Goal: Use online tool/utility: Utilize a website feature to perform a specific function

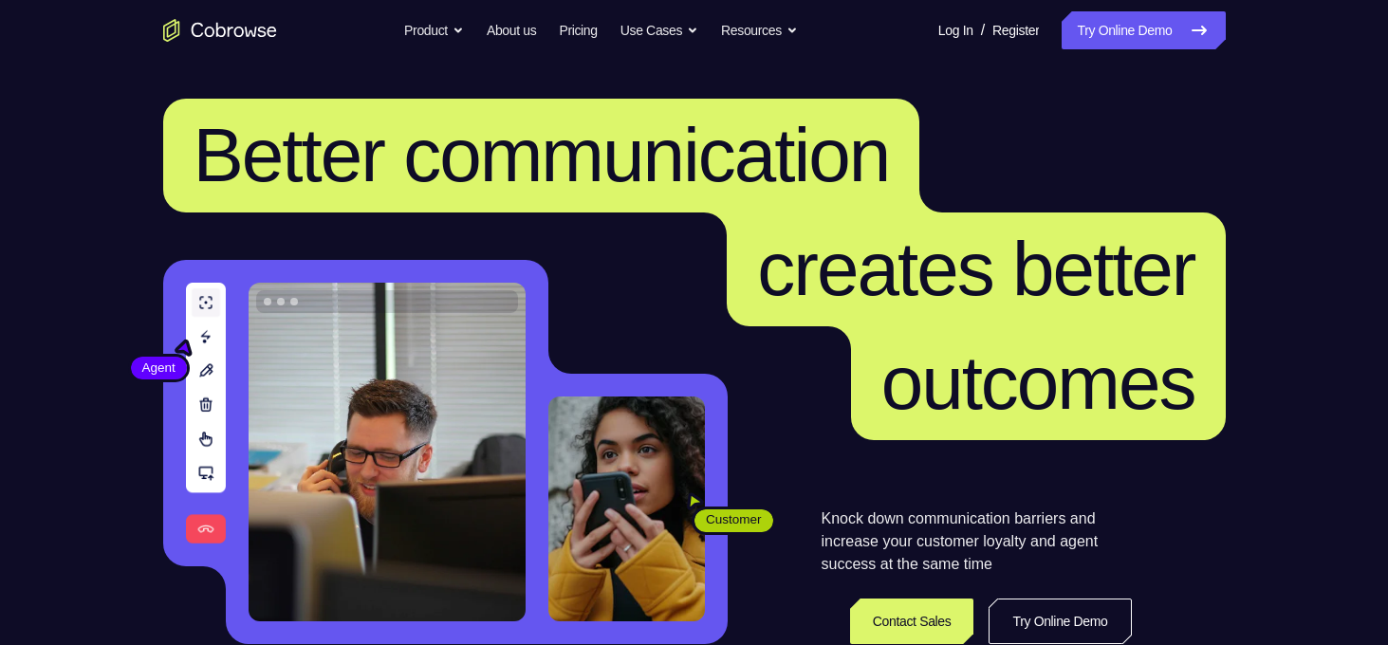
click at [1133, 219] on span "creates better" at bounding box center [976, 270] width 498 height 114
click at [1293, 98] on header "Better communication creates better outcomes Customer Agent Agent Knock down co…" at bounding box center [694, 379] width 1214 height 637
click at [1286, 113] on header "Better communication creates better outcomes Customer Agent Agent Knock down co…" at bounding box center [694, 379] width 1214 height 637
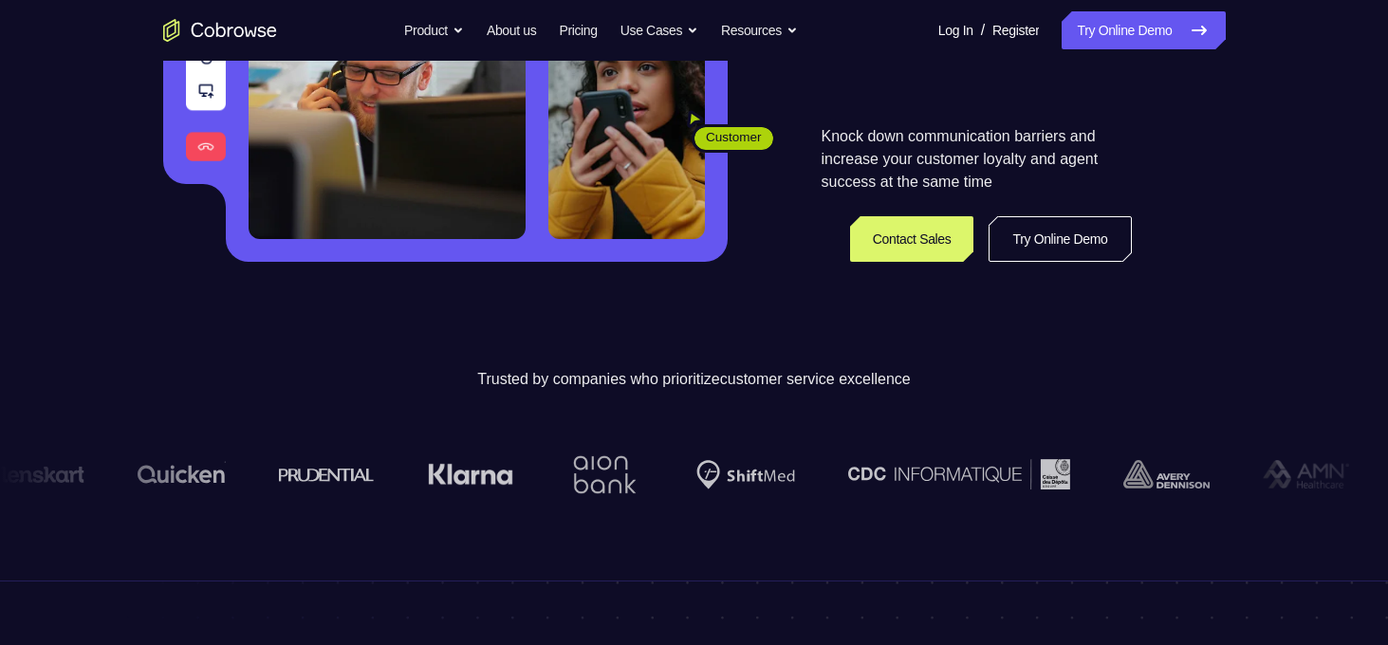
scroll to position [381, 0]
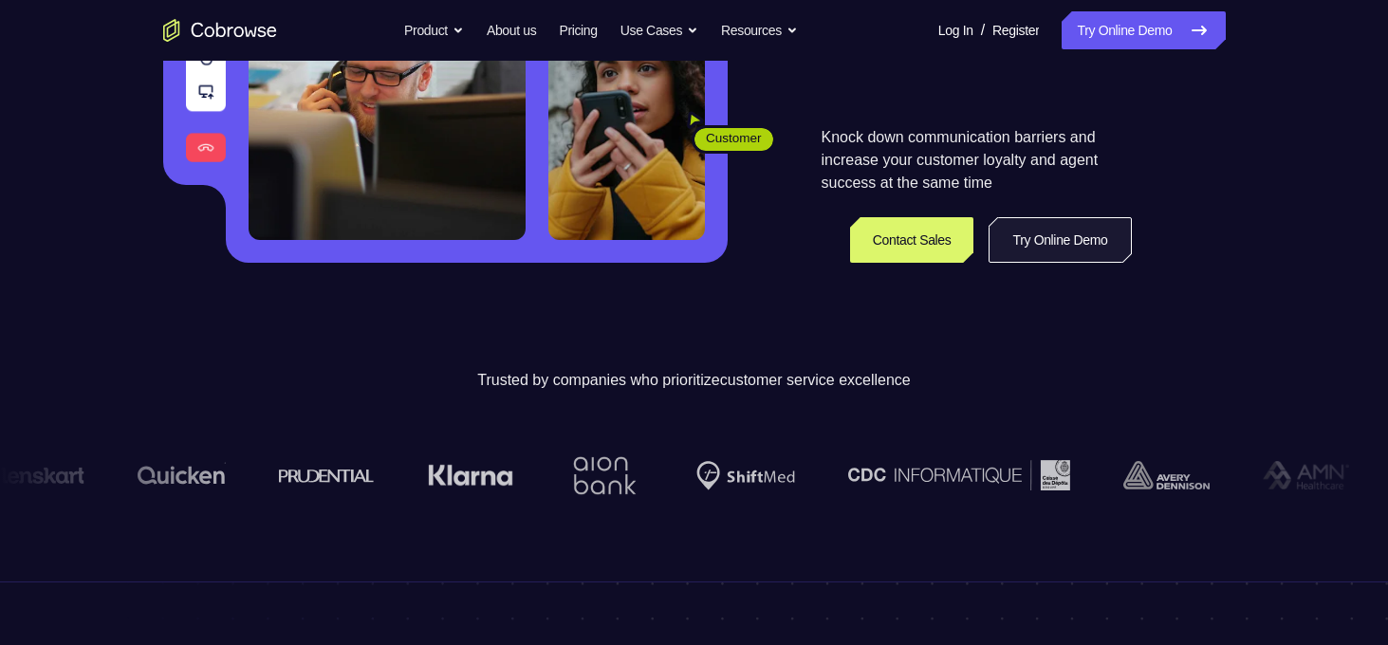
click at [1086, 248] on link "Try Online Demo" at bounding box center [1060, 240] width 142 height 46
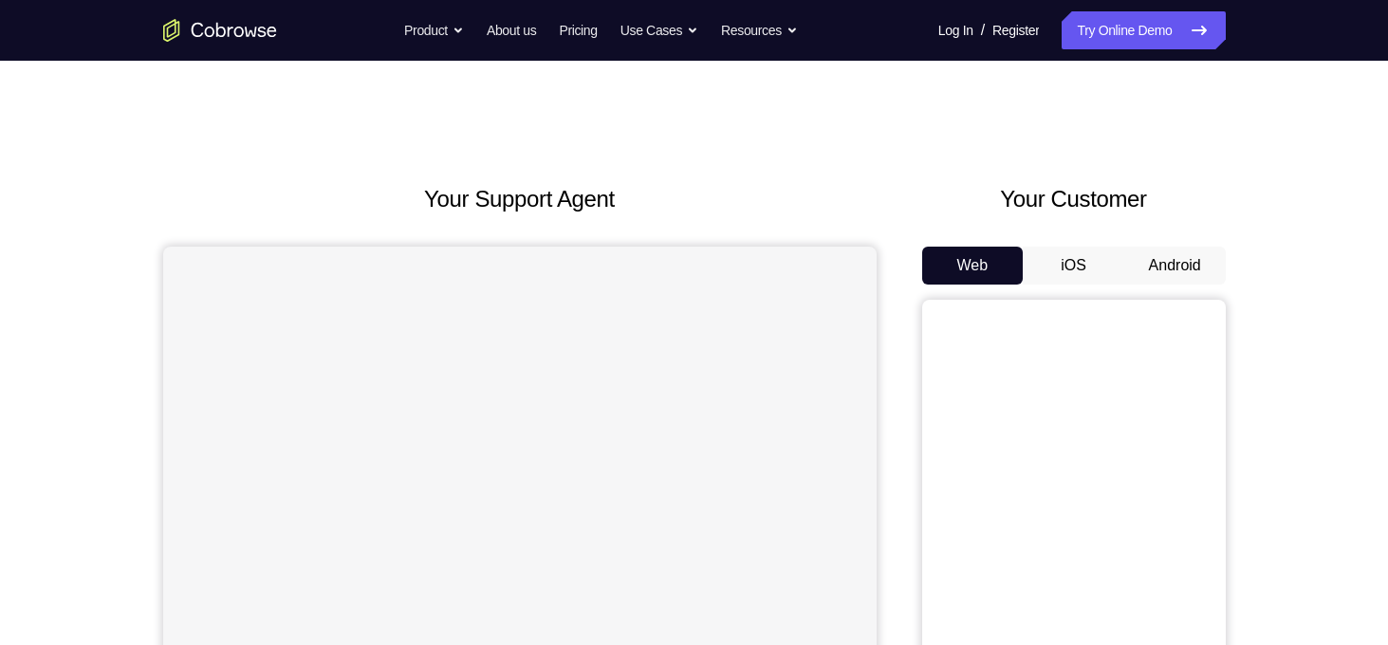
click at [1185, 260] on button "Android" at bounding box center [1175, 266] width 102 height 38
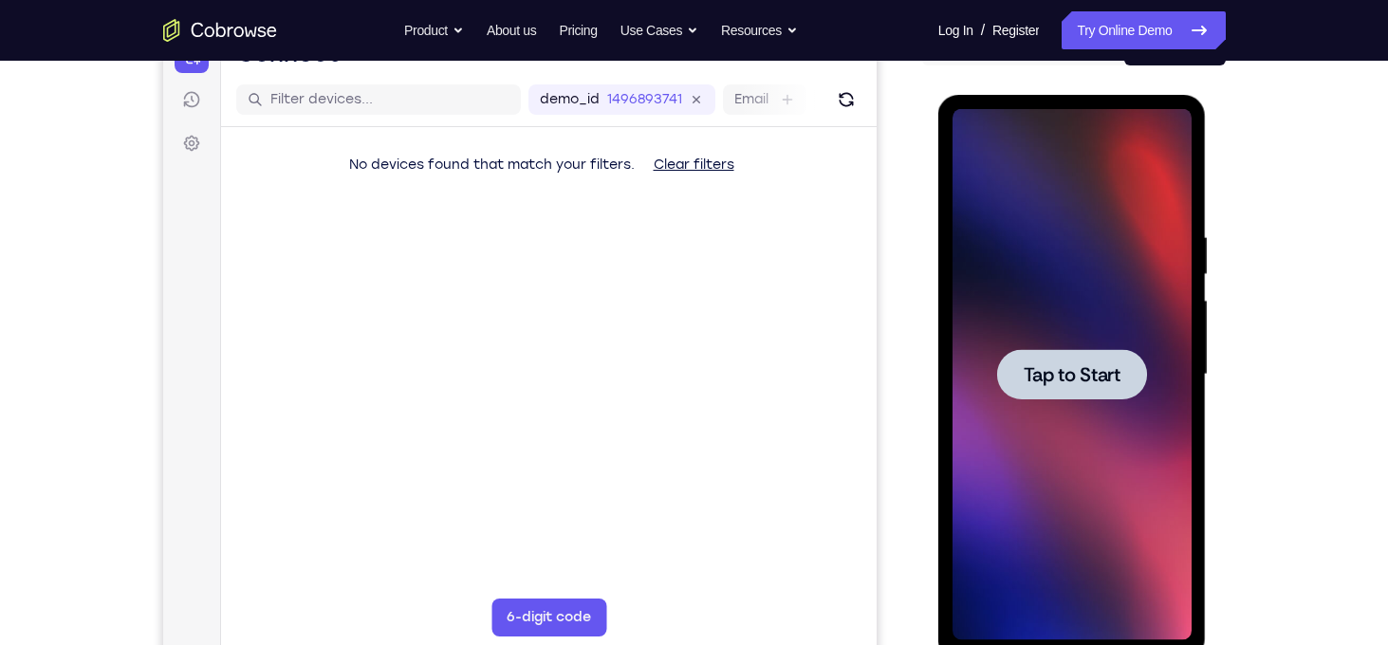
click at [1098, 391] on div at bounding box center [1072, 374] width 150 height 50
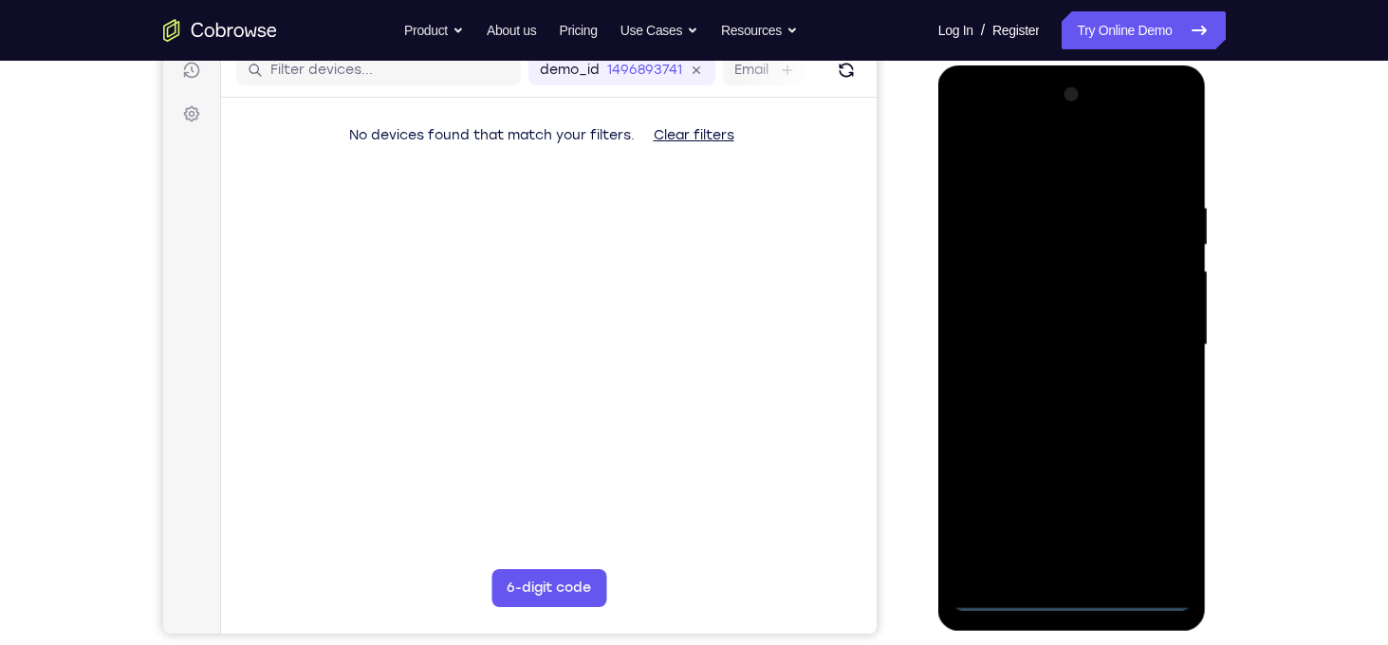
scroll to position [243, 0]
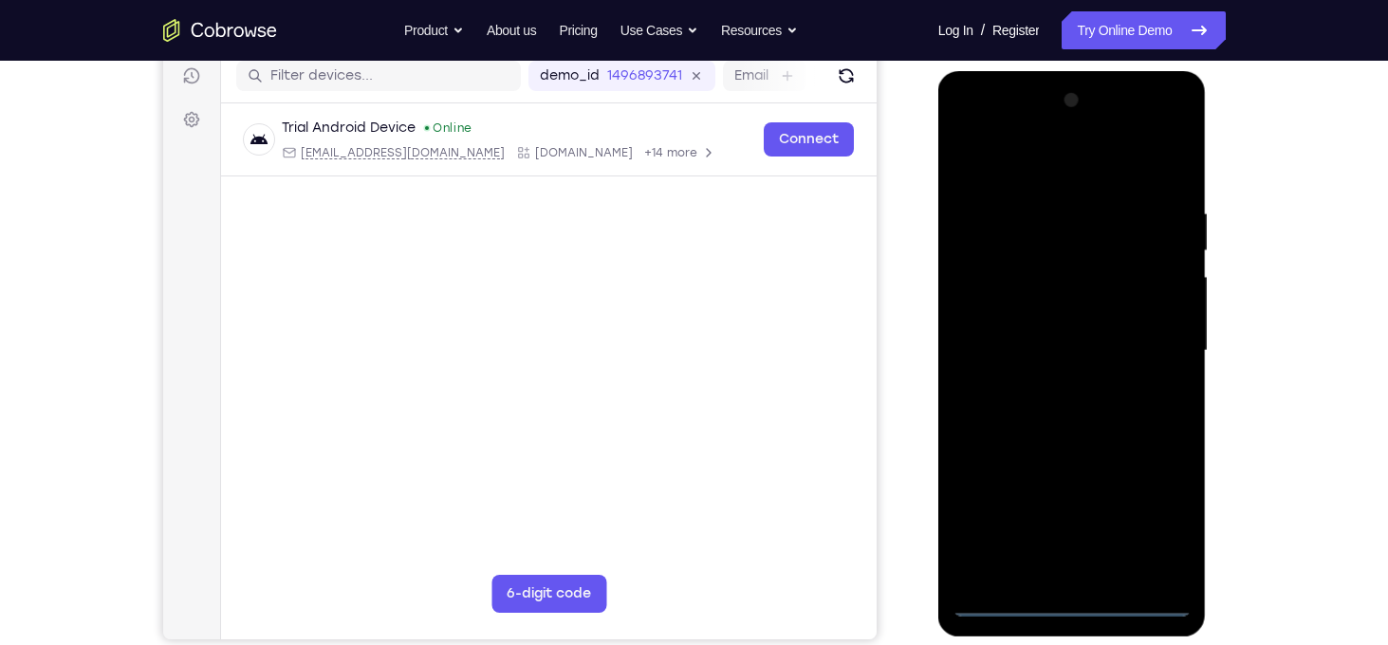
click at [1069, 608] on div at bounding box center [1072, 350] width 239 height 531
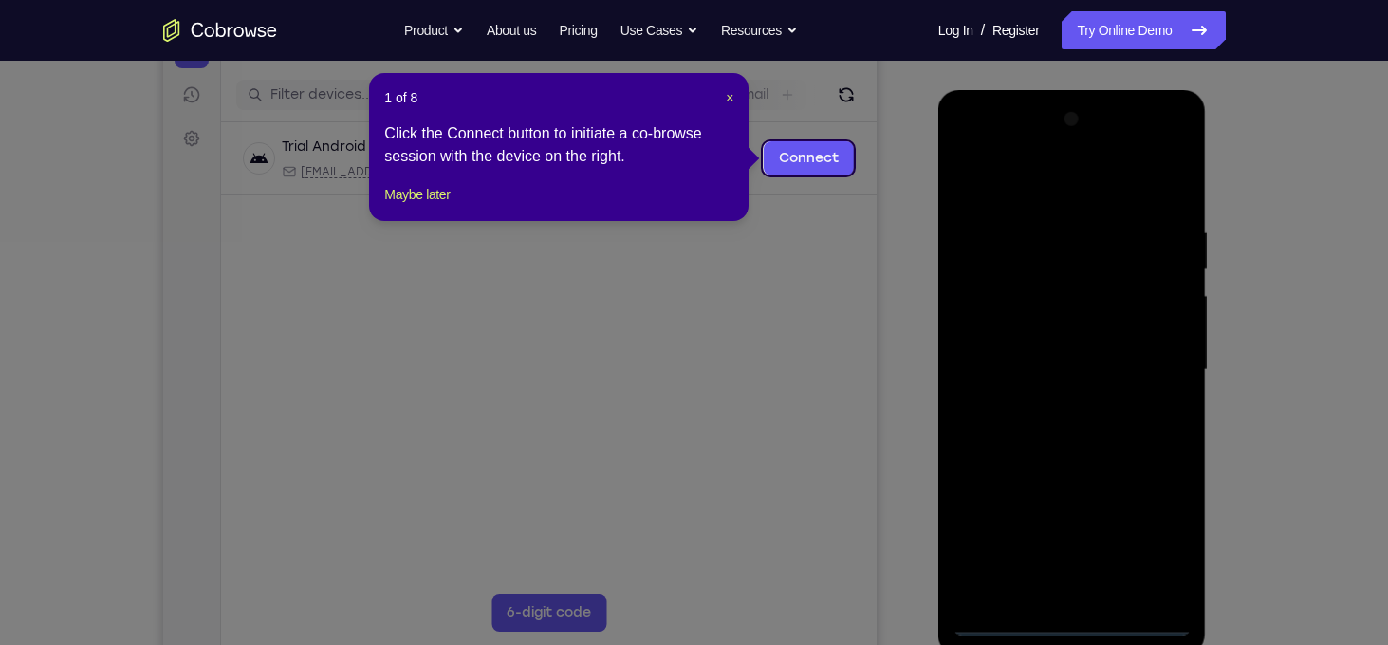
scroll to position [219, 0]
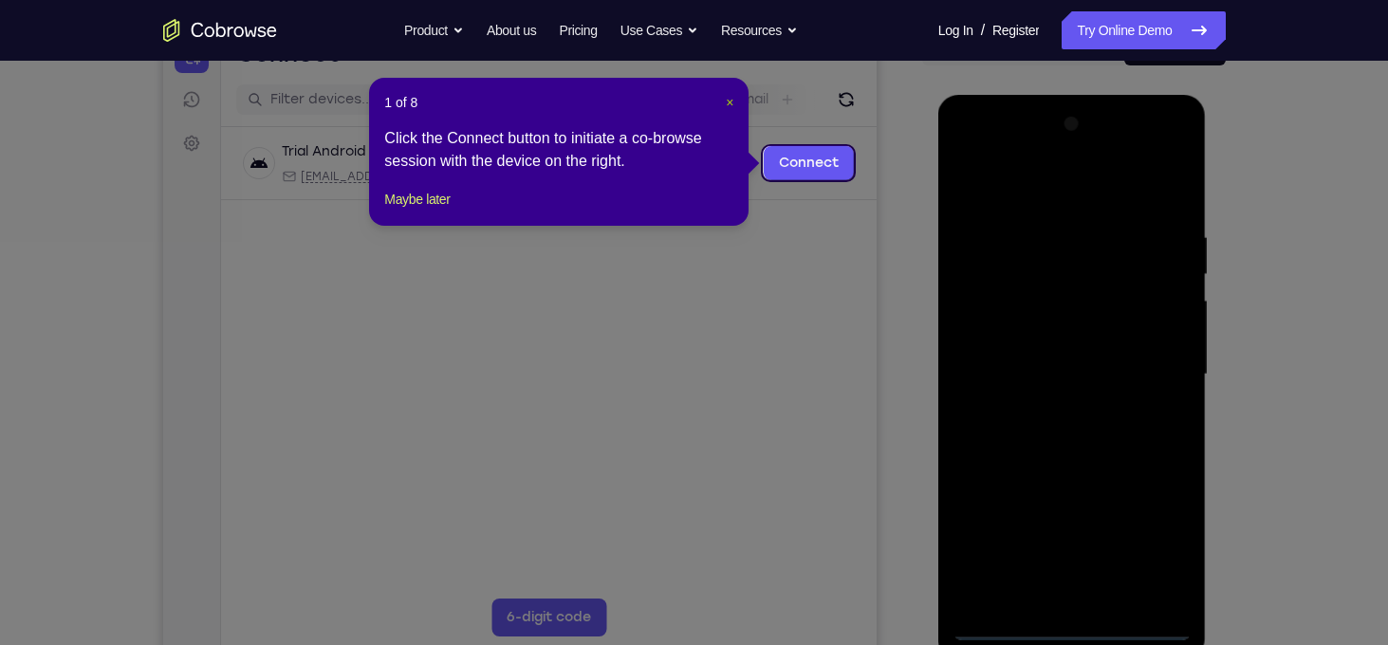
click at [728, 109] on span "×" at bounding box center [730, 102] width 8 height 15
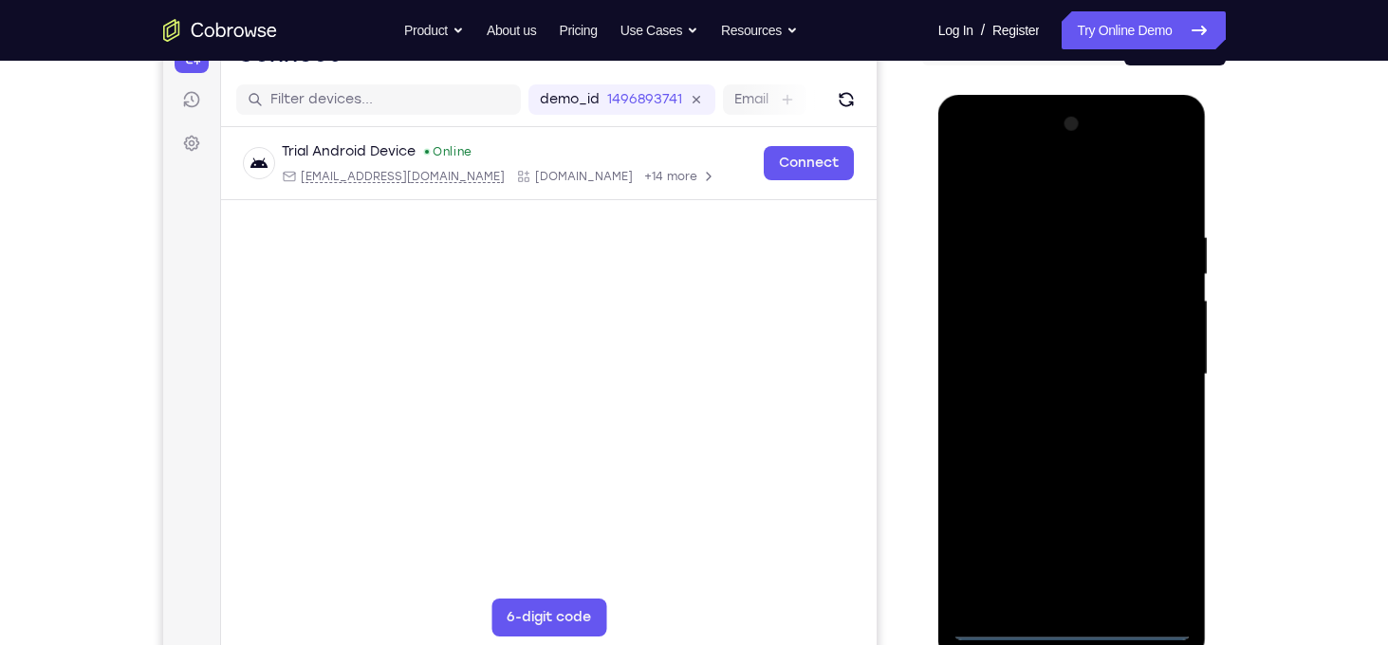
click at [1159, 535] on div at bounding box center [1072, 374] width 239 height 531
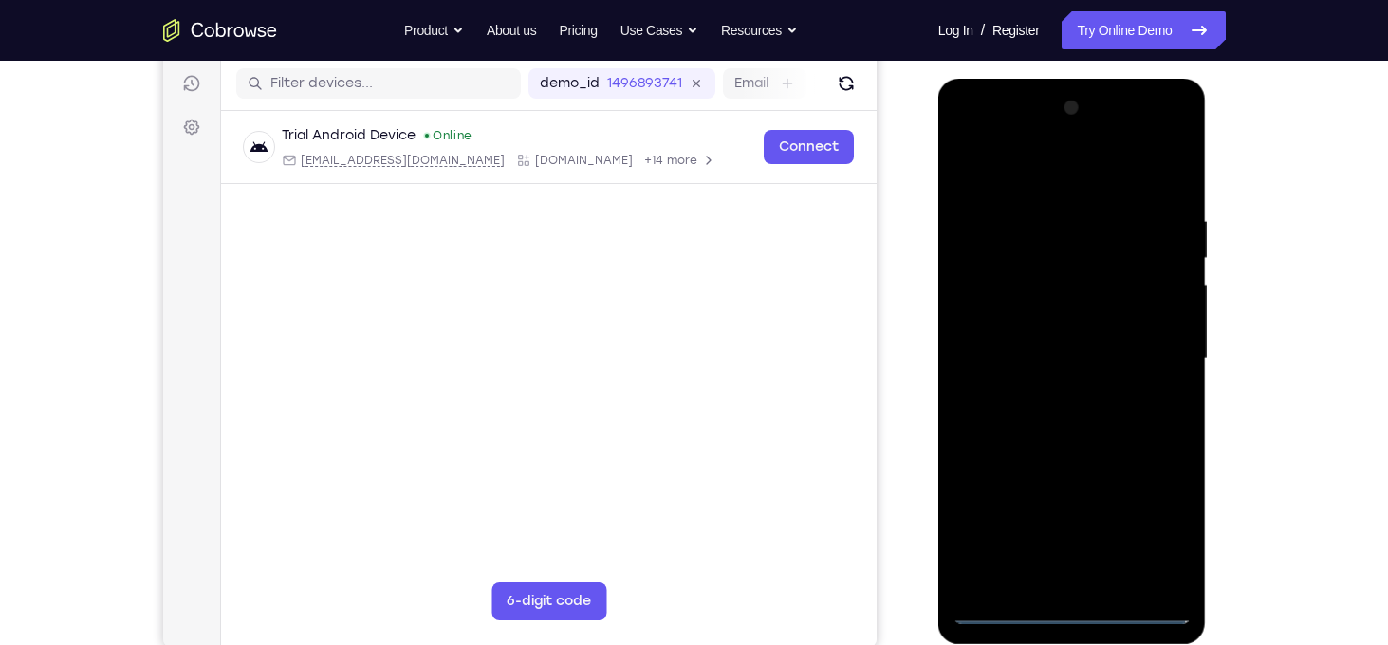
scroll to position [235, 0]
click at [1050, 180] on div at bounding box center [1072, 358] width 239 height 531
click at [1152, 342] on div at bounding box center [1072, 358] width 239 height 531
click at [1049, 393] on div at bounding box center [1072, 358] width 239 height 531
click at [1003, 342] on div at bounding box center [1072, 358] width 239 height 531
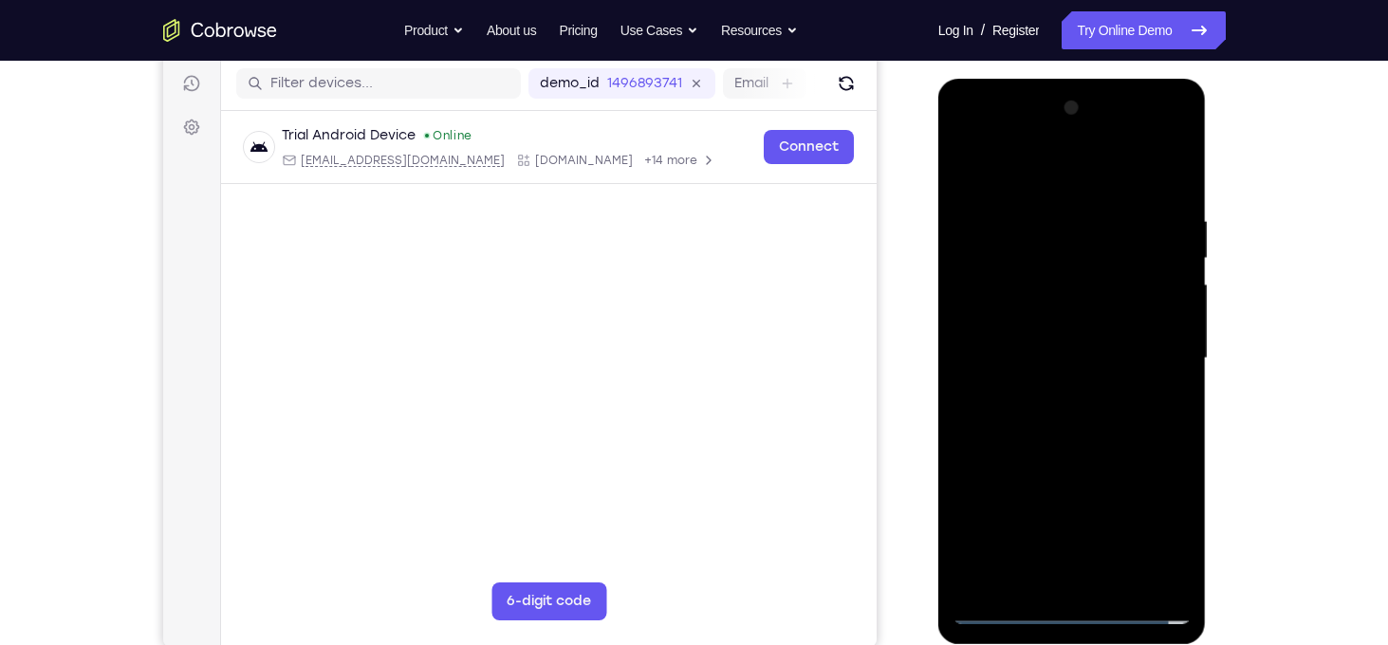
click at [1023, 320] on div at bounding box center [1072, 358] width 239 height 531
click at [994, 363] on div at bounding box center [1072, 358] width 239 height 531
click at [998, 417] on div at bounding box center [1072, 358] width 239 height 531
click at [1046, 413] on div at bounding box center [1072, 358] width 239 height 531
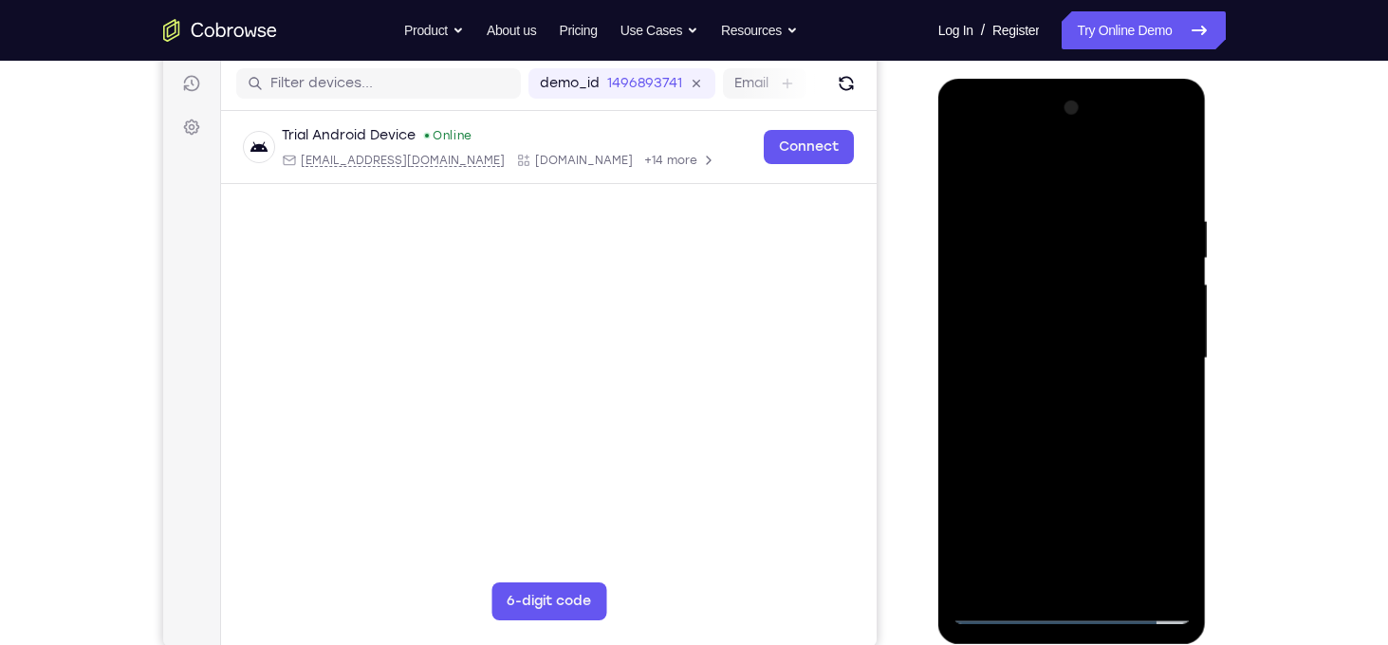
click at [1098, 418] on div at bounding box center [1072, 358] width 239 height 531
click at [1095, 414] on div at bounding box center [1072, 358] width 239 height 531
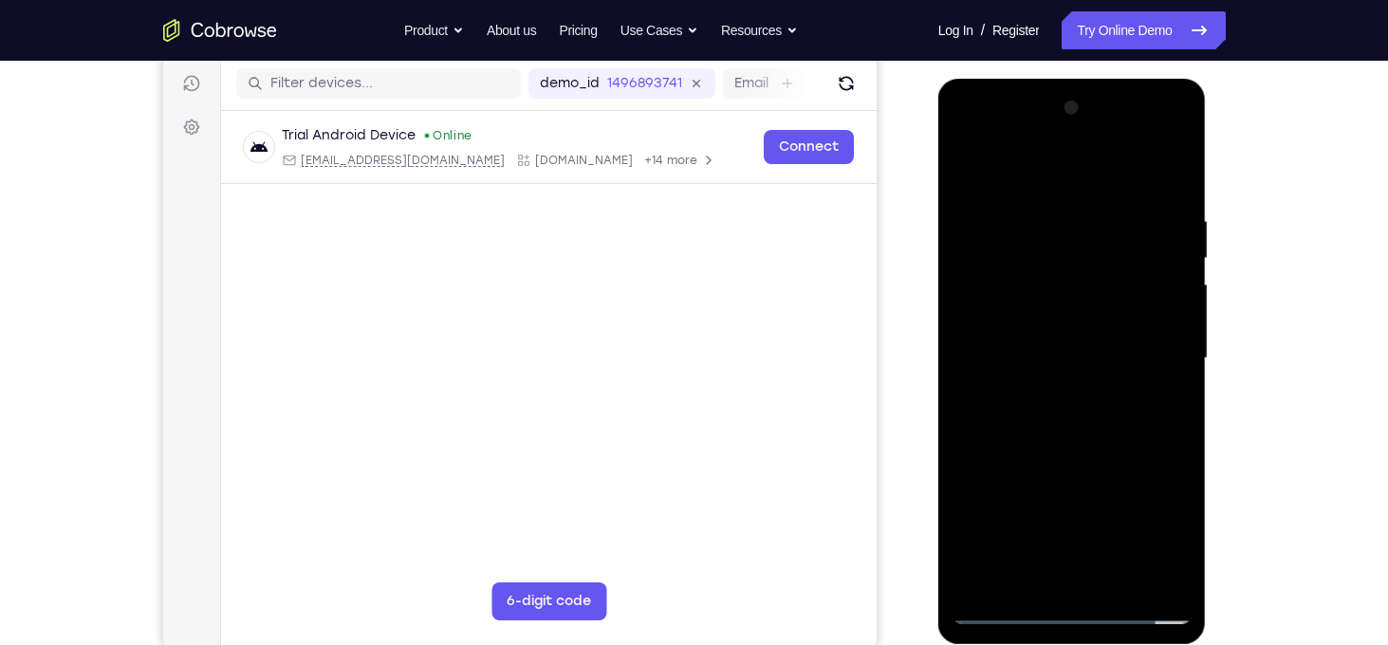
click at [1095, 414] on div at bounding box center [1072, 358] width 239 height 531
click at [1122, 579] on div at bounding box center [1072, 358] width 239 height 531
click at [1083, 456] on div at bounding box center [1072, 358] width 239 height 531
click at [1129, 314] on div at bounding box center [1072, 358] width 239 height 531
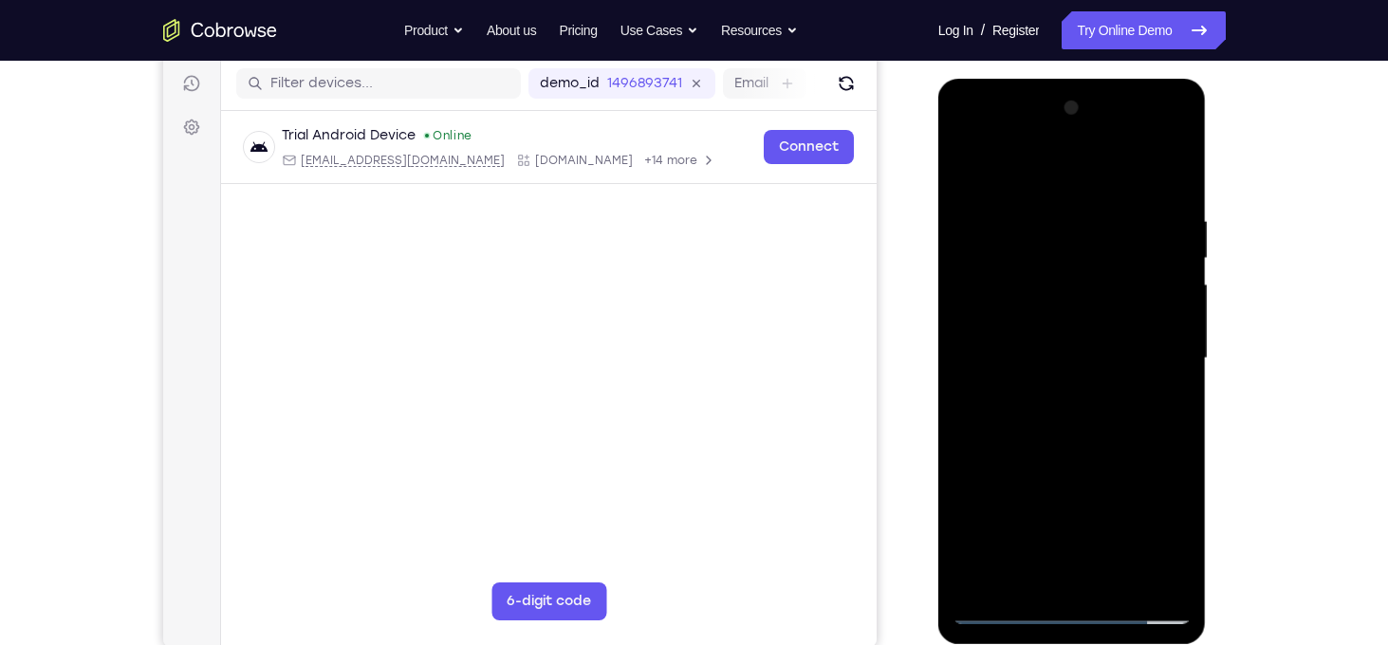
drag, startPoint x: 1146, startPoint y: 395, endPoint x: 1133, endPoint y: 498, distance: 104.3
click at [1133, 498] on div at bounding box center [1072, 358] width 239 height 531
drag, startPoint x: 1149, startPoint y: 373, endPoint x: 1124, endPoint y: 499, distance: 128.6
click at [1124, 499] on div at bounding box center [1072, 358] width 239 height 531
drag, startPoint x: 1158, startPoint y: 352, endPoint x: 1134, endPoint y: 485, distance: 135.1
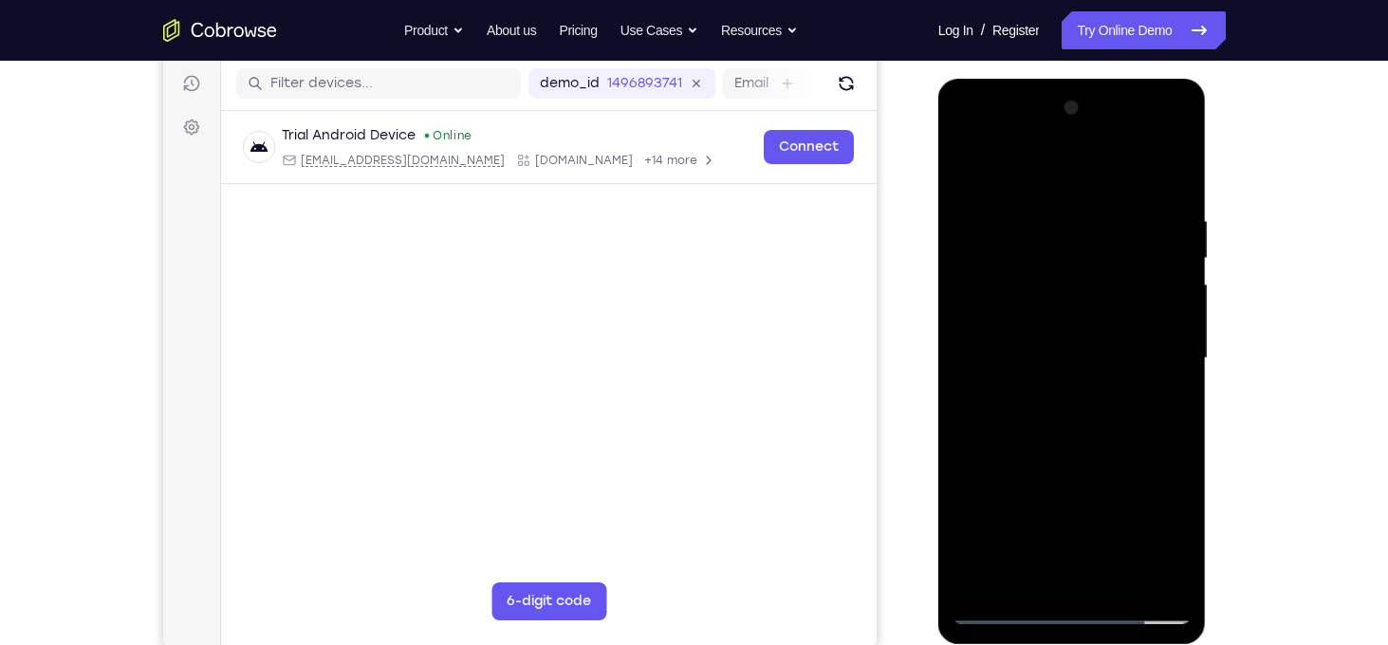
click at [1134, 485] on div at bounding box center [1072, 358] width 239 height 531
drag, startPoint x: 1137, startPoint y: 409, endPoint x: 1150, endPoint y: 360, distance: 51.1
click at [1150, 360] on div at bounding box center [1072, 358] width 239 height 531
click at [1132, 384] on div at bounding box center [1072, 358] width 239 height 531
click at [1156, 343] on div at bounding box center [1072, 358] width 239 height 531
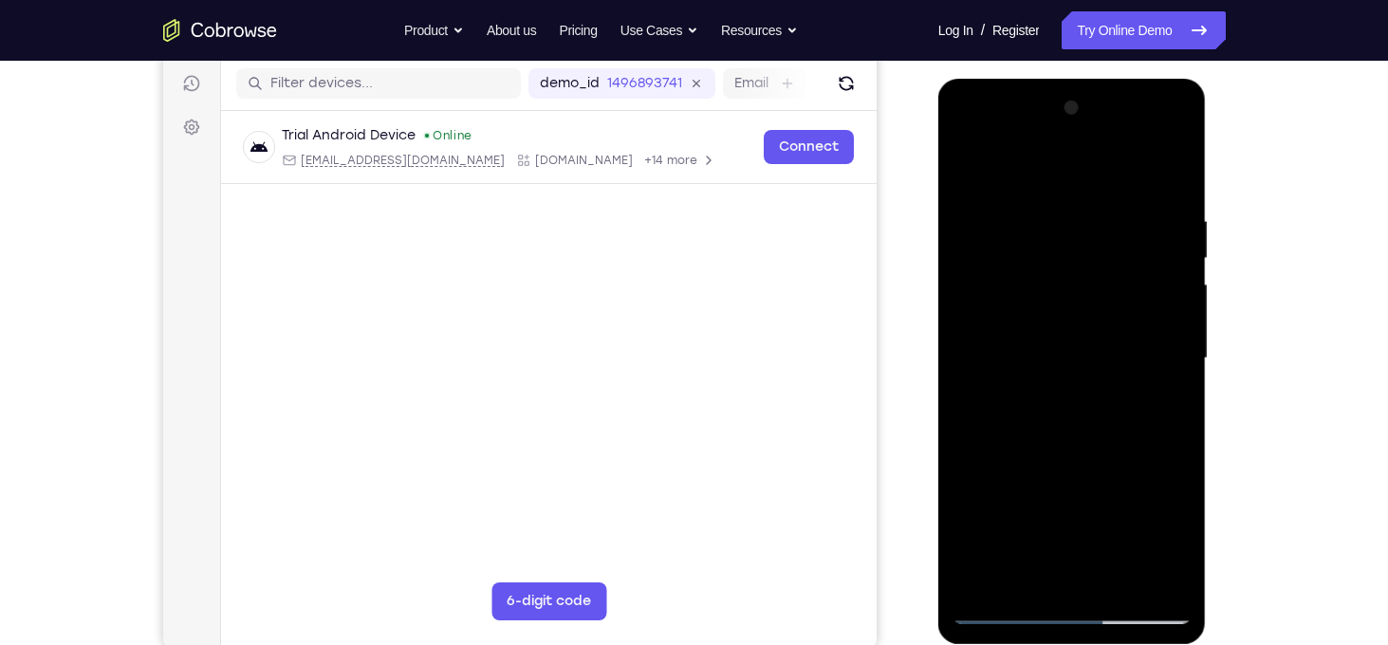
click at [1157, 406] on div at bounding box center [1072, 358] width 239 height 531
click at [1153, 268] on div at bounding box center [1072, 358] width 239 height 531
drag, startPoint x: 1153, startPoint y: 269, endPoint x: 1127, endPoint y: 428, distance: 160.5
click at [1127, 428] on div at bounding box center [1072, 358] width 239 height 531
drag, startPoint x: 1152, startPoint y: 279, endPoint x: 1119, endPoint y: 440, distance: 164.7
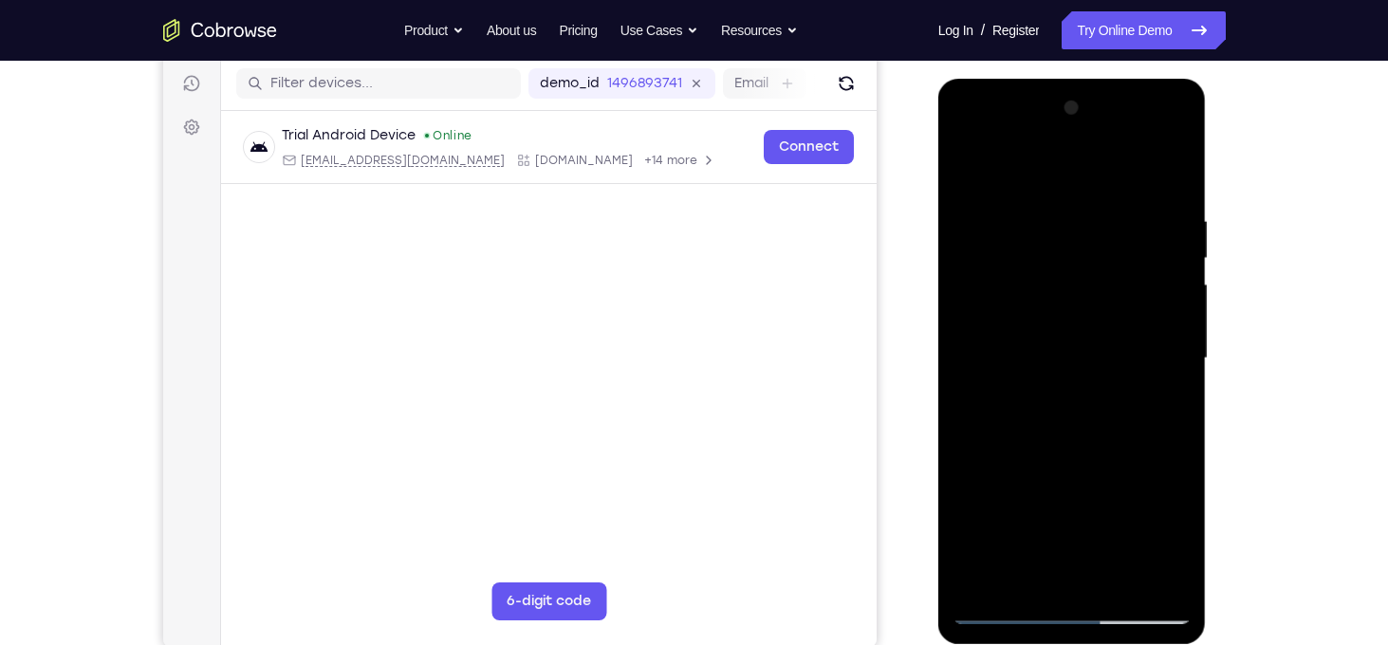
click at [1119, 440] on div at bounding box center [1072, 358] width 239 height 531
drag, startPoint x: 1156, startPoint y: 314, endPoint x: 1127, endPoint y: 437, distance: 126.6
click at [1127, 437] on div at bounding box center [1072, 358] width 239 height 531
drag, startPoint x: 1118, startPoint y: 459, endPoint x: 1138, endPoint y: 322, distance: 139.1
click at [1138, 322] on div at bounding box center [1072, 358] width 239 height 531
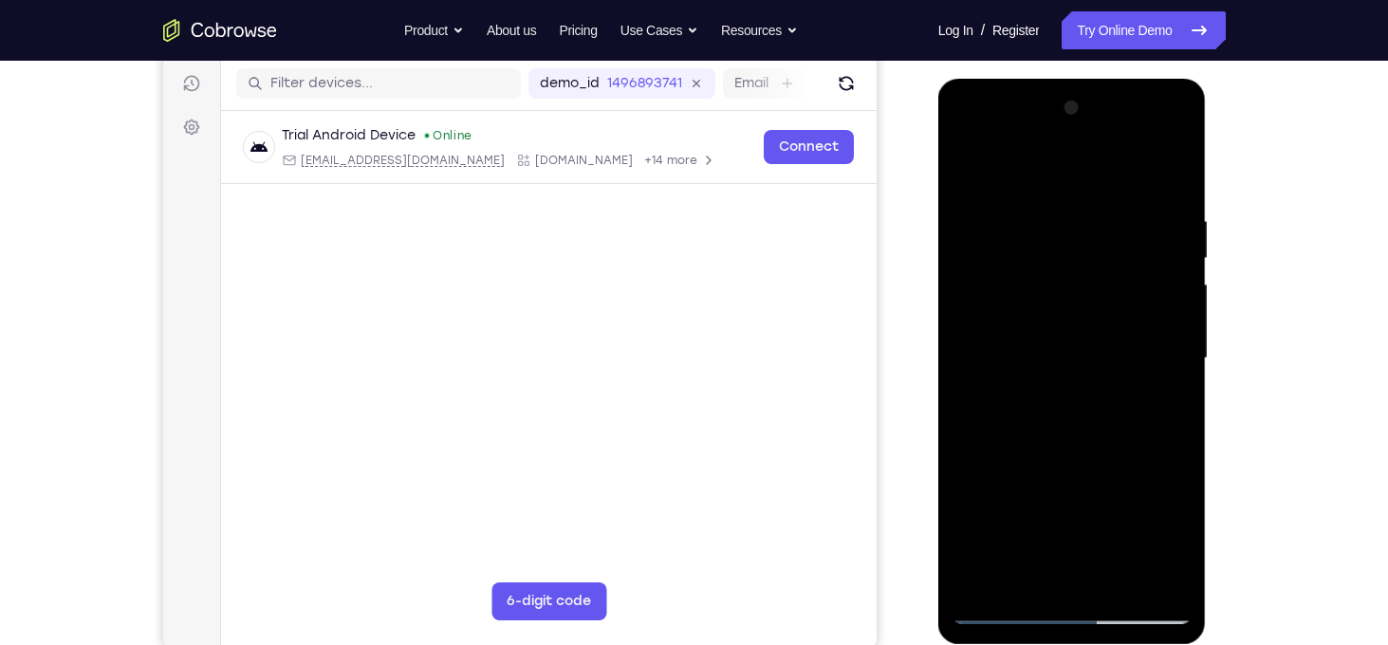
drag, startPoint x: 1126, startPoint y: 467, endPoint x: 1142, endPoint y: 379, distance: 89.7
click at [1142, 379] on div at bounding box center [1072, 358] width 239 height 531
drag, startPoint x: 1142, startPoint y: 446, endPoint x: 1148, endPoint y: 401, distance: 45.0
click at [1148, 401] on div at bounding box center [1072, 358] width 239 height 531
drag, startPoint x: 1148, startPoint y: 401, endPoint x: 1152, endPoint y: 376, distance: 25.9
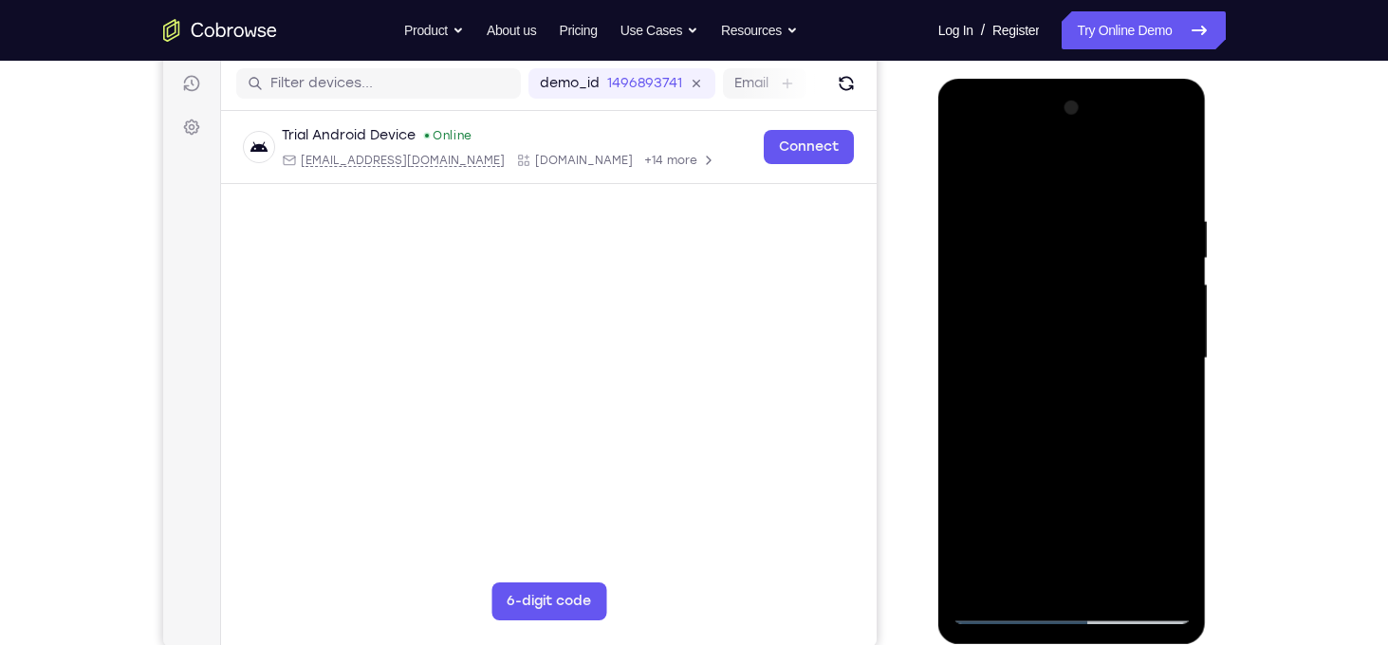
click at [1152, 376] on div at bounding box center [1072, 358] width 239 height 531
click at [1135, 380] on div at bounding box center [1072, 358] width 239 height 531
click at [1154, 343] on div at bounding box center [1072, 358] width 239 height 531
click at [1168, 537] on div at bounding box center [1072, 358] width 239 height 531
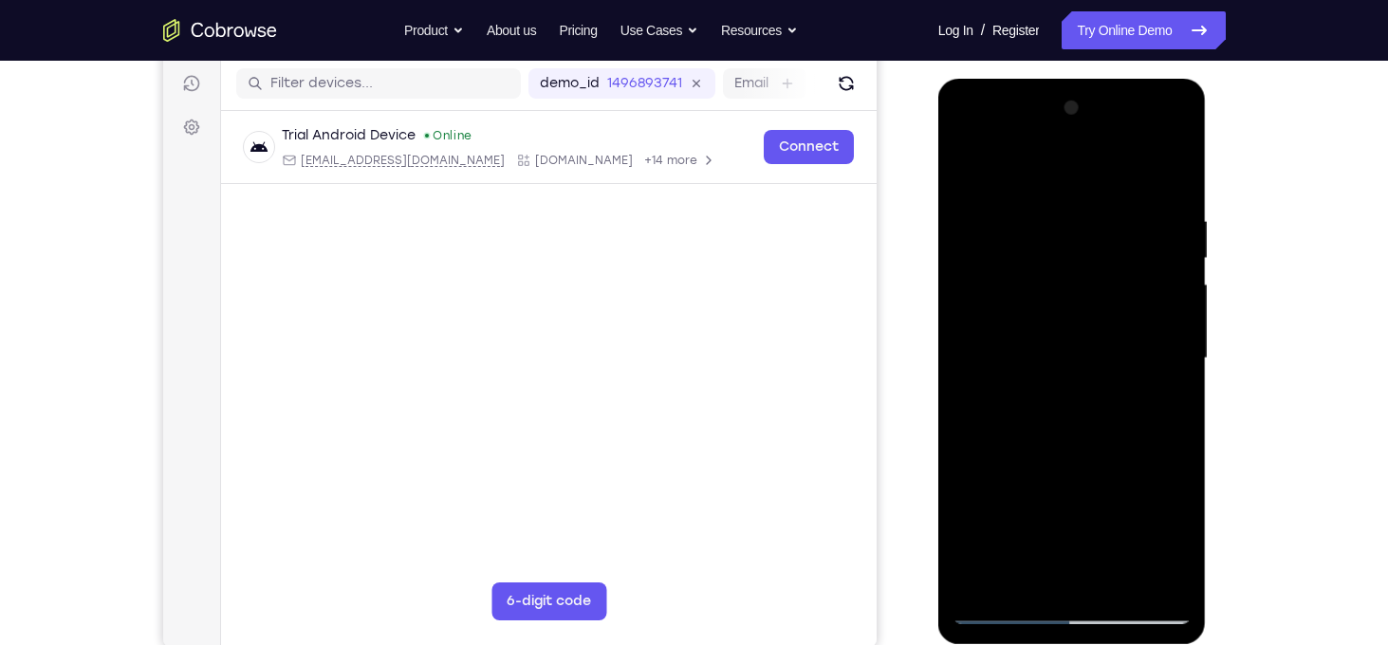
click at [1168, 537] on div at bounding box center [1072, 358] width 239 height 531
click at [1154, 404] on div at bounding box center [1072, 358] width 239 height 531
drag, startPoint x: 993, startPoint y: 273, endPoint x: 1004, endPoint y: 367, distance: 94.5
click at [1004, 367] on div at bounding box center [1072, 358] width 239 height 531
drag, startPoint x: 1086, startPoint y: 274, endPoint x: 1105, endPoint y: 382, distance: 109.8
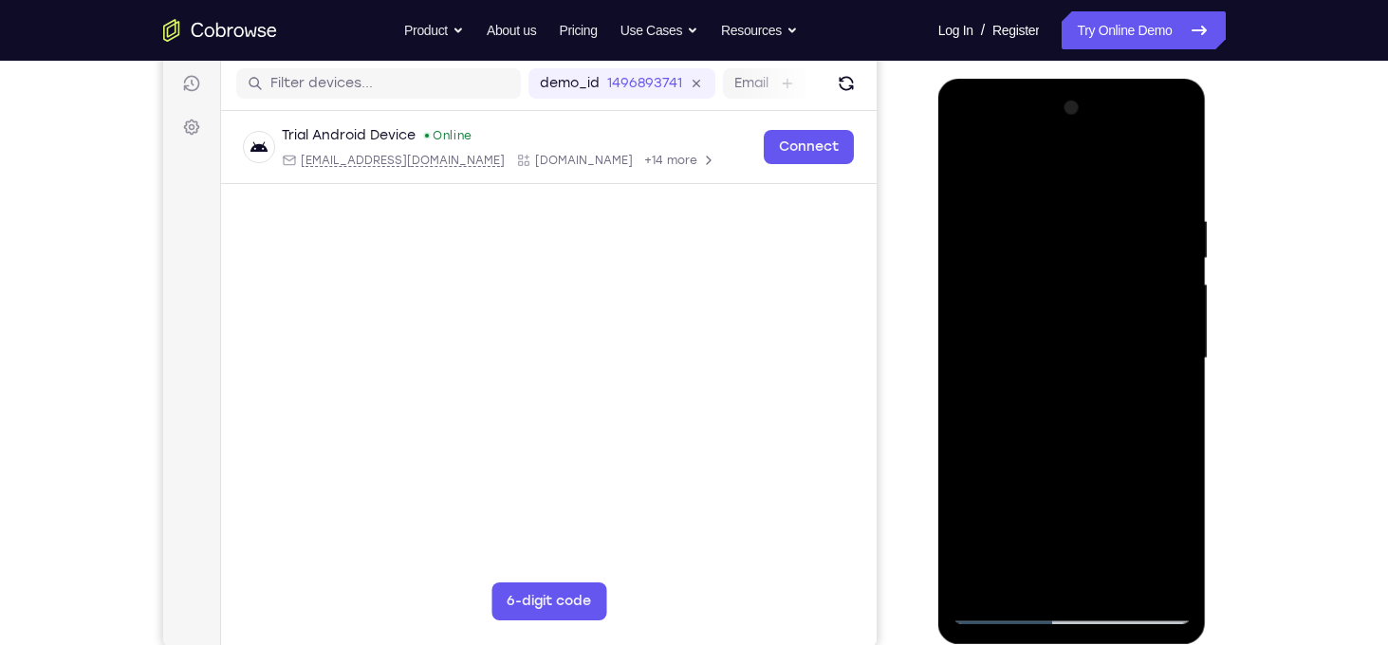
click at [1105, 382] on div at bounding box center [1072, 358] width 239 height 531
drag, startPoint x: 1143, startPoint y: 251, endPoint x: 1134, endPoint y: 374, distance: 122.8
click at [1134, 374] on div at bounding box center [1072, 358] width 239 height 531
click at [1144, 292] on div at bounding box center [1072, 358] width 239 height 531
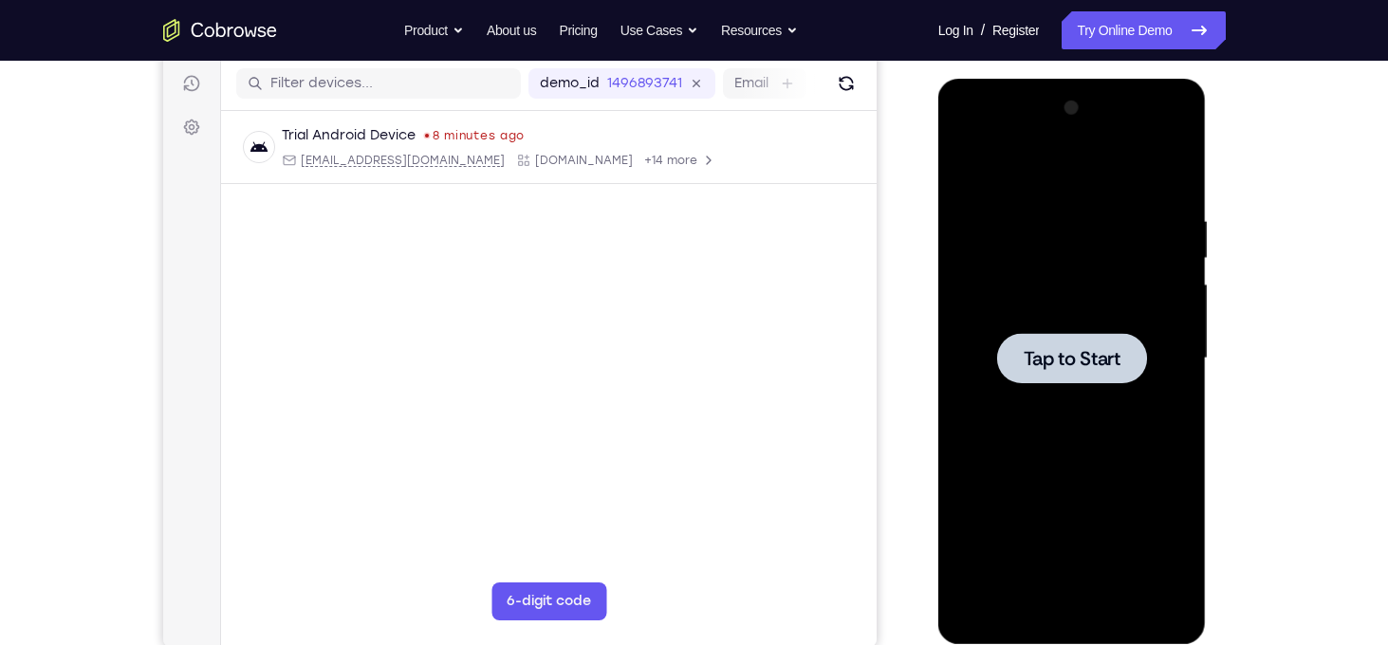
click at [1068, 387] on div at bounding box center [1072, 358] width 239 height 531
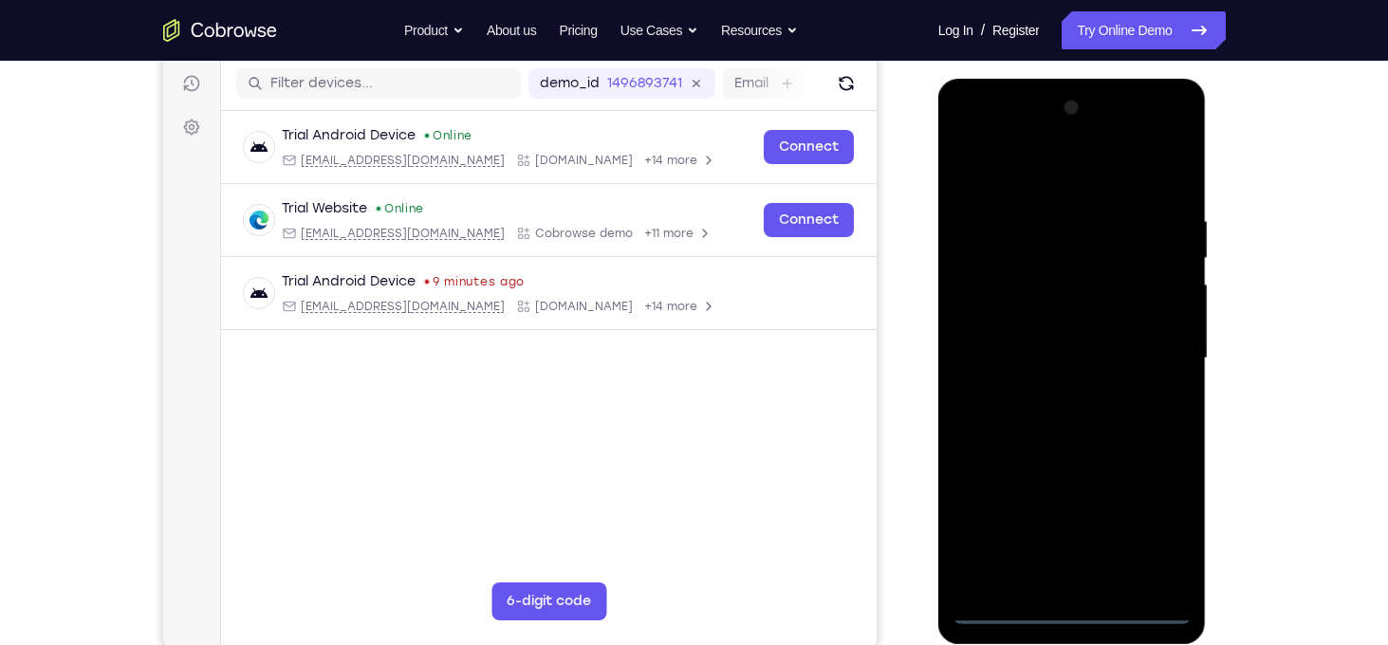
click at [1072, 611] on div at bounding box center [1072, 358] width 239 height 531
click at [1157, 523] on div at bounding box center [1072, 358] width 239 height 531
click at [1071, 190] on div at bounding box center [1072, 358] width 239 height 531
click at [1138, 352] on div at bounding box center [1072, 358] width 239 height 531
click at [1049, 391] on div at bounding box center [1072, 358] width 239 height 531
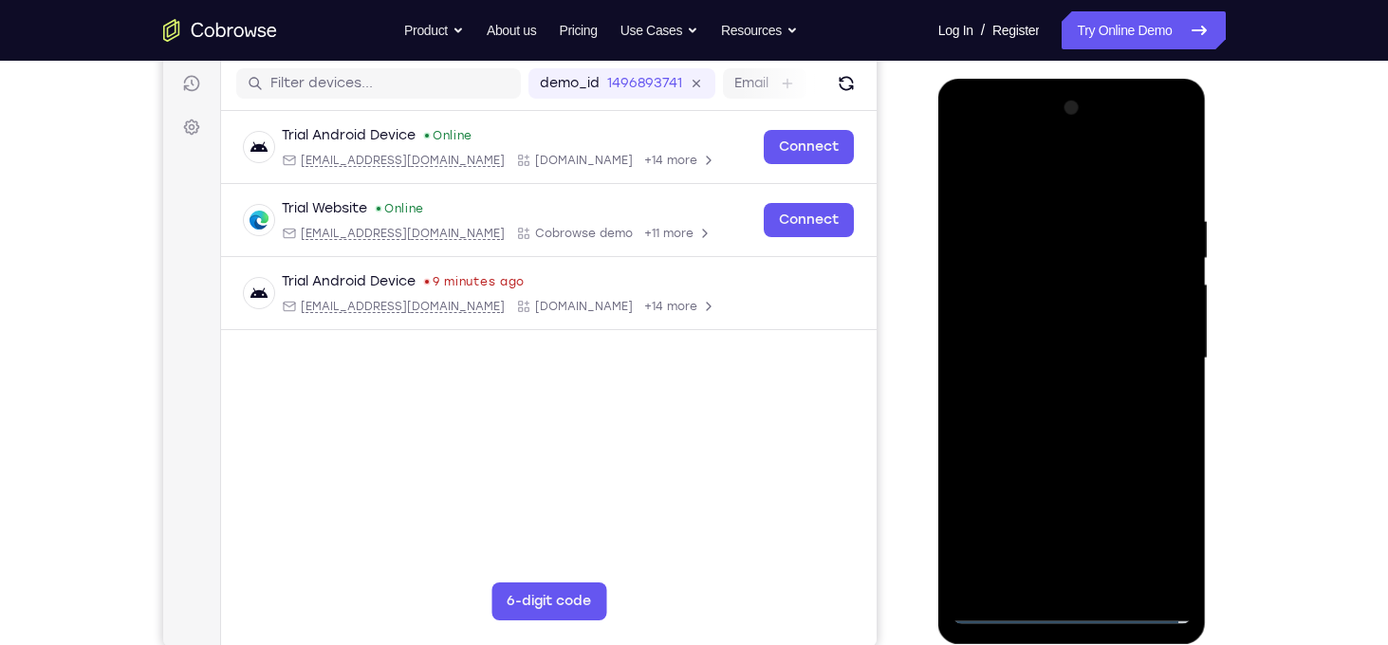
click at [1009, 323] on div at bounding box center [1072, 358] width 239 height 531
click at [1023, 347] on div at bounding box center [1072, 358] width 239 height 531
click at [1073, 313] on div at bounding box center [1072, 358] width 239 height 531
click at [1115, 583] on div at bounding box center [1072, 358] width 239 height 531
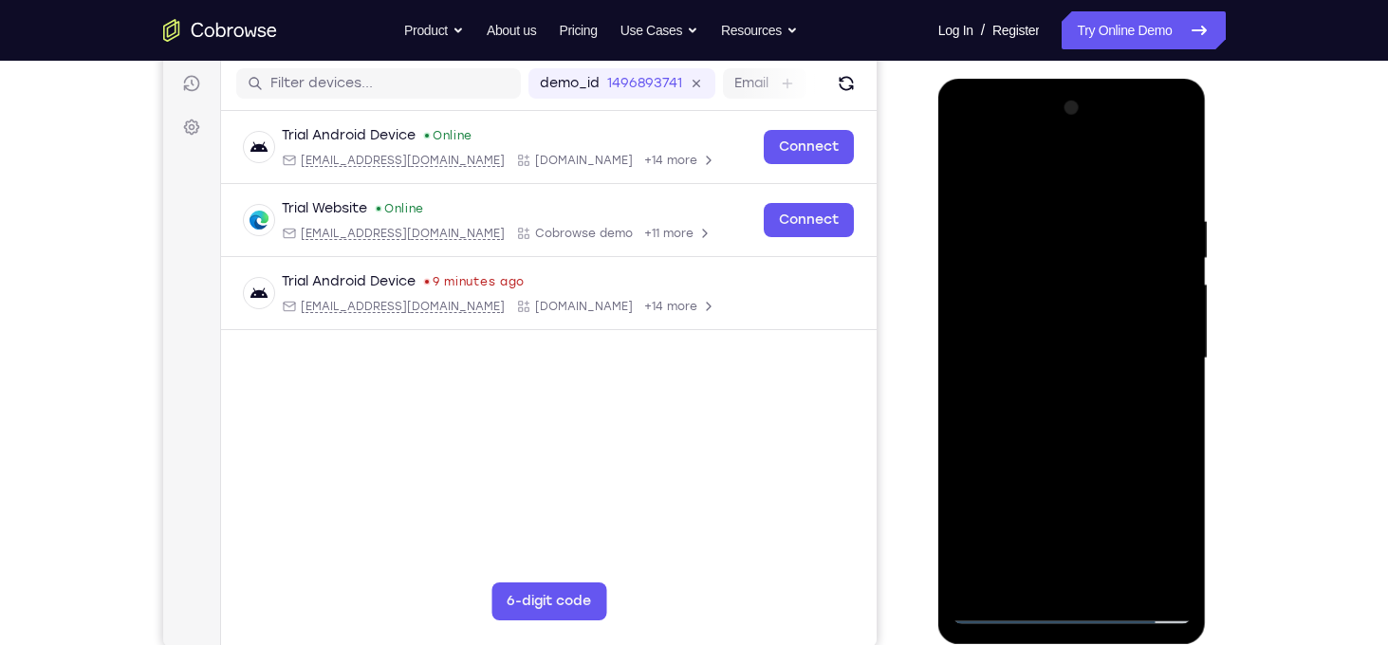
click at [1057, 458] on div at bounding box center [1072, 358] width 239 height 531
click at [1097, 313] on div at bounding box center [1072, 358] width 239 height 531
drag, startPoint x: 1118, startPoint y: 285, endPoint x: 1094, endPoint y: 426, distance: 143.3
click at [1094, 426] on div at bounding box center [1072, 358] width 239 height 531
drag, startPoint x: 1145, startPoint y: 364, endPoint x: 1120, endPoint y: 452, distance: 90.7
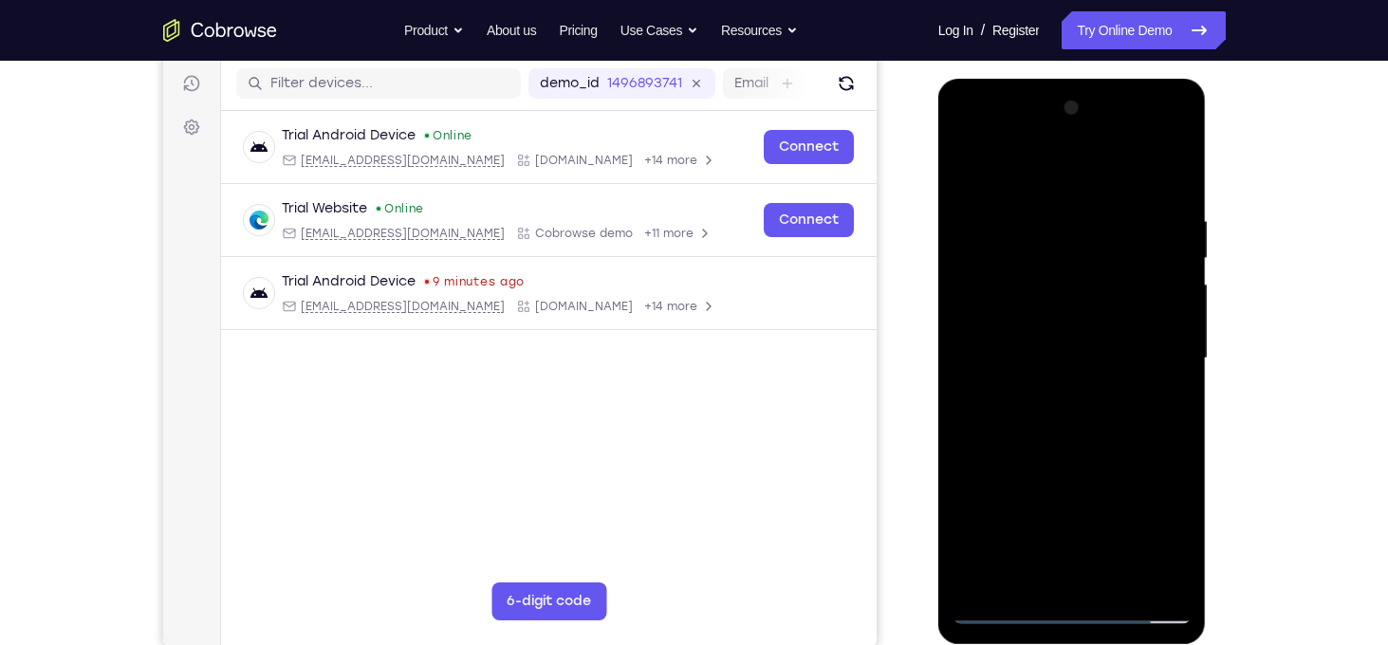
click at [1120, 452] on div at bounding box center [1072, 358] width 239 height 531
drag, startPoint x: 1150, startPoint y: 310, endPoint x: 1144, endPoint y: 348, distance: 38.4
click at [1144, 348] on div at bounding box center [1072, 358] width 239 height 531
drag, startPoint x: 1144, startPoint y: 348, endPoint x: 1151, endPoint y: 299, distance: 49.8
click at [1151, 299] on div at bounding box center [1072, 358] width 239 height 531
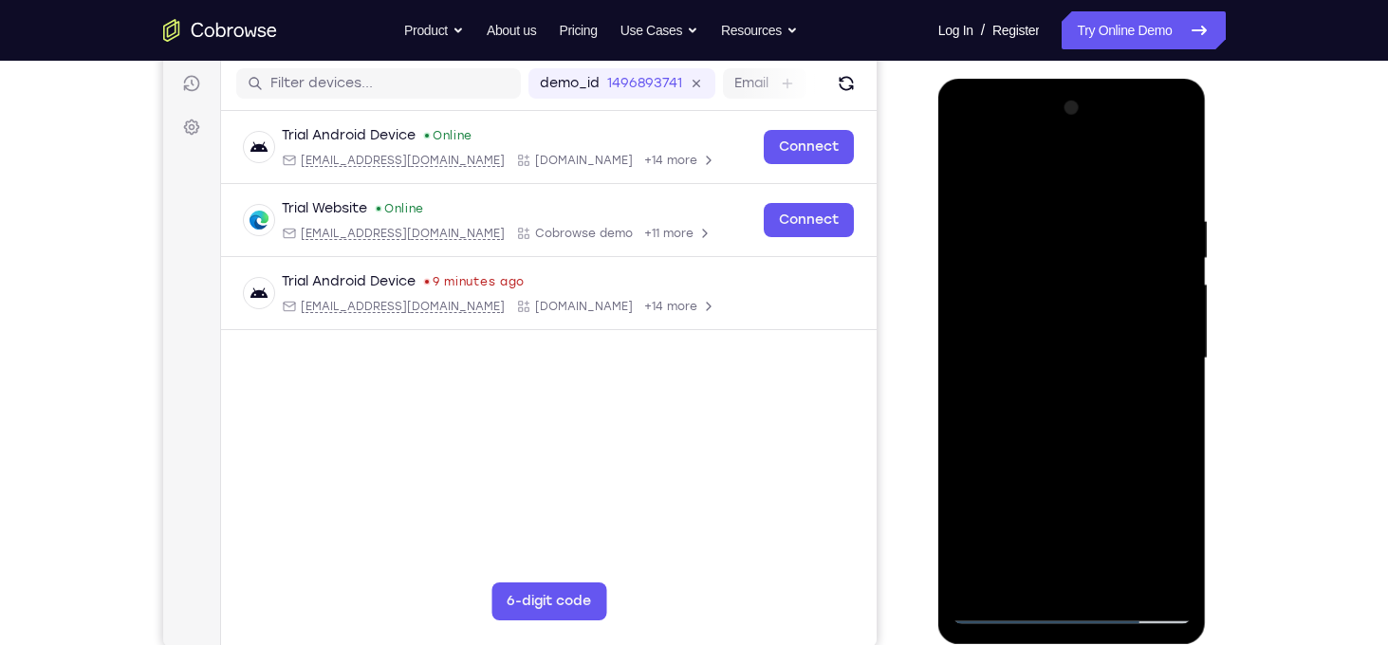
click at [1137, 473] on div at bounding box center [1072, 358] width 239 height 531
click at [1156, 473] on div at bounding box center [1072, 358] width 239 height 531
click at [1157, 407] on div at bounding box center [1072, 358] width 239 height 531
drag, startPoint x: 1034, startPoint y: 265, endPoint x: 1039, endPoint y: 376, distance: 111.1
click at [1039, 376] on div at bounding box center [1072, 358] width 239 height 531
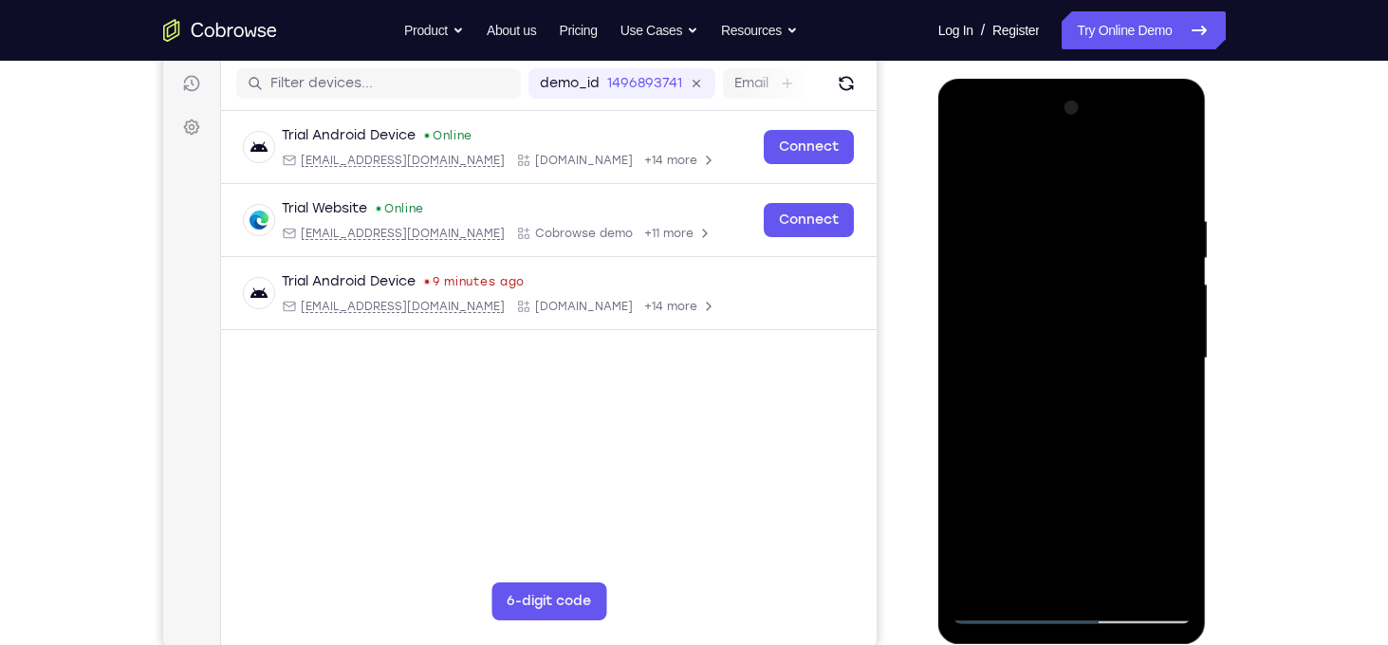
drag, startPoint x: 1087, startPoint y: 231, endPoint x: 1083, endPoint y: 377, distance: 145.2
click at [1083, 377] on div at bounding box center [1072, 358] width 239 height 531
drag, startPoint x: 1120, startPoint y: 237, endPoint x: 1115, endPoint y: 327, distance: 90.3
click at [1115, 327] on div at bounding box center [1072, 358] width 239 height 531
drag, startPoint x: 1138, startPoint y: 264, endPoint x: 1140, endPoint y: 377, distance: 112.9
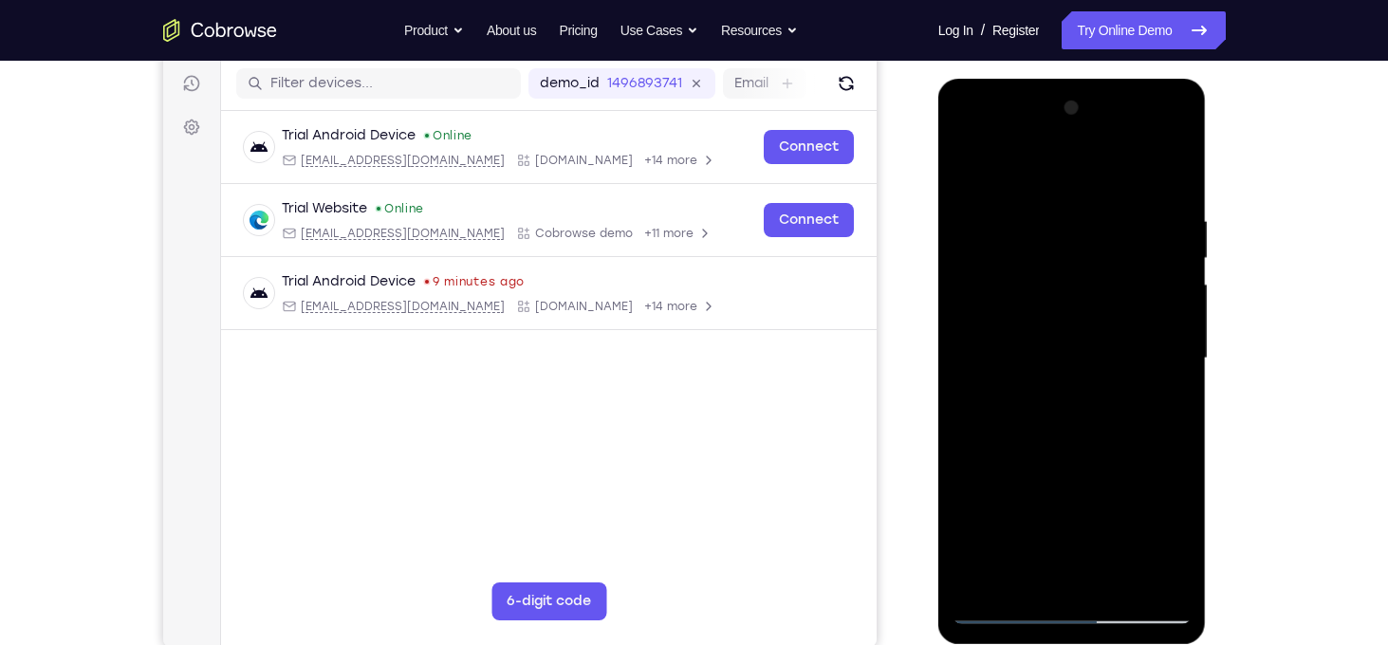
click at [1140, 377] on div at bounding box center [1072, 358] width 239 height 531
click at [1140, 286] on div at bounding box center [1072, 358] width 239 height 531
click at [1155, 224] on div at bounding box center [1072, 358] width 239 height 531
click at [1168, 408] on div at bounding box center [1072, 358] width 239 height 531
drag, startPoint x: 1107, startPoint y: 283, endPoint x: 1093, endPoint y: 408, distance: 126.0
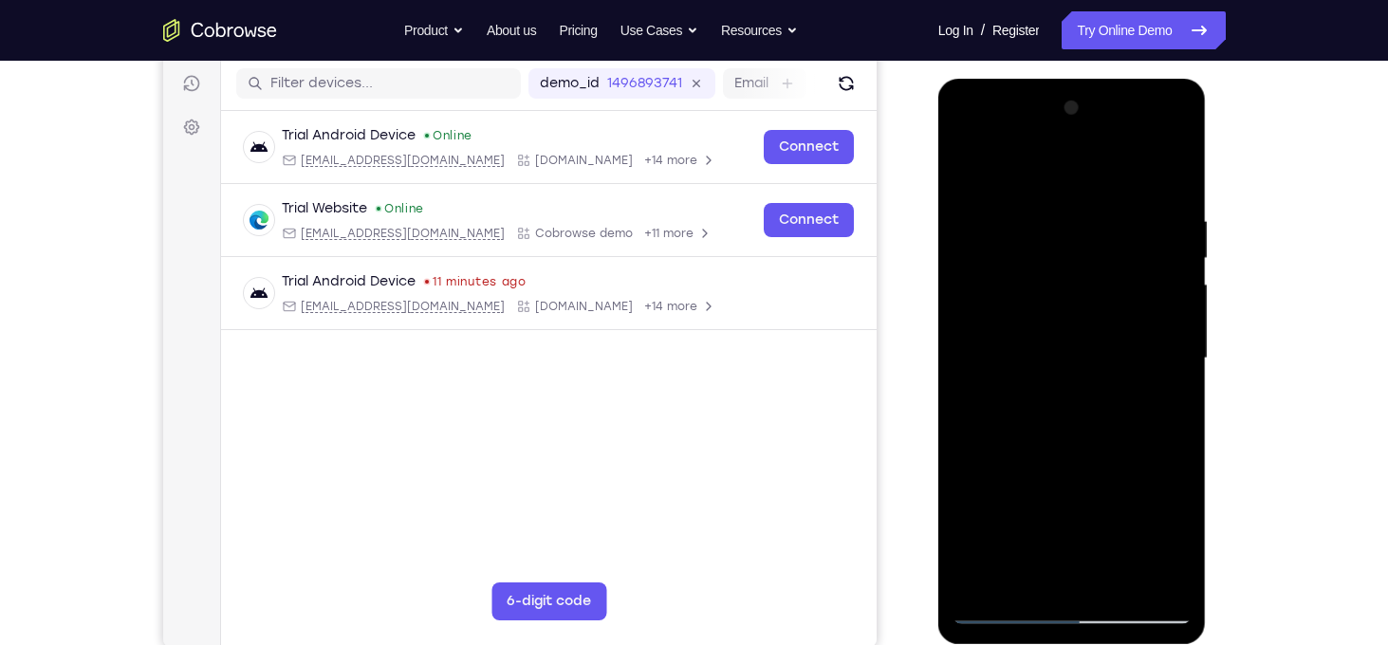
click at [1093, 408] on div at bounding box center [1072, 358] width 239 height 531
drag, startPoint x: 1092, startPoint y: 244, endPoint x: 1073, endPoint y: 358, distance: 115.4
click at [1073, 358] on div at bounding box center [1072, 358] width 239 height 531
click at [1135, 302] on div at bounding box center [1072, 358] width 239 height 531
click at [1151, 305] on div at bounding box center [1072, 358] width 239 height 531
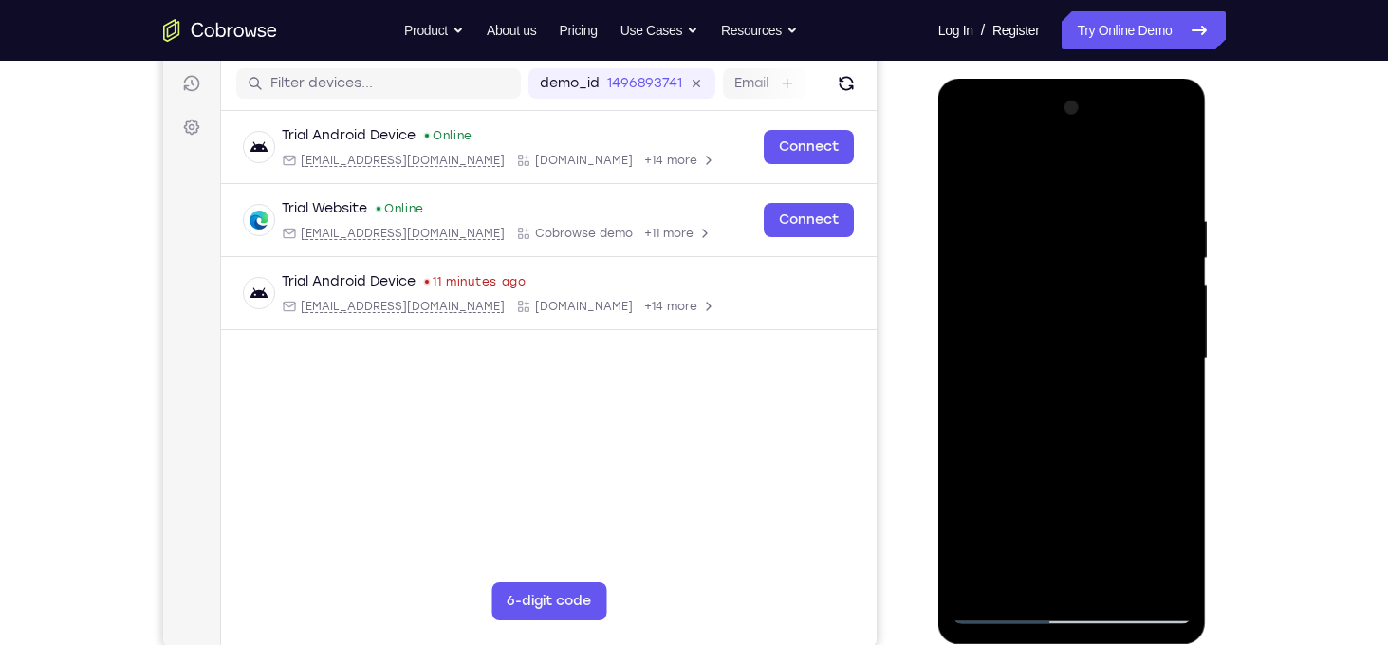
click at [1156, 404] on div at bounding box center [1072, 358] width 239 height 531
click at [1163, 539] on div at bounding box center [1072, 358] width 239 height 531
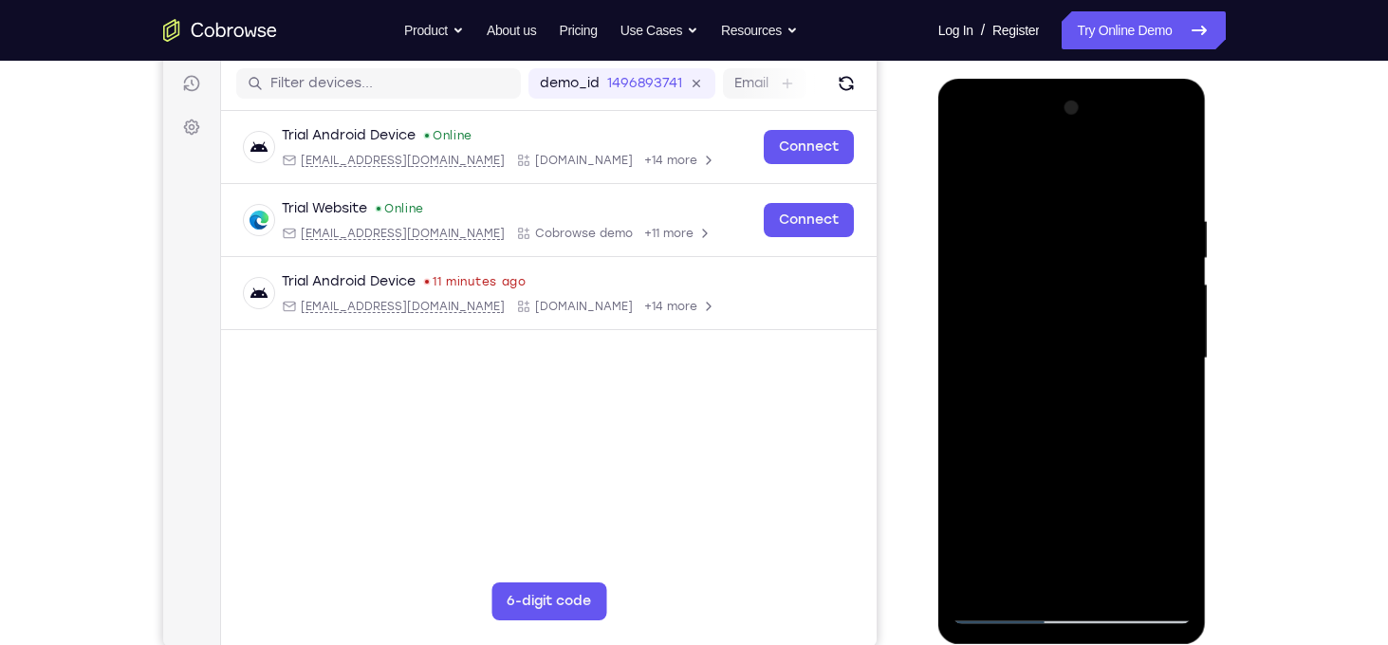
click at [1163, 539] on div at bounding box center [1072, 358] width 239 height 531
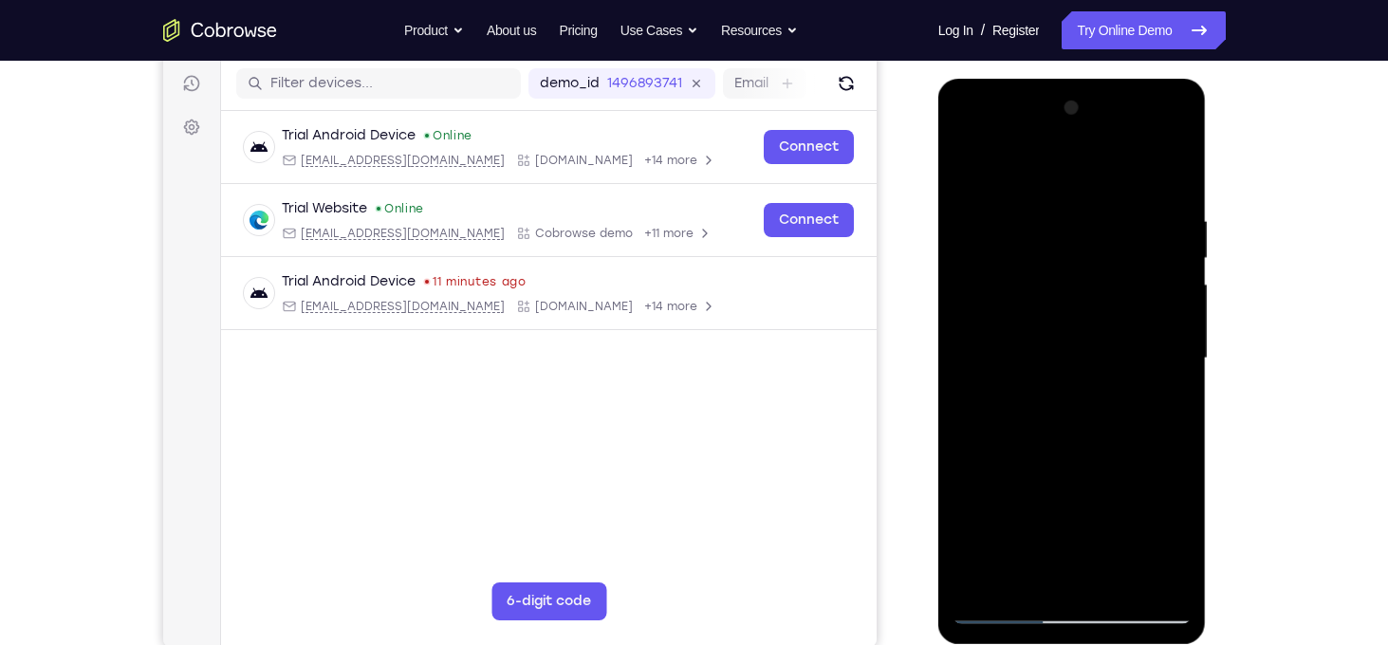
click at [1127, 361] on div at bounding box center [1072, 358] width 239 height 531
click at [1146, 532] on div at bounding box center [1072, 358] width 239 height 531
click at [1168, 408] on div at bounding box center [1072, 358] width 239 height 531
click at [1162, 406] on div at bounding box center [1072, 358] width 239 height 531
click at [1167, 407] on div at bounding box center [1072, 358] width 239 height 531
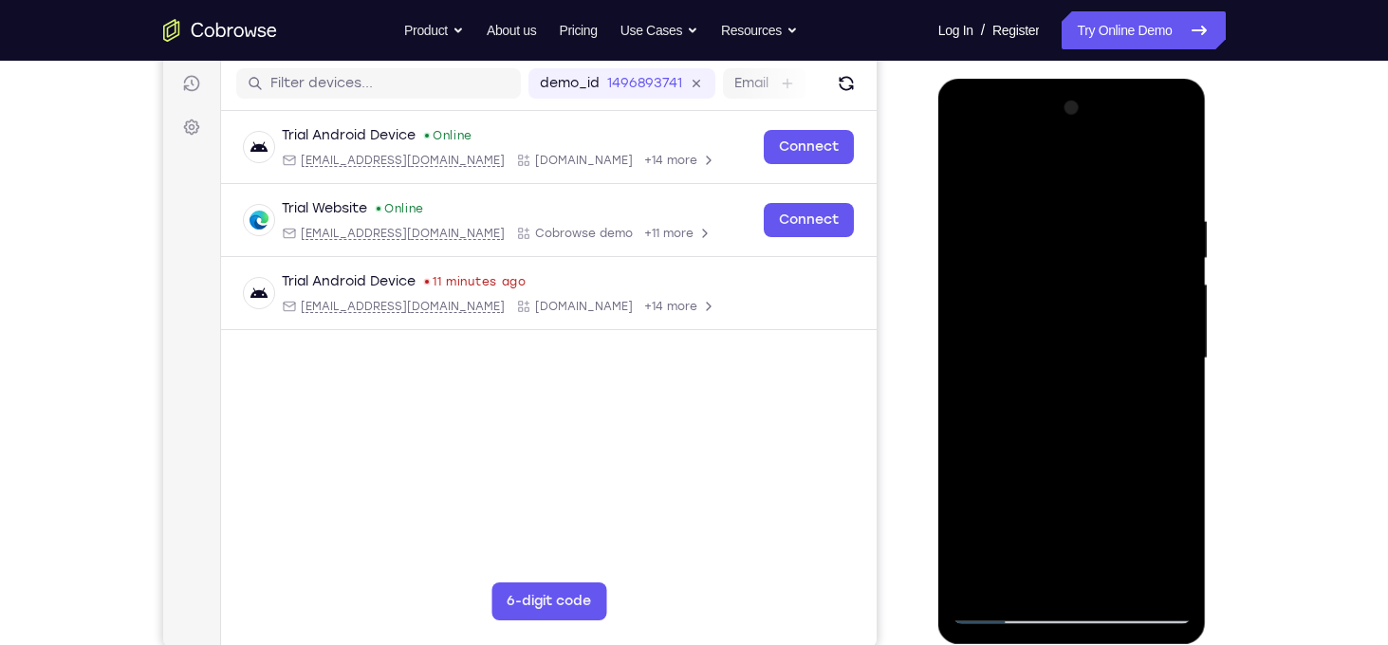
click at [975, 175] on div at bounding box center [1072, 358] width 239 height 531
click at [1068, 360] on div at bounding box center [1072, 358] width 239 height 531
click at [1163, 410] on div at bounding box center [1072, 358] width 239 height 531
click at [966, 163] on div at bounding box center [1072, 358] width 239 height 531
click at [973, 163] on div at bounding box center [1072, 358] width 239 height 531
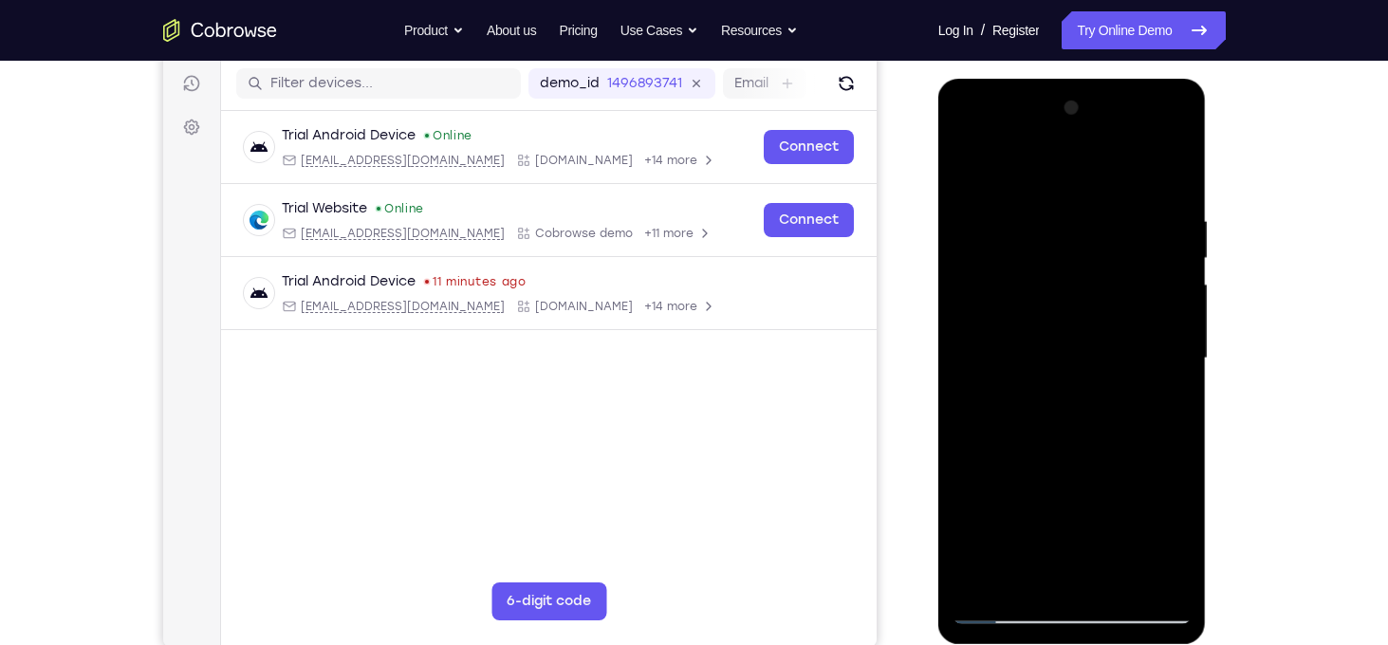
click at [1050, 226] on div at bounding box center [1072, 358] width 239 height 531
click at [1047, 567] on div at bounding box center [1072, 358] width 239 height 531
click at [1178, 362] on div at bounding box center [1072, 358] width 239 height 531
click at [1109, 581] on div at bounding box center [1072, 358] width 239 height 531
click at [1159, 574] on div at bounding box center [1072, 358] width 239 height 531
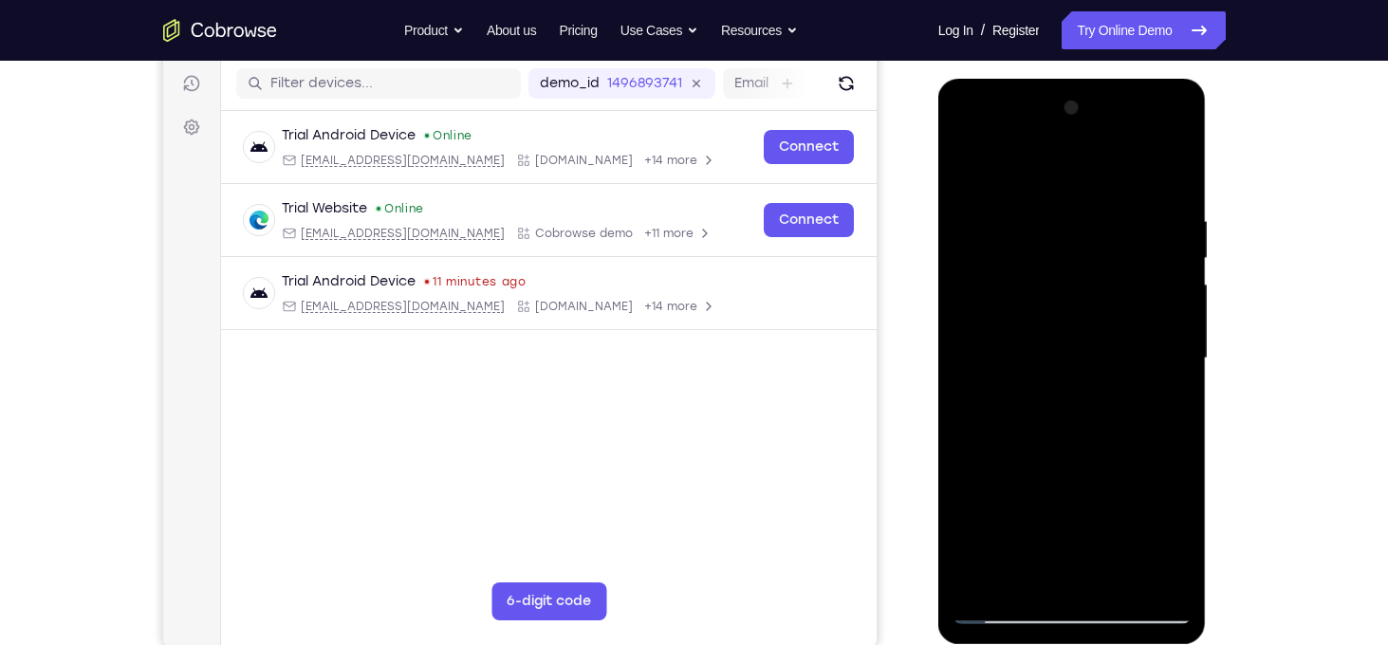
click at [1176, 332] on div at bounding box center [1072, 358] width 239 height 531
click at [1168, 177] on div at bounding box center [1072, 358] width 239 height 531
click at [1117, 589] on div at bounding box center [1072, 358] width 239 height 531
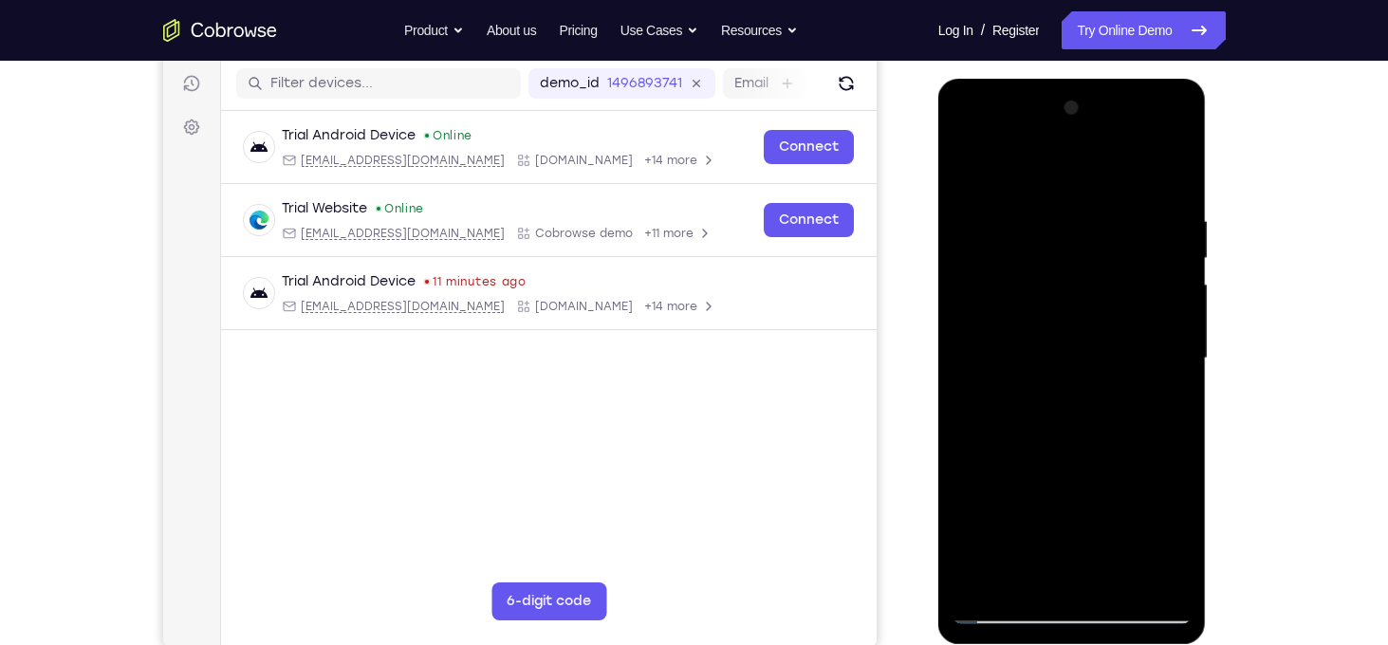
click at [1065, 318] on div at bounding box center [1072, 358] width 239 height 531
drag, startPoint x: 1124, startPoint y: 343, endPoint x: 1117, endPoint y: 454, distance: 111.3
click at [1117, 454] on div at bounding box center [1072, 358] width 239 height 531
drag, startPoint x: 1106, startPoint y: 292, endPoint x: 1087, endPoint y: 510, distance: 219.0
click at [1087, 510] on div at bounding box center [1072, 358] width 239 height 531
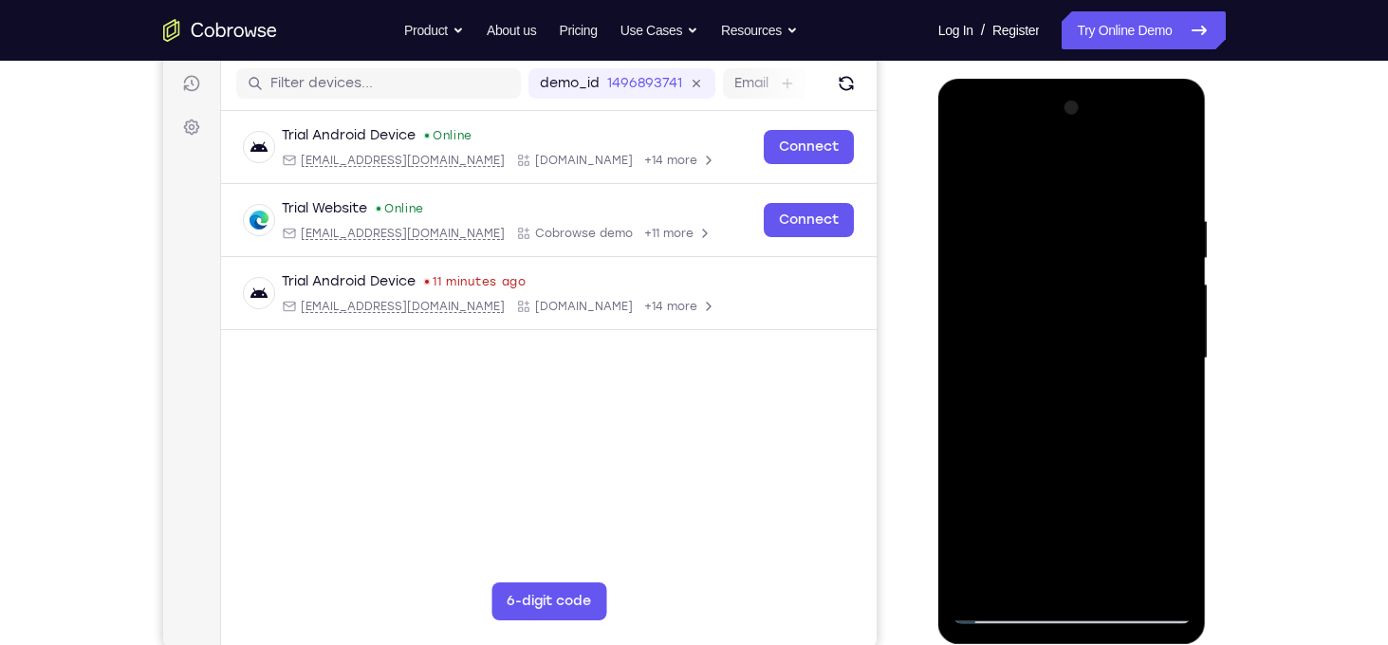
drag, startPoint x: 1104, startPoint y: 298, endPoint x: 1087, endPoint y: 451, distance: 153.7
click at [1087, 451] on div at bounding box center [1072, 358] width 239 height 531
drag, startPoint x: 1101, startPoint y: 247, endPoint x: 1086, endPoint y: 385, distance: 139.2
click at [1086, 385] on div at bounding box center [1072, 358] width 239 height 531
drag, startPoint x: 1110, startPoint y: 255, endPoint x: 1081, endPoint y: 459, distance: 206.1
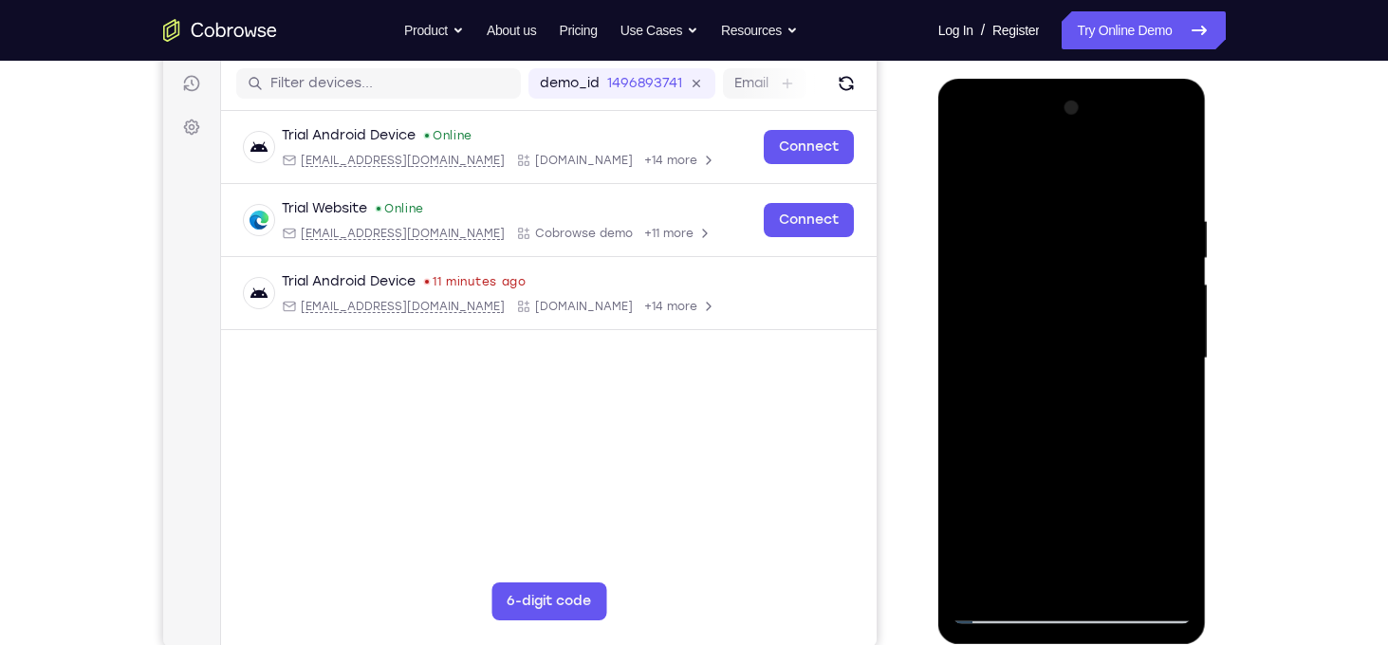
click at [1081, 459] on div at bounding box center [1072, 358] width 239 height 531
drag, startPoint x: 1111, startPoint y: 275, endPoint x: 1100, endPoint y: 373, distance: 98.4
click at [1100, 373] on div at bounding box center [1072, 358] width 239 height 531
drag, startPoint x: 1100, startPoint y: 373, endPoint x: 1119, endPoint y: 222, distance: 152.0
click at [1119, 222] on div at bounding box center [1072, 358] width 239 height 531
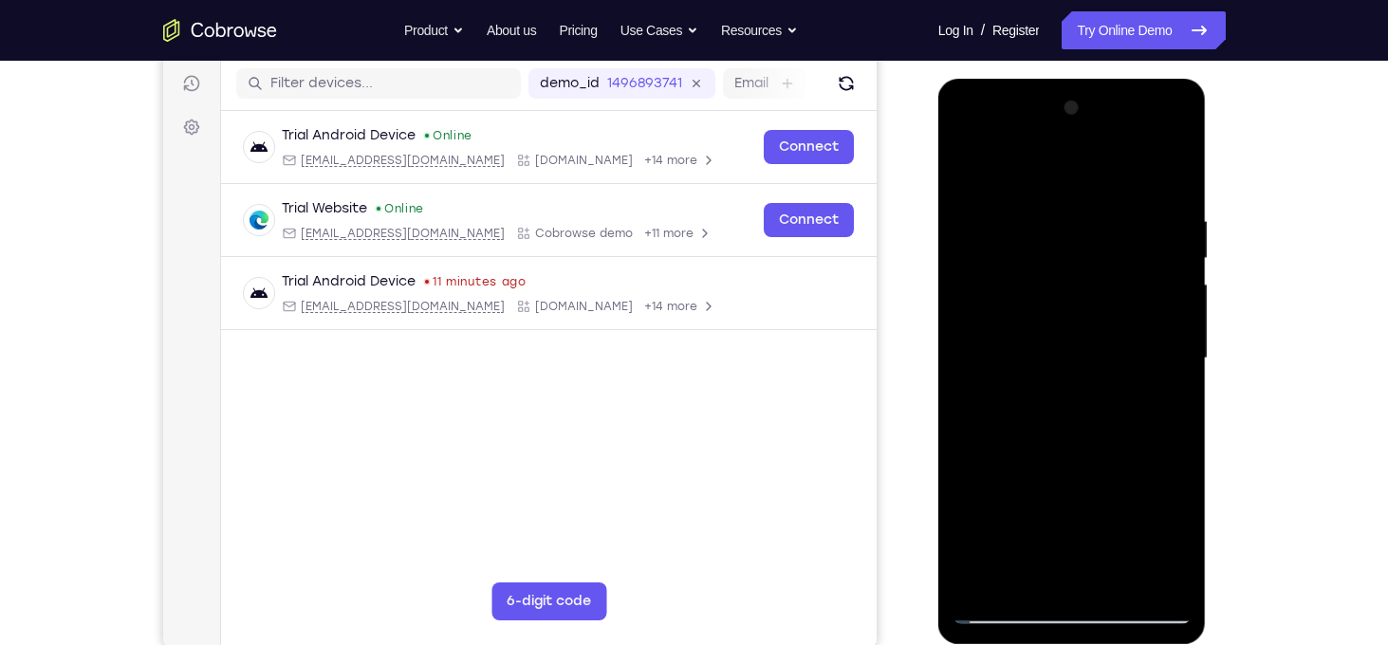
drag, startPoint x: 1101, startPoint y: 341, endPoint x: 1101, endPoint y: 491, distance: 150.9
click at [1101, 491] on div at bounding box center [1072, 358] width 239 height 531
drag, startPoint x: 1130, startPoint y: 277, endPoint x: 1132, endPoint y: 202, distance: 75.0
click at [1132, 202] on div at bounding box center [1072, 358] width 239 height 531
drag, startPoint x: 1119, startPoint y: 387, endPoint x: 1126, endPoint y: 194, distance: 193.7
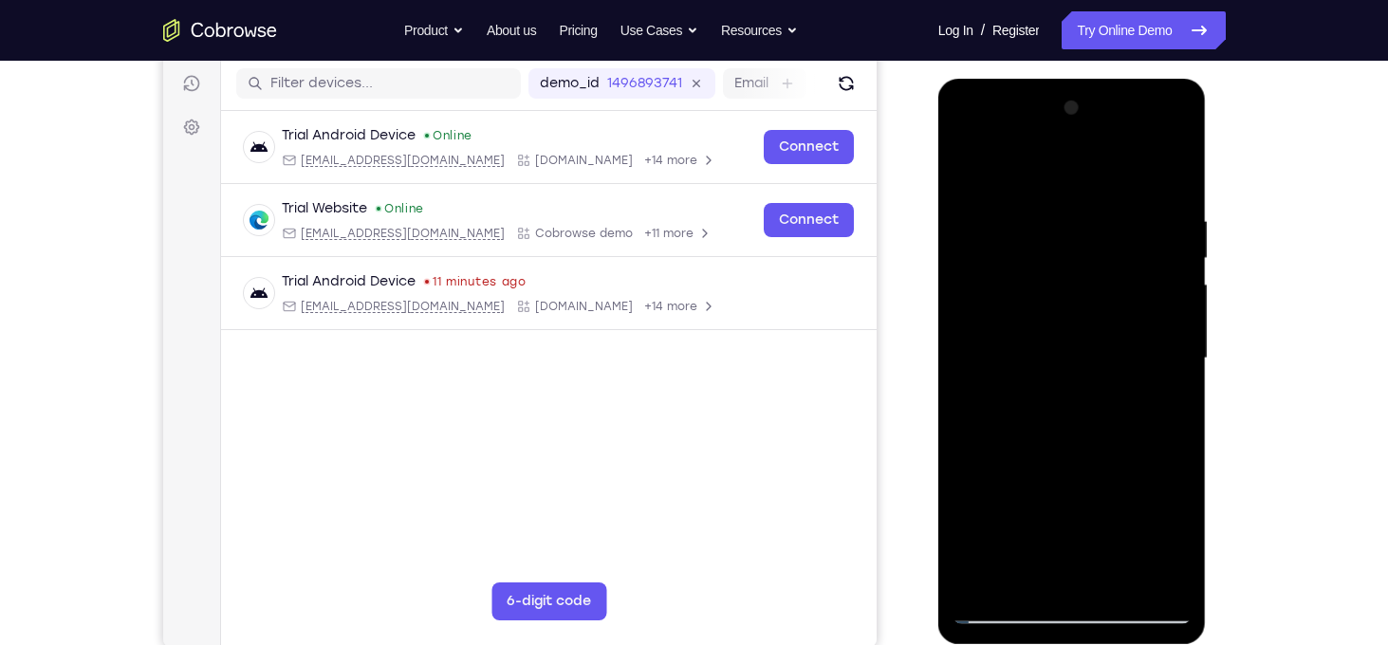
click at [1126, 194] on div at bounding box center [1072, 358] width 239 height 531
drag, startPoint x: 1090, startPoint y: 397, endPoint x: 1104, endPoint y: 209, distance: 188.4
click at [1104, 209] on div at bounding box center [1072, 358] width 239 height 531
drag, startPoint x: 1071, startPoint y: 499, endPoint x: 1106, endPoint y: 252, distance: 249.2
click at [1106, 252] on div at bounding box center [1072, 358] width 239 height 531
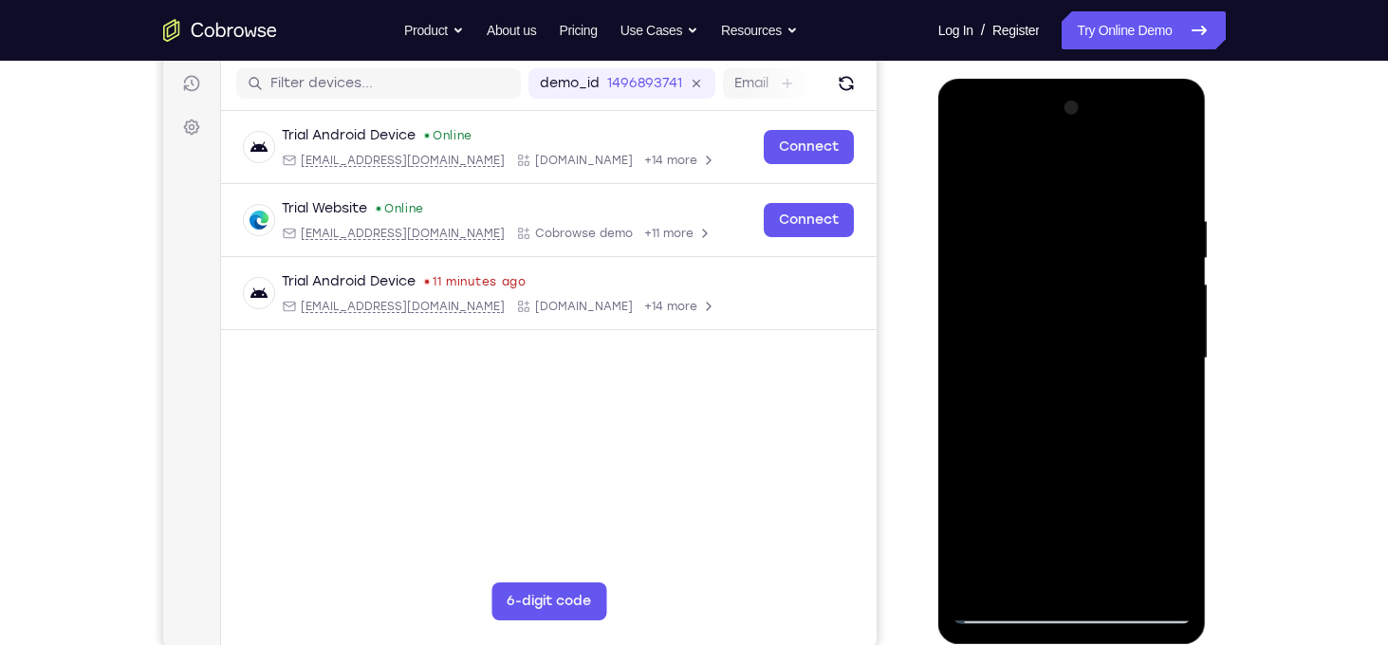
click at [1042, 572] on div at bounding box center [1072, 358] width 239 height 531
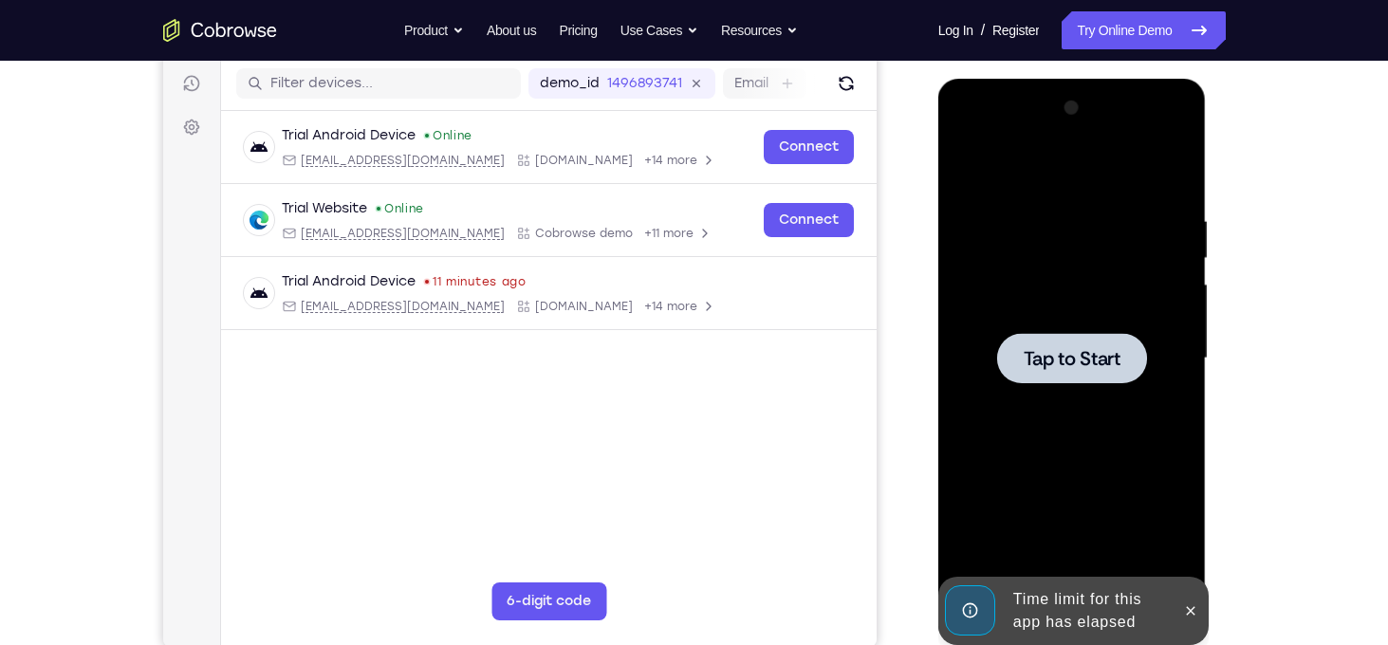
click at [1095, 404] on div at bounding box center [1072, 358] width 239 height 531
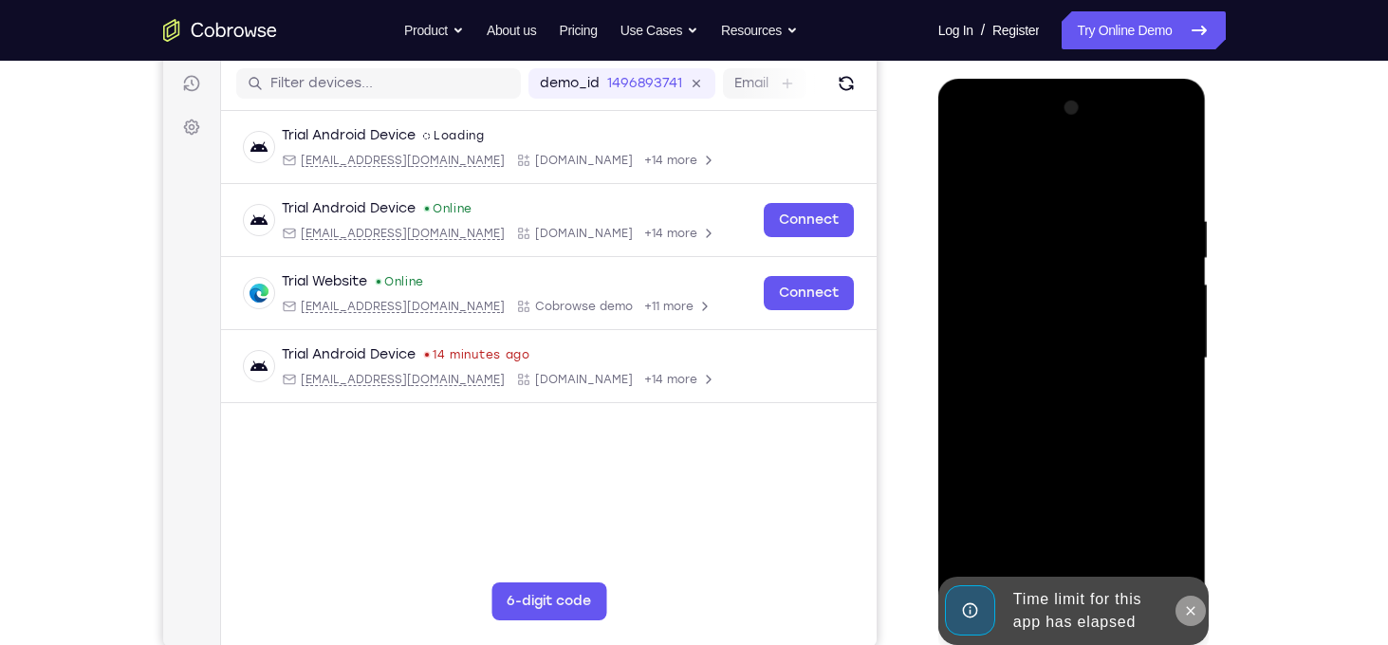
click at [1201, 615] on button at bounding box center [1190, 611] width 30 height 30
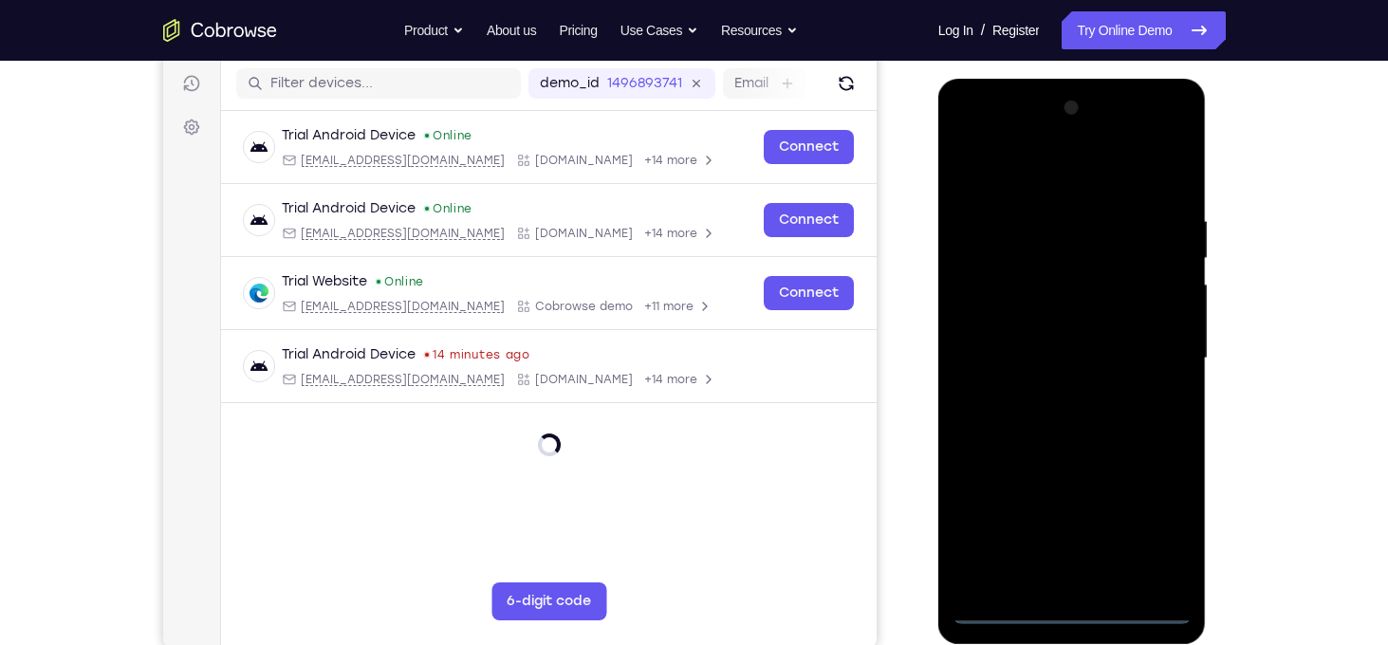
click at [1075, 612] on div at bounding box center [1072, 358] width 239 height 531
click at [1142, 540] on div at bounding box center [1072, 358] width 239 height 531
click at [1068, 165] on div at bounding box center [1072, 358] width 239 height 531
click at [1154, 361] on div at bounding box center [1072, 358] width 239 height 531
click at [1054, 390] on div at bounding box center [1072, 358] width 239 height 531
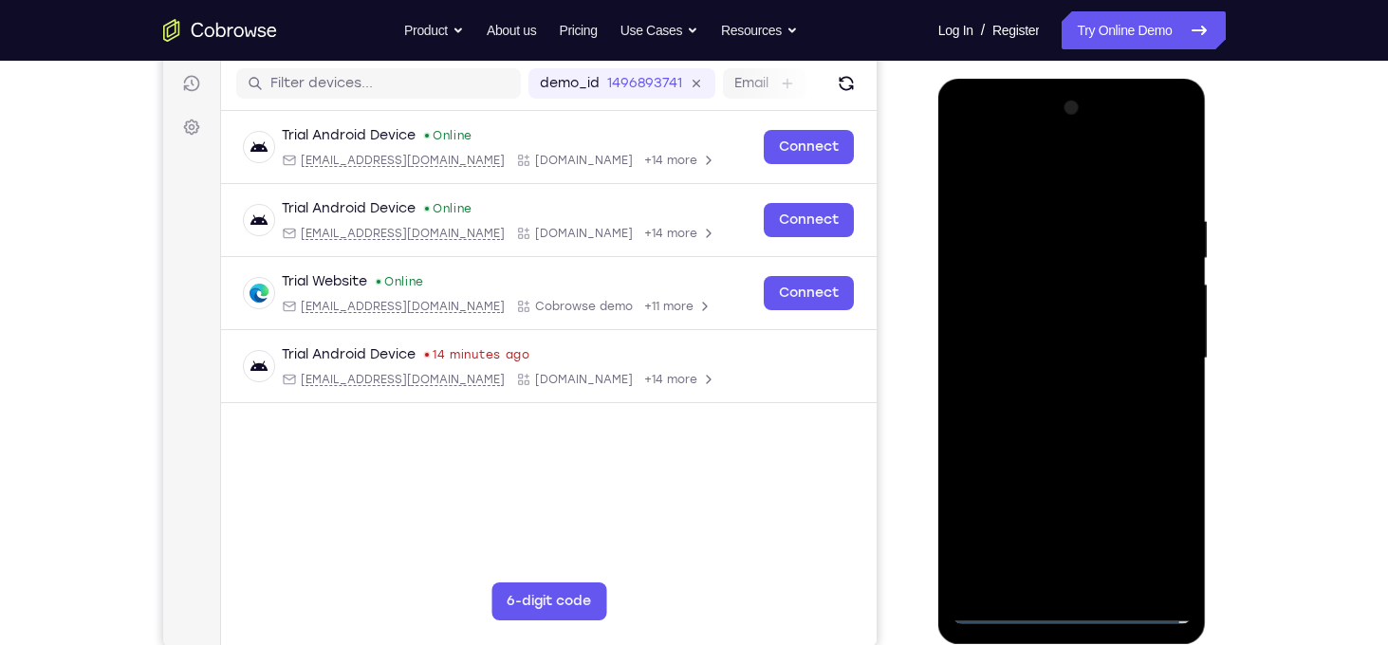
click at [1028, 340] on div at bounding box center [1072, 358] width 239 height 531
click at [1030, 329] on div at bounding box center [1072, 358] width 239 height 531
click at [1013, 353] on div at bounding box center [1072, 358] width 239 height 531
click at [1003, 425] on div at bounding box center [1072, 358] width 239 height 531
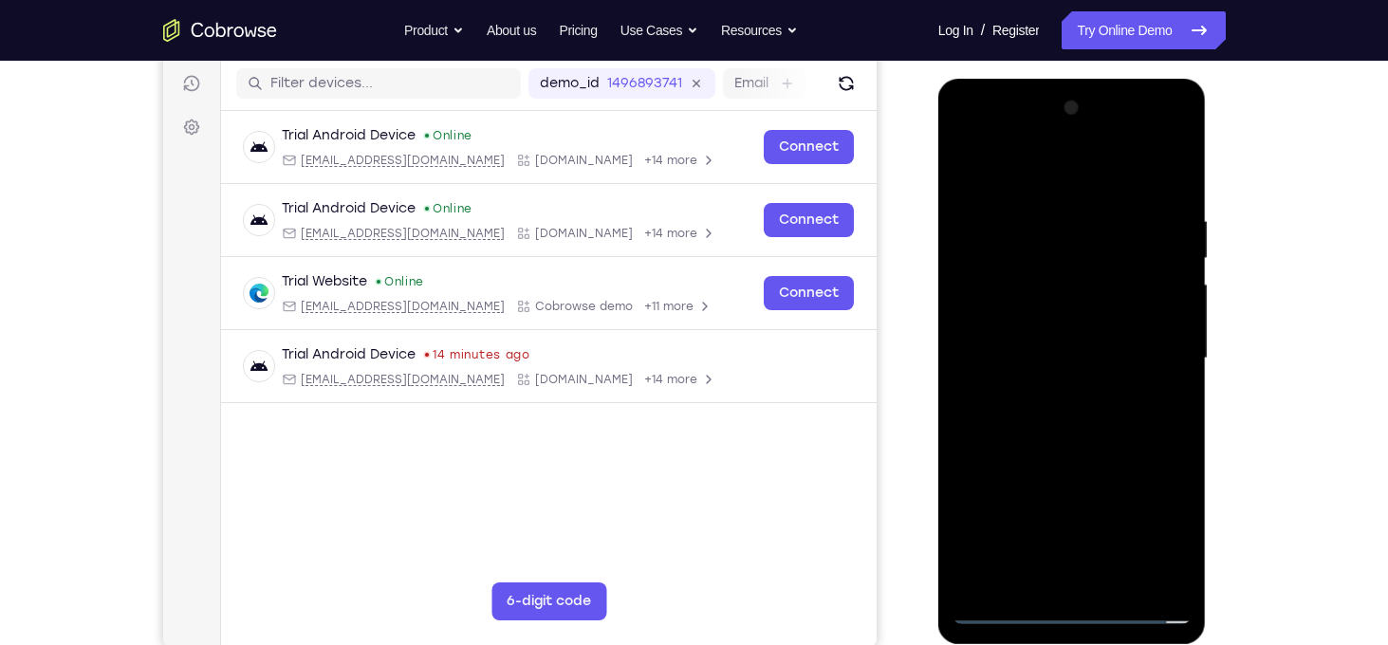
click at [1014, 421] on div at bounding box center [1072, 358] width 239 height 531
click at [1115, 577] on div at bounding box center [1072, 358] width 239 height 531
click at [1090, 439] on div at bounding box center [1072, 358] width 239 height 531
click at [1116, 581] on div at bounding box center [1072, 358] width 239 height 531
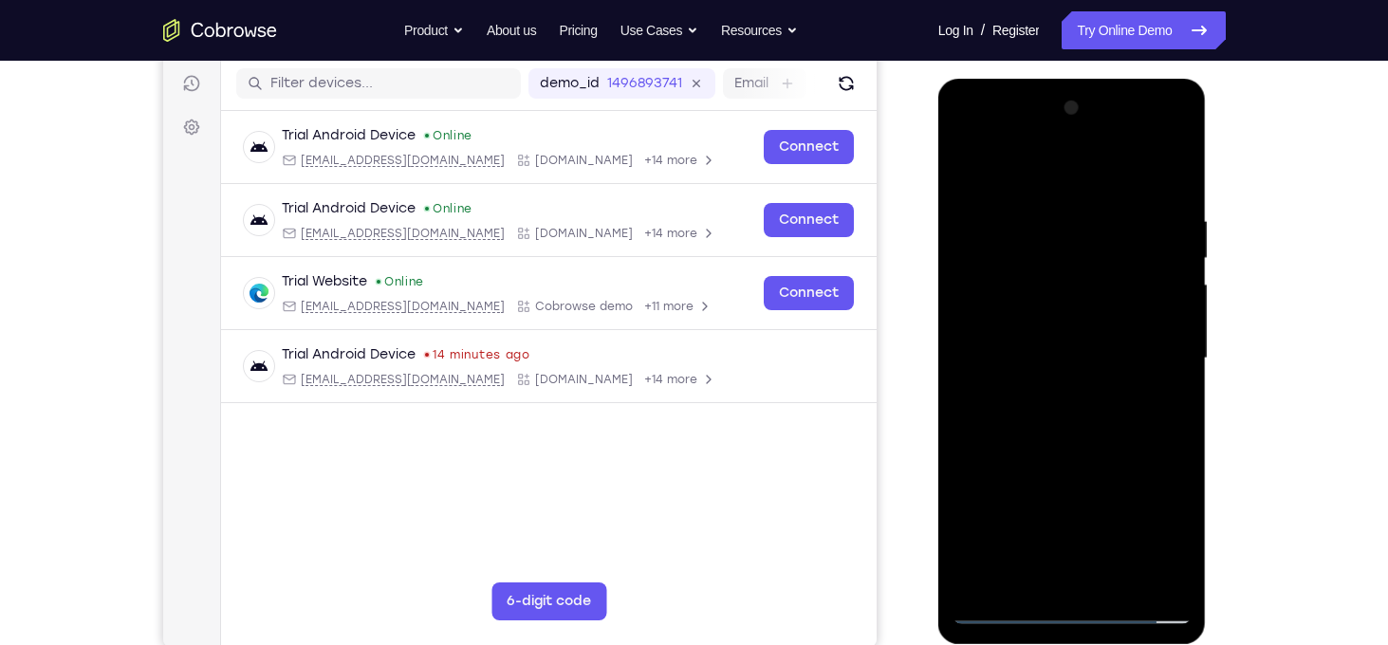
click at [1057, 452] on div at bounding box center [1072, 358] width 239 height 531
click at [1082, 313] on div at bounding box center [1072, 358] width 239 height 531
click at [1057, 569] on div at bounding box center [1072, 358] width 239 height 531
click at [1165, 408] on div at bounding box center [1072, 358] width 239 height 531
click at [1169, 403] on div at bounding box center [1072, 358] width 239 height 531
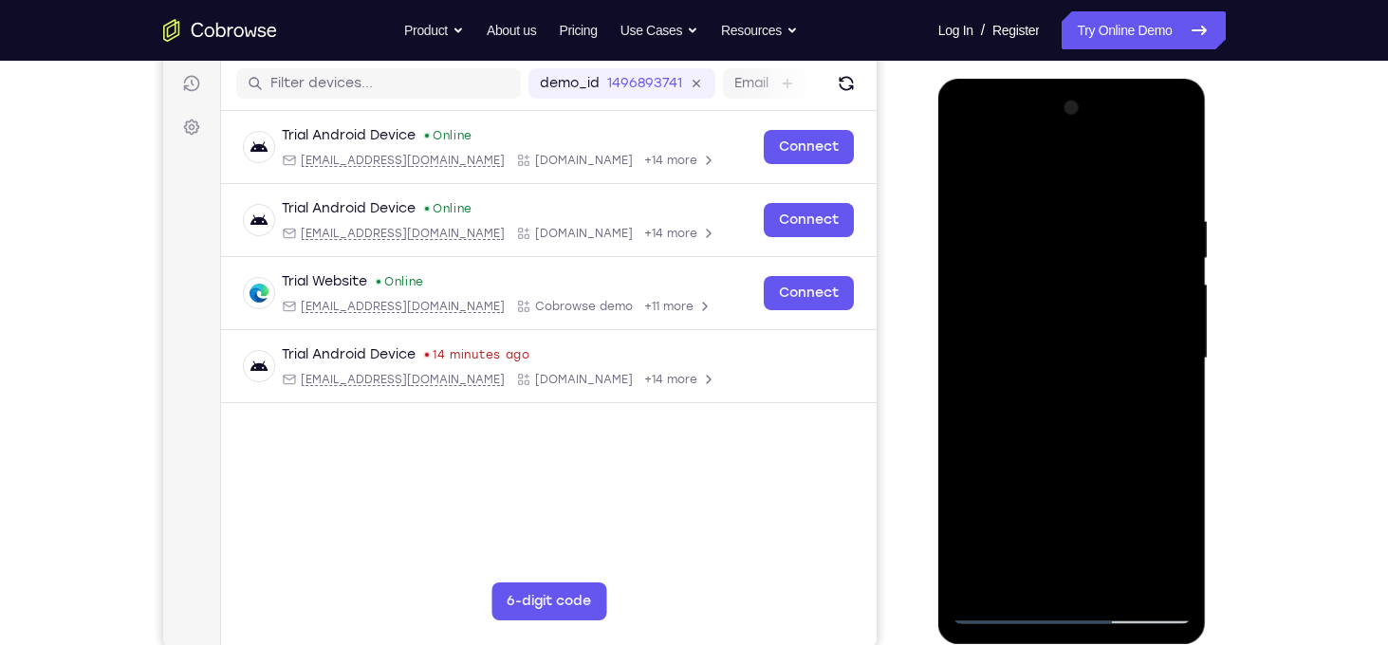
click at [966, 169] on div at bounding box center [1072, 358] width 239 height 531
click at [1077, 352] on div at bounding box center [1072, 358] width 239 height 531
click at [1168, 404] on div at bounding box center [1072, 358] width 239 height 531
click at [972, 168] on div at bounding box center [1072, 358] width 239 height 531
click at [1042, 352] on div at bounding box center [1072, 358] width 239 height 531
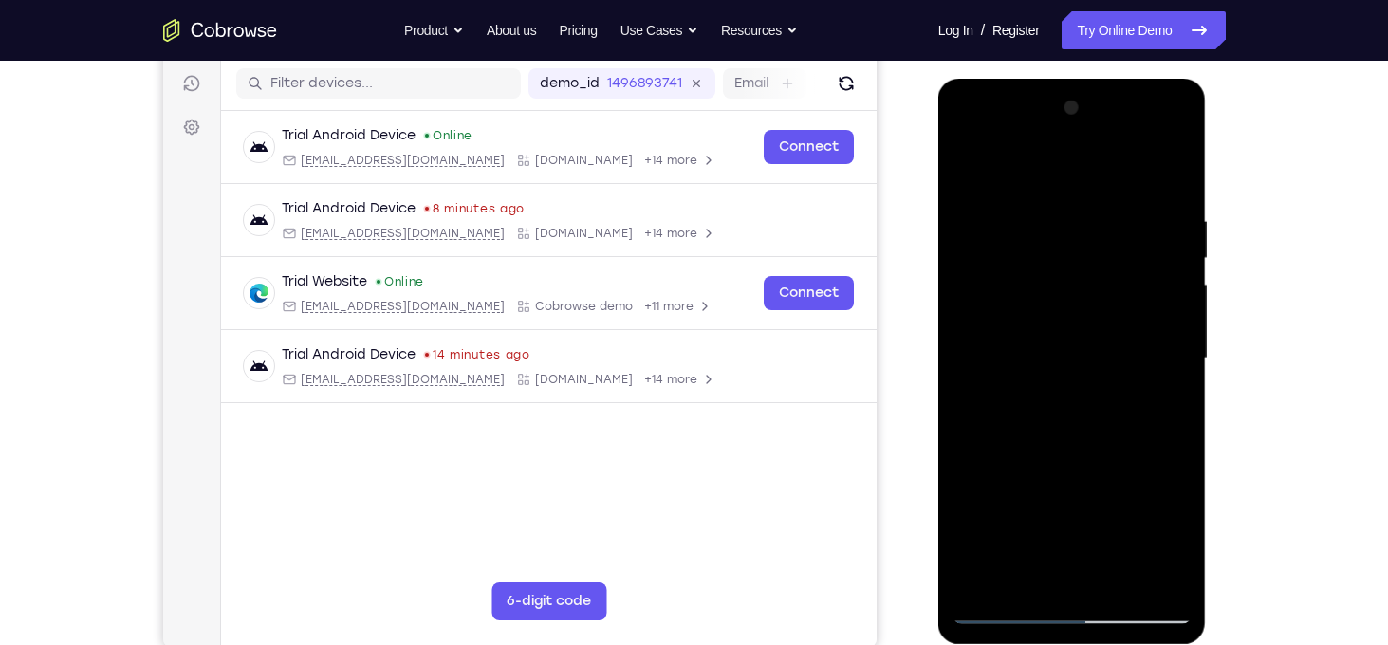
click at [1183, 538] on div at bounding box center [1072, 358] width 239 height 531
click at [1024, 406] on div at bounding box center [1072, 358] width 239 height 531
click at [1162, 536] on div at bounding box center [1072, 358] width 239 height 531
click at [1162, 406] on div at bounding box center [1072, 358] width 239 height 531
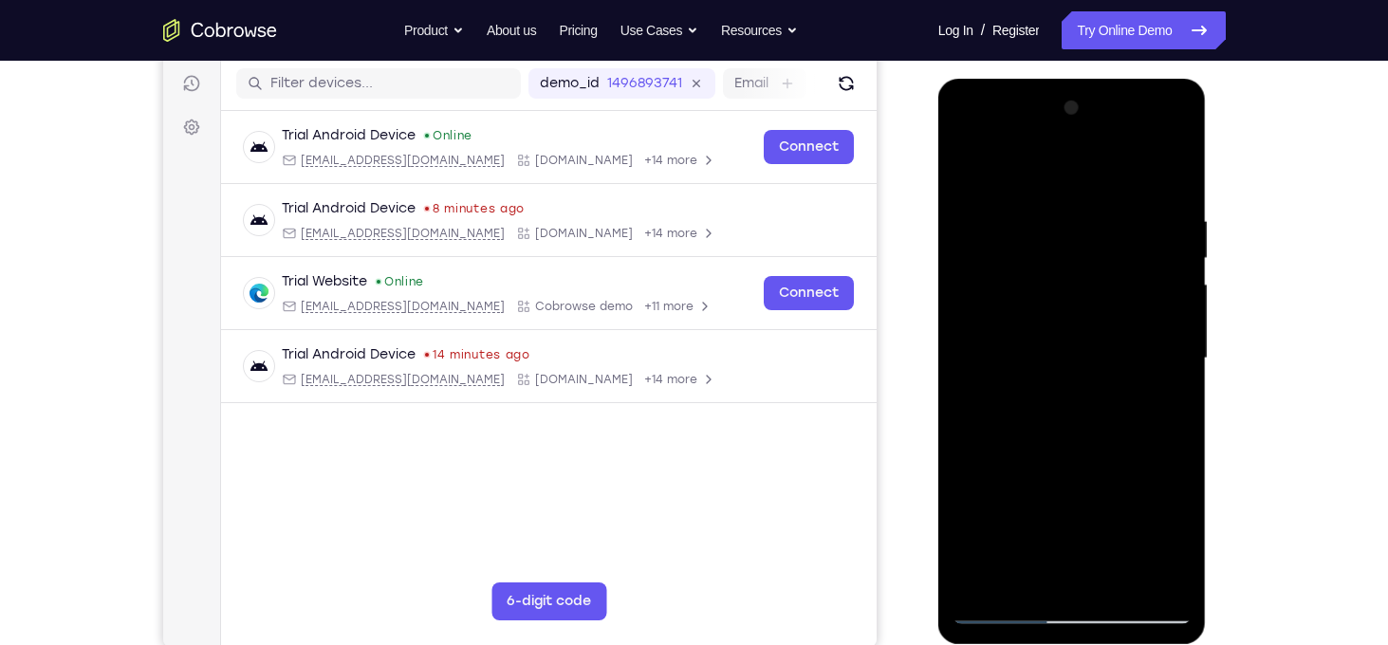
click at [1164, 405] on div at bounding box center [1072, 358] width 239 height 531
click at [968, 176] on div at bounding box center [1072, 358] width 239 height 531
click at [1081, 348] on div at bounding box center [1072, 358] width 239 height 531
click at [1057, 573] on div at bounding box center [1072, 358] width 239 height 531
click at [1164, 410] on div at bounding box center [1072, 358] width 239 height 531
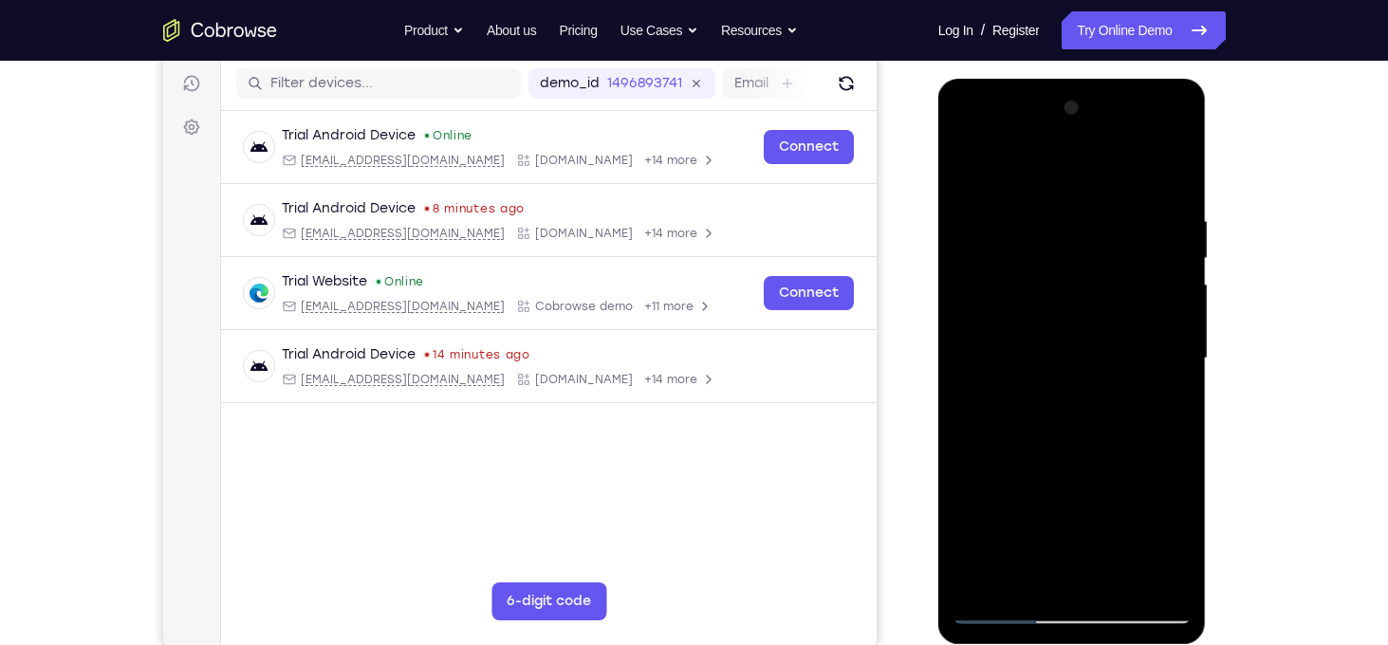
click at [963, 170] on div at bounding box center [1072, 358] width 239 height 531
click at [1074, 349] on div at bounding box center [1072, 358] width 239 height 531
click at [1163, 406] on div at bounding box center [1072, 358] width 239 height 531
click at [964, 169] on div at bounding box center [1072, 358] width 239 height 531
click at [1101, 316] on div at bounding box center [1072, 358] width 239 height 531
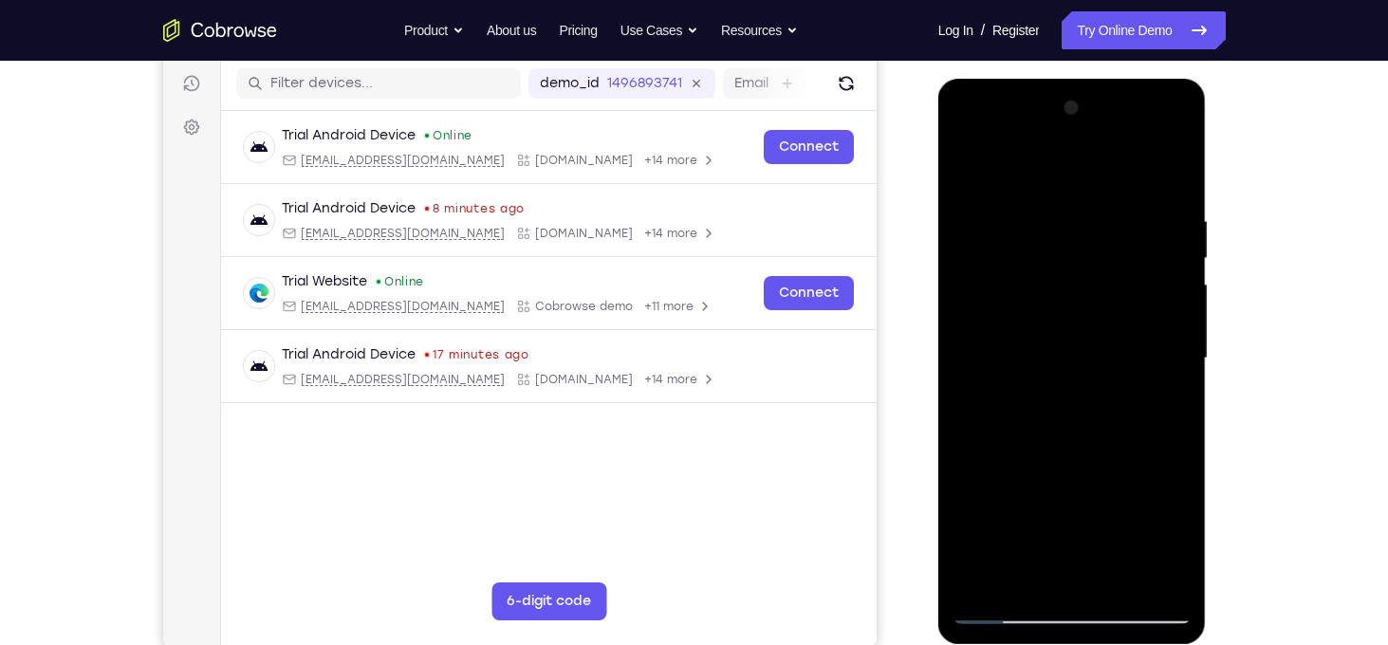
click at [972, 174] on div at bounding box center [1072, 358] width 239 height 531
click at [993, 584] on div at bounding box center [1072, 358] width 239 height 531
click at [1057, 216] on div at bounding box center [1072, 358] width 239 height 531
click at [1165, 275] on div at bounding box center [1072, 358] width 239 height 531
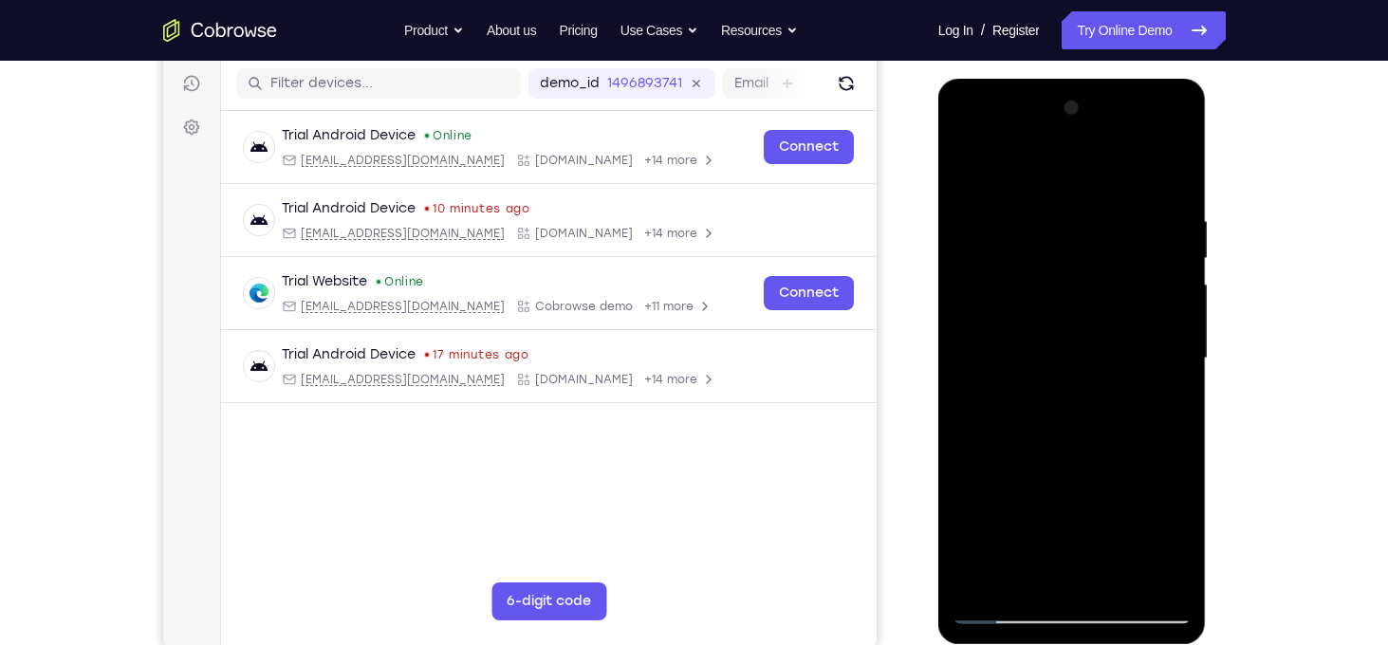
click at [1165, 275] on div at bounding box center [1072, 358] width 239 height 531
click at [1168, 176] on div at bounding box center [1072, 358] width 239 height 531
click at [1113, 583] on div at bounding box center [1072, 358] width 239 height 531
click at [1035, 307] on div at bounding box center [1072, 358] width 239 height 531
click at [1048, 573] on div at bounding box center [1072, 358] width 239 height 531
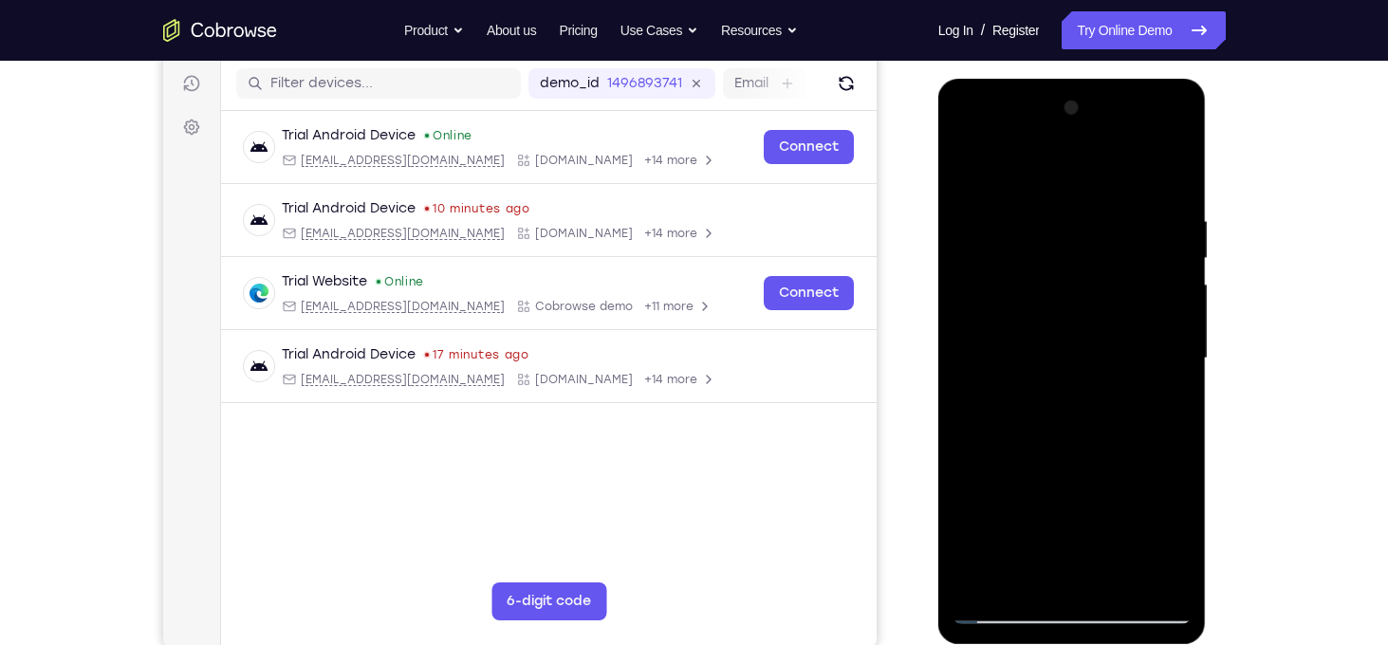
click at [1175, 531] on div at bounding box center [1072, 358] width 239 height 531
click at [977, 182] on div at bounding box center [1072, 358] width 239 height 531
click at [977, 160] on div at bounding box center [1072, 358] width 239 height 531
drag, startPoint x: 1029, startPoint y: 296, endPoint x: 1001, endPoint y: 342, distance: 54.5
click at [1001, 342] on div at bounding box center [1072, 358] width 239 height 531
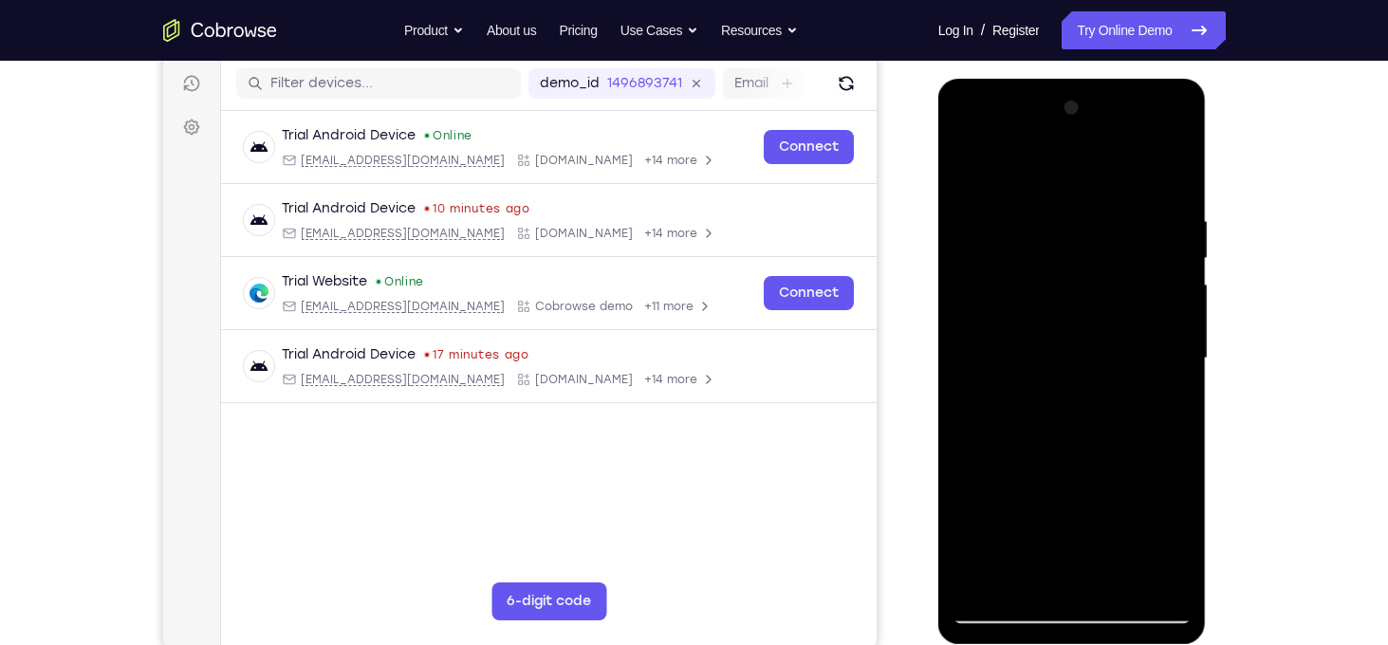
click at [1098, 208] on div at bounding box center [1072, 358] width 239 height 531
click at [1168, 305] on div at bounding box center [1072, 358] width 239 height 531
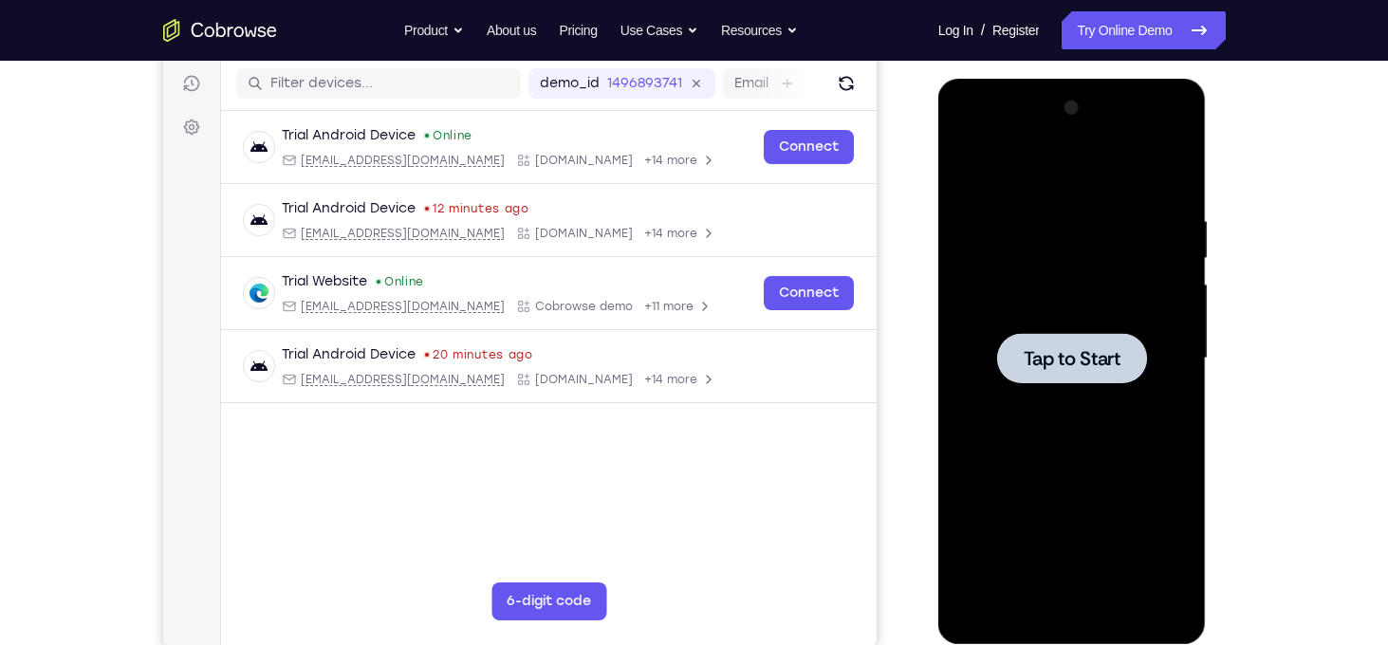
click at [1069, 363] on span "Tap to Start" at bounding box center [1072, 358] width 97 height 19
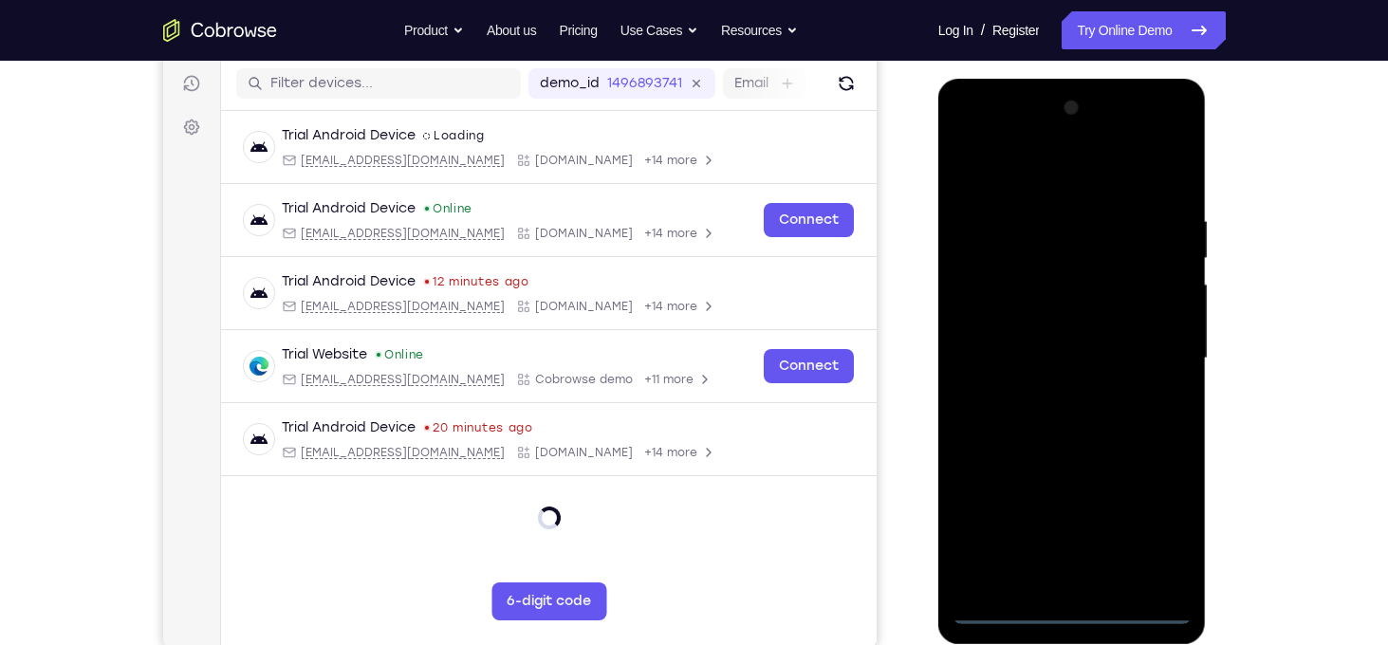
click at [1070, 616] on div at bounding box center [1072, 358] width 239 height 531
click at [1154, 531] on div at bounding box center [1072, 358] width 239 height 531
click at [970, 139] on div at bounding box center [1072, 358] width 239 height 531
click at [1151, 355] on div at bounding box center [1072, 358] width 239 height 531
click at [1046, 390] on div at bounding box center [1072, 358] width 239 height 531
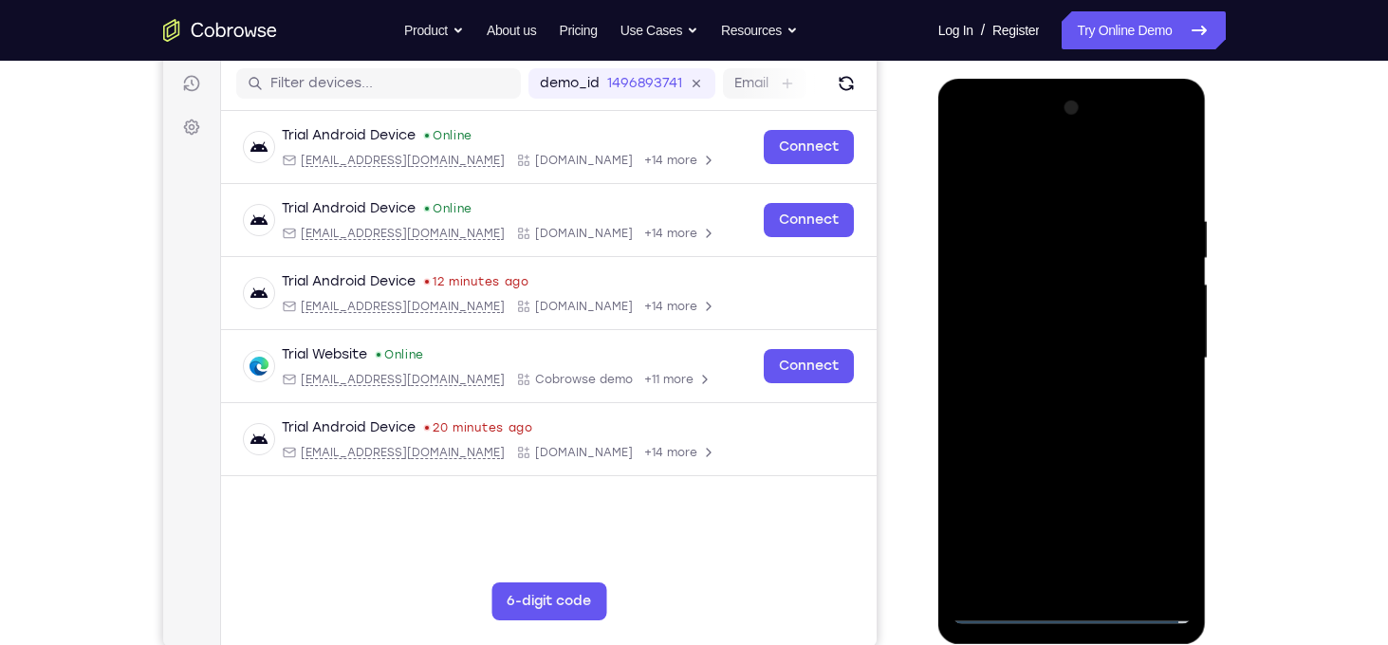
click at [1034, 343] on div at bounding box center [1072, 358] width 239 height 531
click at [1017, 330] on div at bounding box center [1072, 358] width 239 height 531
click at [1021, 363] on div at bounding box center [1072, 358] width 239 height 531
click at [1036, 422] on div at bounding box center [1072, 358] width 239 height 531
click at [1058, 416] on div at bounding box center [1072, 358] width 239 height 531
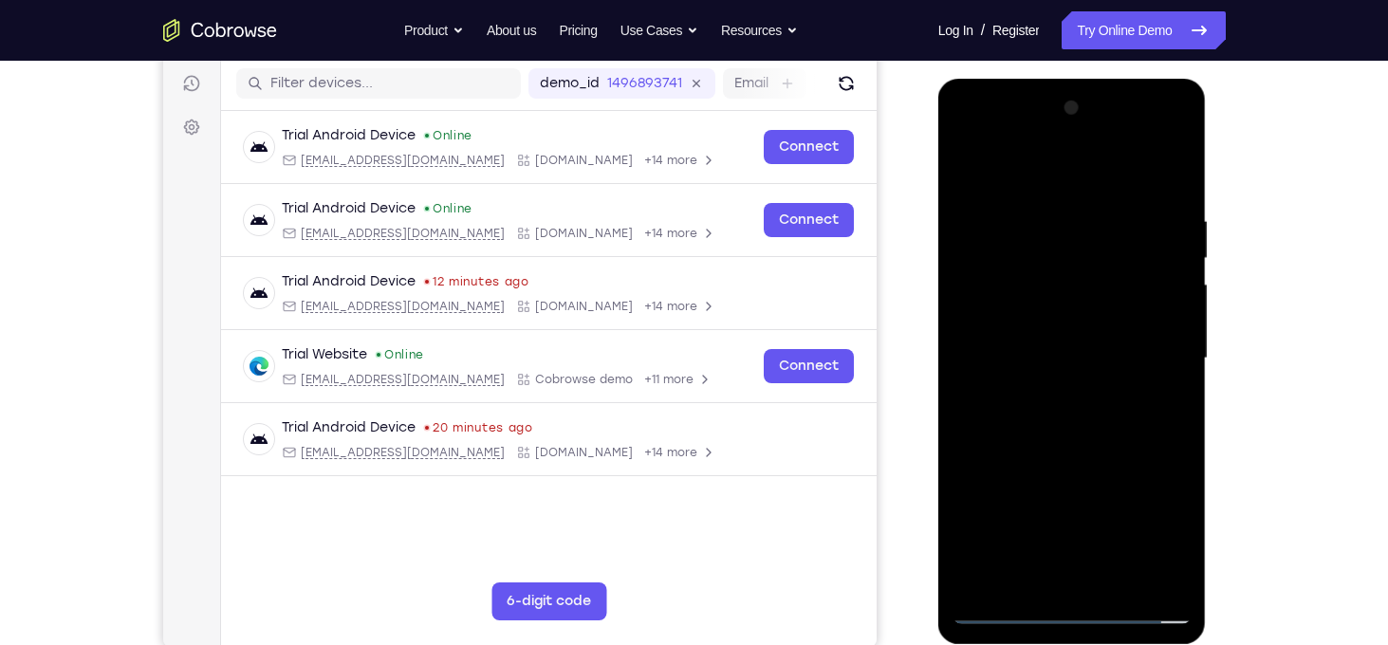
drag, startPoint x: 1018, startPoint y: 175, endPoint x: 1324, endPoint y: 197, distance: 307.3
click at [1209, 197] on html "Online web based iOS Simulators and Android Emulators. Run iPhone, iPad, Mobile…" at bounding box center [1073, 363] width 270 height 569
click at [1061, 428] on div at bounding box center [1072, 358] width 239 height 531
click at [1064, 420] on div at bounding box center [1072, 358] width 239 height 531
click at [1081, 450] on div at bounding box center [1072, 358] width 239 height 531
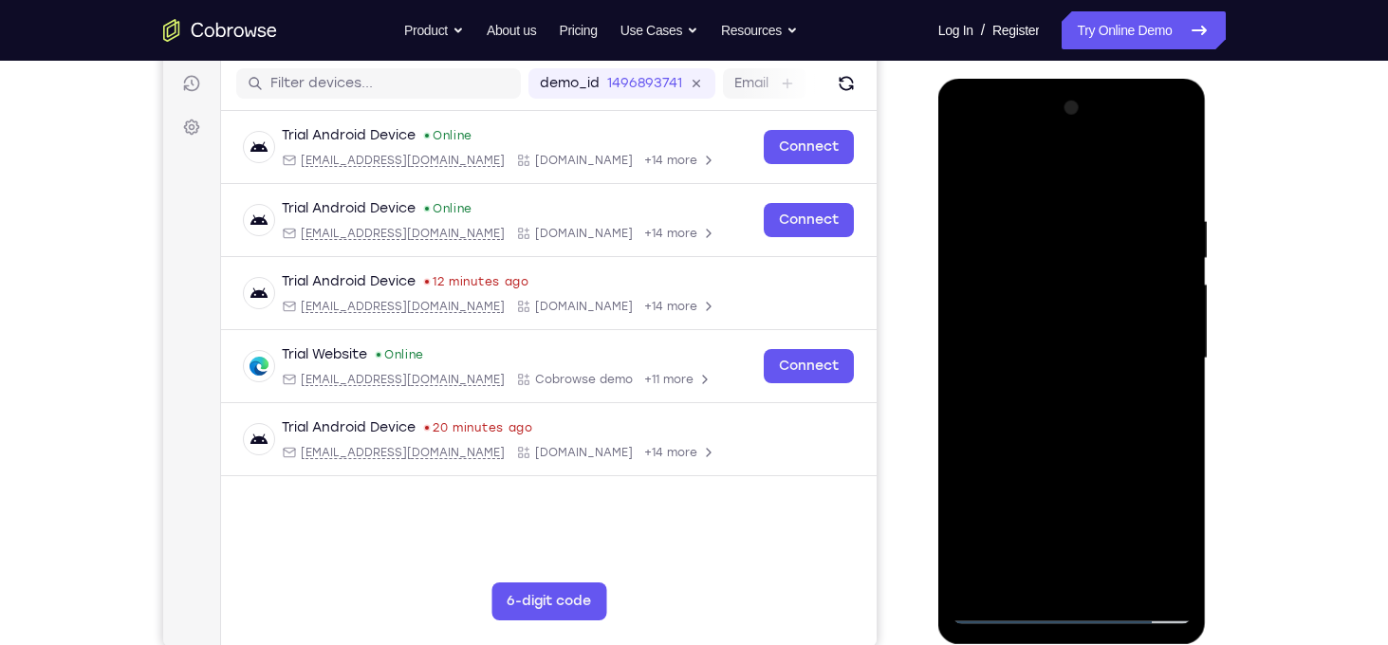
drag, startPoint x: 1065, startPoint y: 467, endPoint x: 1088, endPoint y: 353, distance: 116.1
click at [1088, 353] on div at bounding box center [1072, 358] width 239 height 531
click at [1180, 336] on div at bounding box center [1072, 358] width 239 height 531
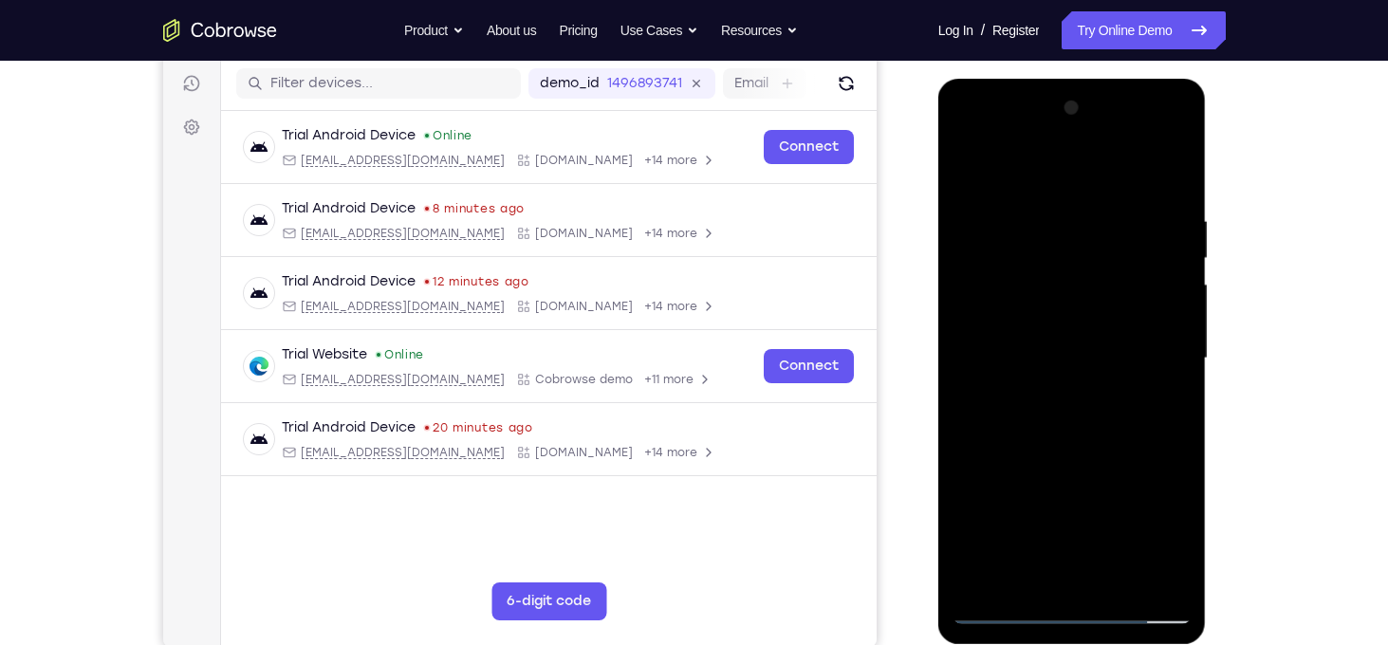
click at [1180, 336] on div at bounding box center [1072, 358] width 239 height 531
click at [1175, 173] on div at bounding box center [1072, 358] width 239 height 531
click at [982, 577] on div at bounding box center [1072, 358] width 239 height 531
click at [1117, 576] on div at bounding box center [1072, 358] width 239 height 531
click at [1115, 459] on div at bounding box center [1072, 358] width 239 height 531
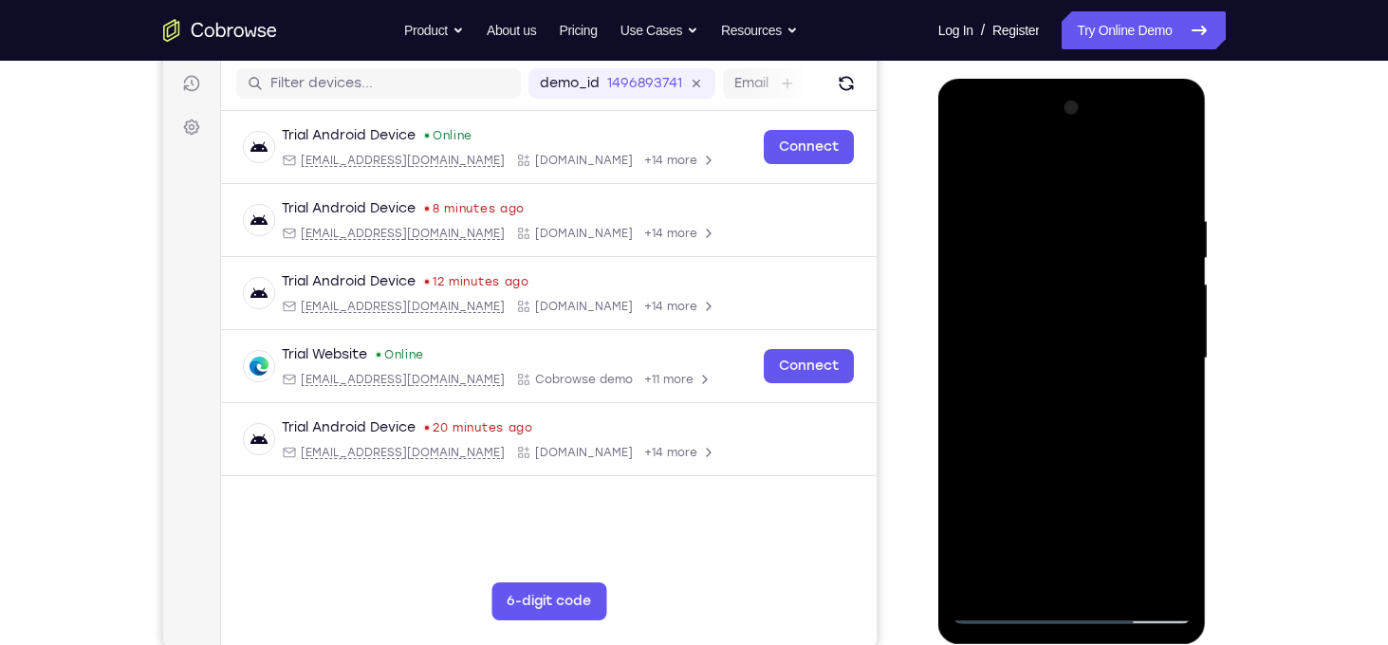
click at [1044, 349] on div at bounding box center [1072, 358] width 239 height 531
click at [995, 573] on div at bounding box center [1072, 358] width 239 height 531
click at [1160, 407] on div at bounding box center [1072, 358] width 239 height 531
click at [1039, 405] on div at bounding box center [1072, 358] width 239 height 531
click at [1156, 405] on div at bounding box center [1072, 358] width 239 height 531
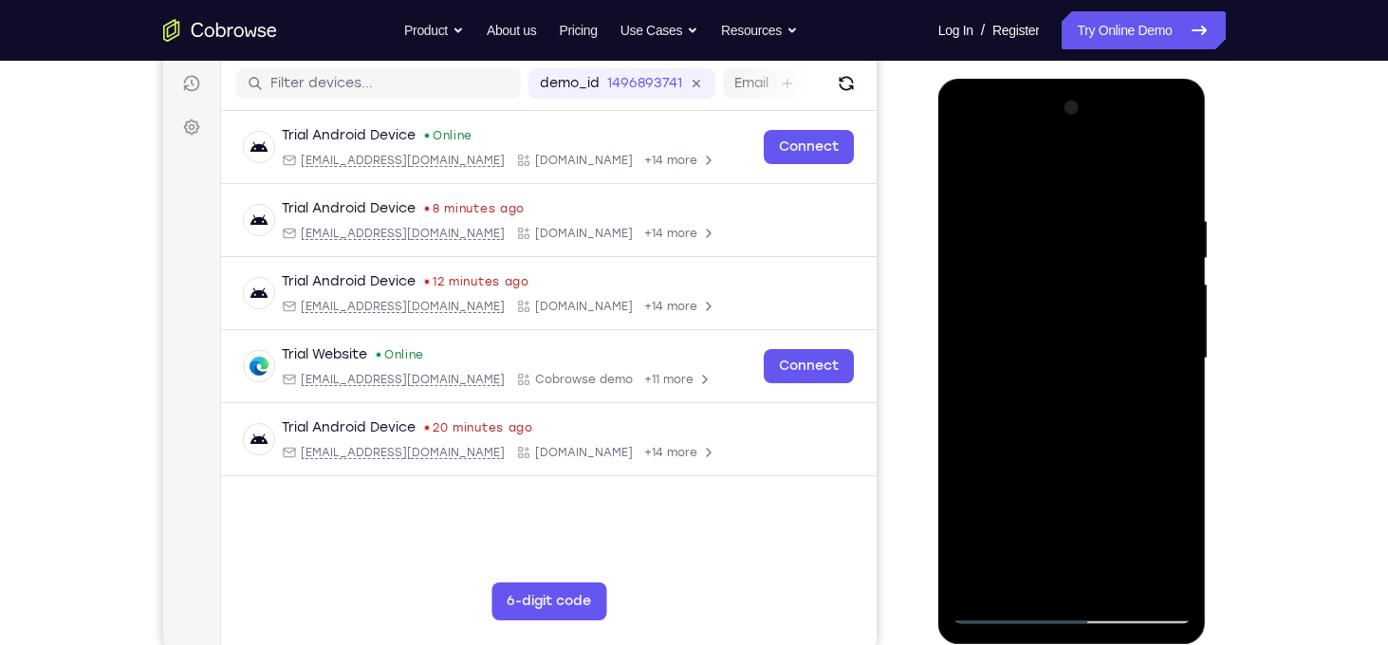
click at [1043, 403] on div at bounding box center [1072, 358] width 239 height 531
click at [1159, 406] on div at bounding box center [1072, 358] width 239 height 531
click at [1064, 405] on div at bounding box center [1072, 358] width 239 height 531
click at [1166, 410] on div at bounding box center [1072, 358] width 239 height 531
click at [1162, 408] on div at bounding box center [1072, 358] width 239 height 531
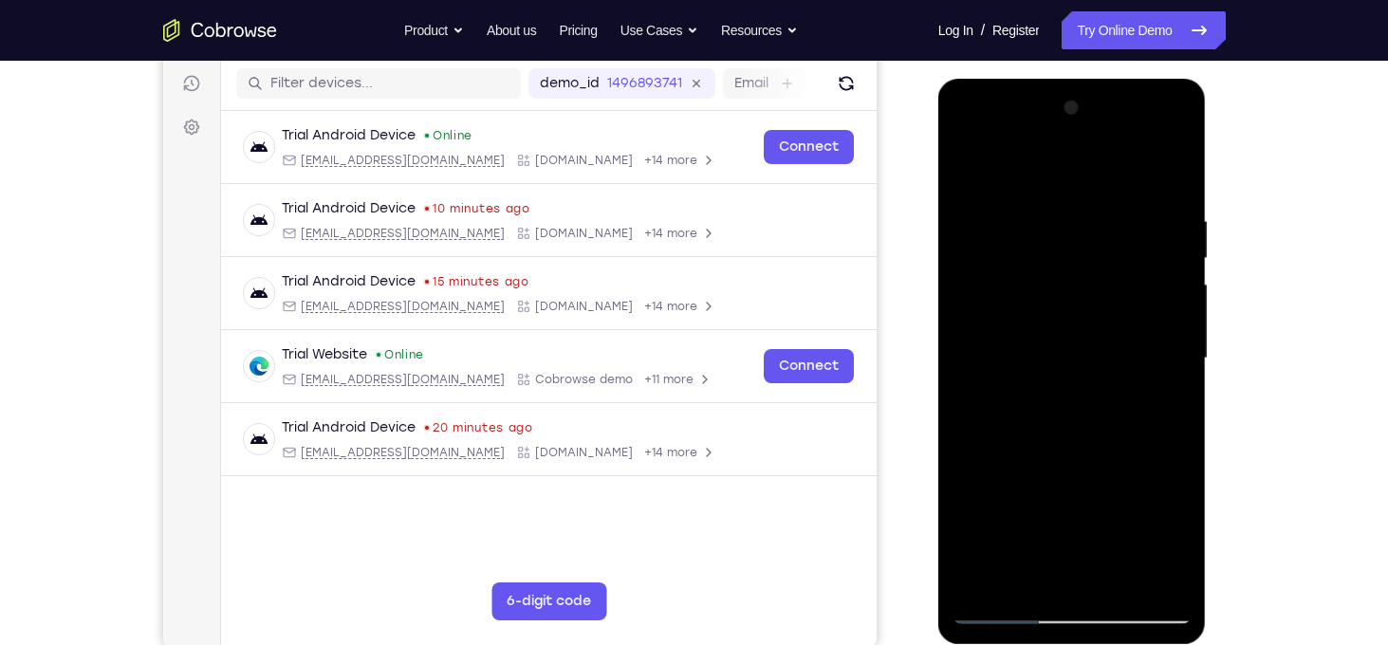
click at [1022, 406] on div at bounding box center [1072, 358] width 239 height 531
click at [1168, 404] on div at bounding box center [1072, 358] width 239 height 531
click at [1029, 407] on div at bounding box center [1072, 358] width 239 height 531
click at [1180, 537] on div at bounding box center [1072, 358] width 239 height 531
click at [1167, 404] on div at bounding box center [1072, 358] width 239 height 531
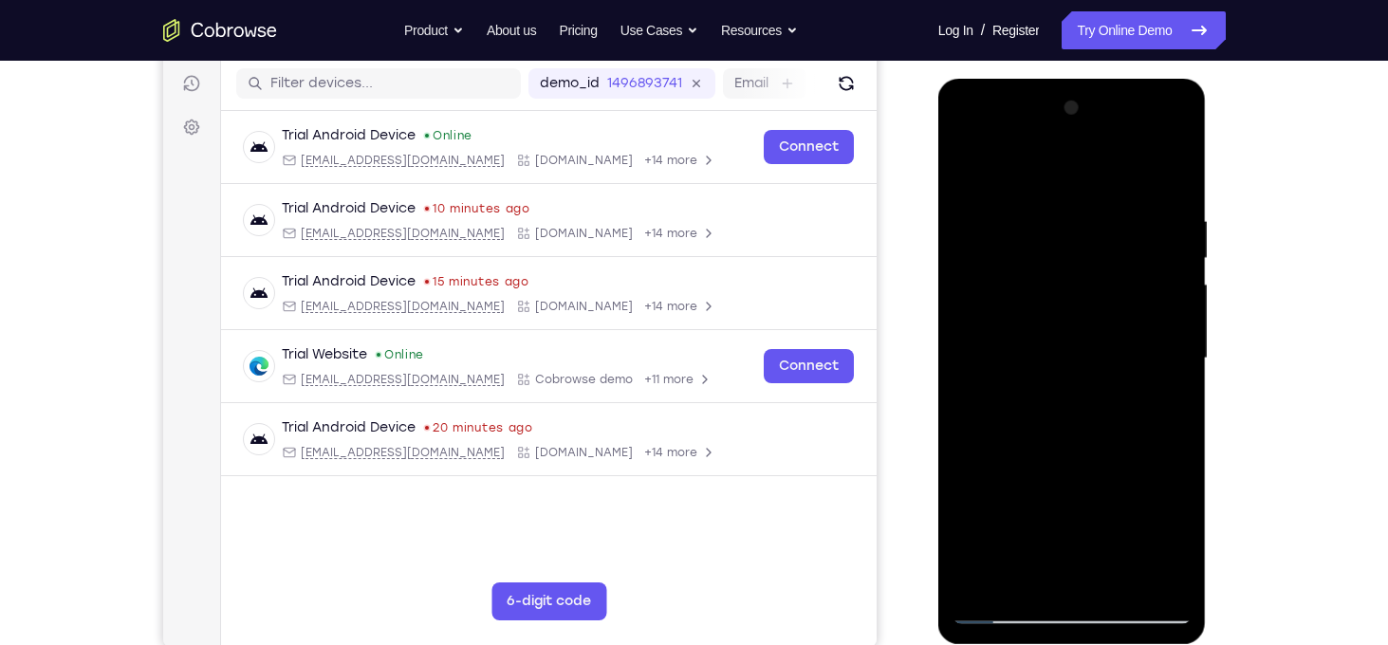
click at [1047, 408] on div at bounding box center [1072, 358] width 239 height 531
click at [1162, 408] on div at bounding box center [1072, 358] width 239 height 531
click at [1012, 404] on div at bounding box center [1072, 358] width 239 height 531
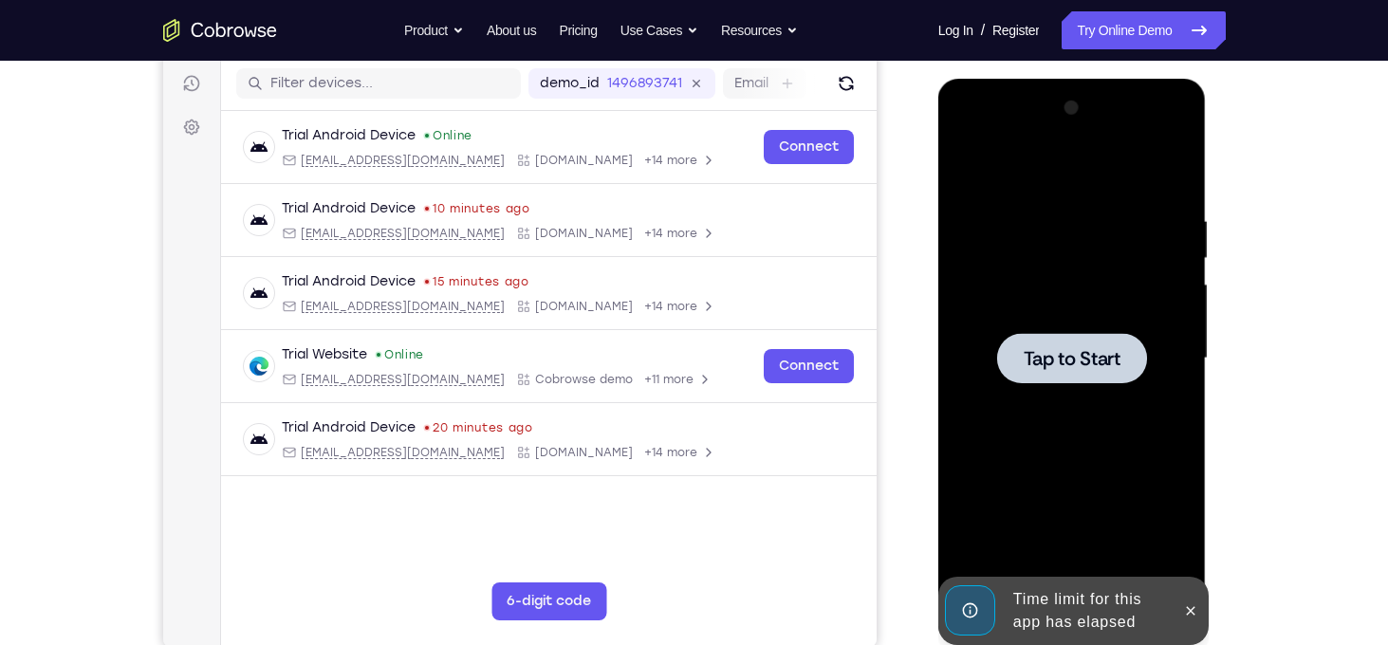
click at [1131, 379] on div at bounding box center [1072, 358] width 150 height 50
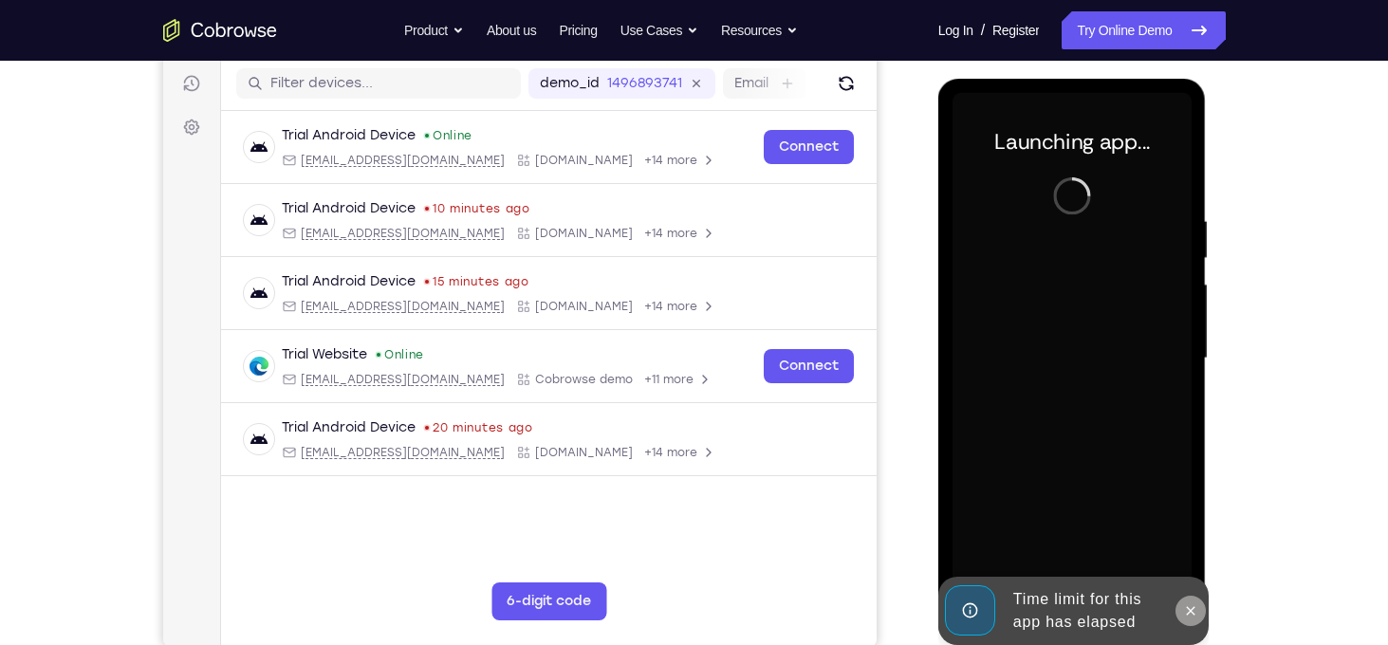
click at [1185, 611] on icon at bounding box center [1190, 610] width 15 height 15
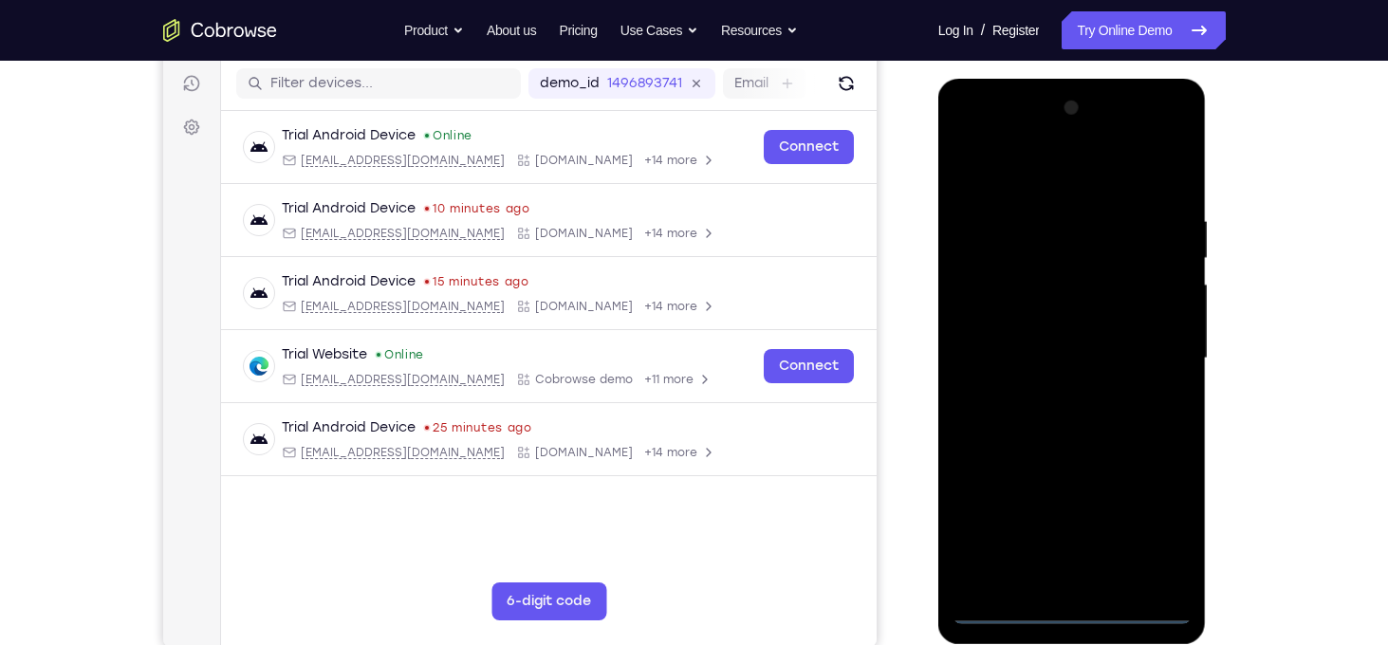
click at [1075, 606] on div at bounding box center [1072, 358] width 239 height 531
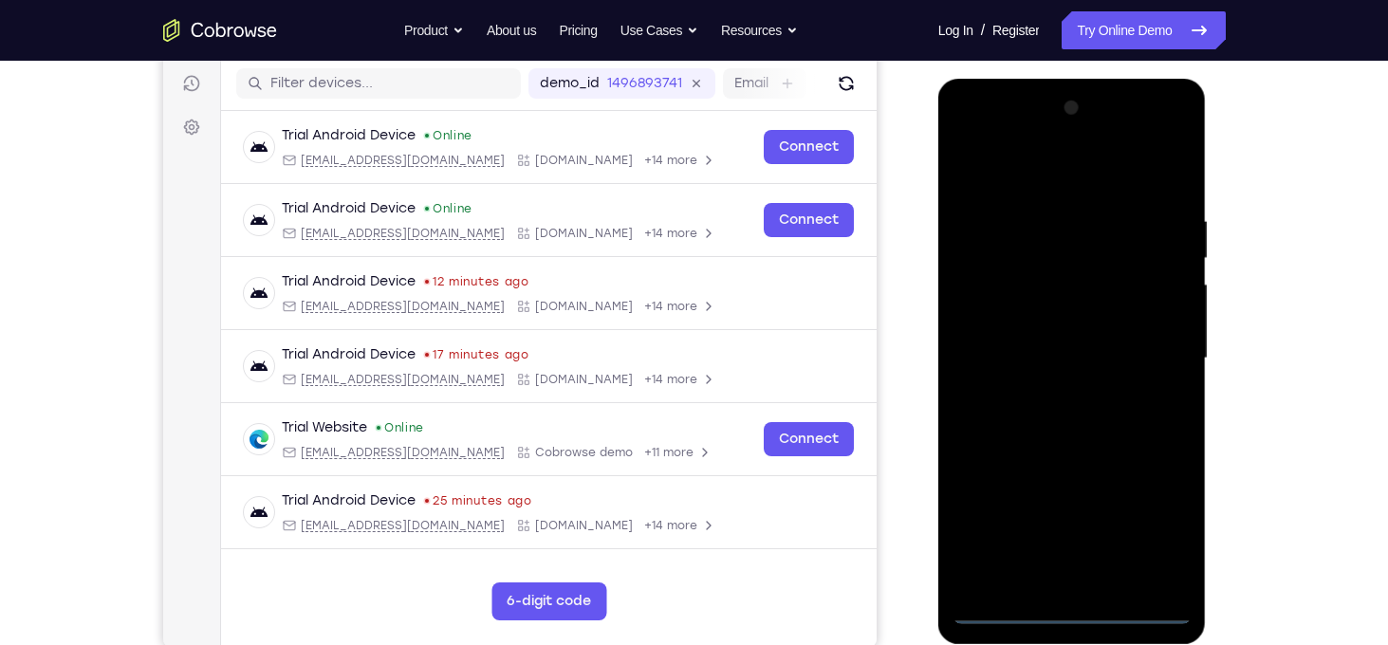
click at [1156, 537] on div at bounding box center [1072, 358] width 239 height 531
click at [972, 136] on div at bounding box center [1072, 358] width 239 height 531
click at [1157, 361] on div at bounding box center [1072, 358] width 239 height 531
click at [1047, 395] on div at bounding box center [1072, 358] width 239 height 531
click at [1023, 344] on div at bounding box center [1072, 358] width 239 height 531
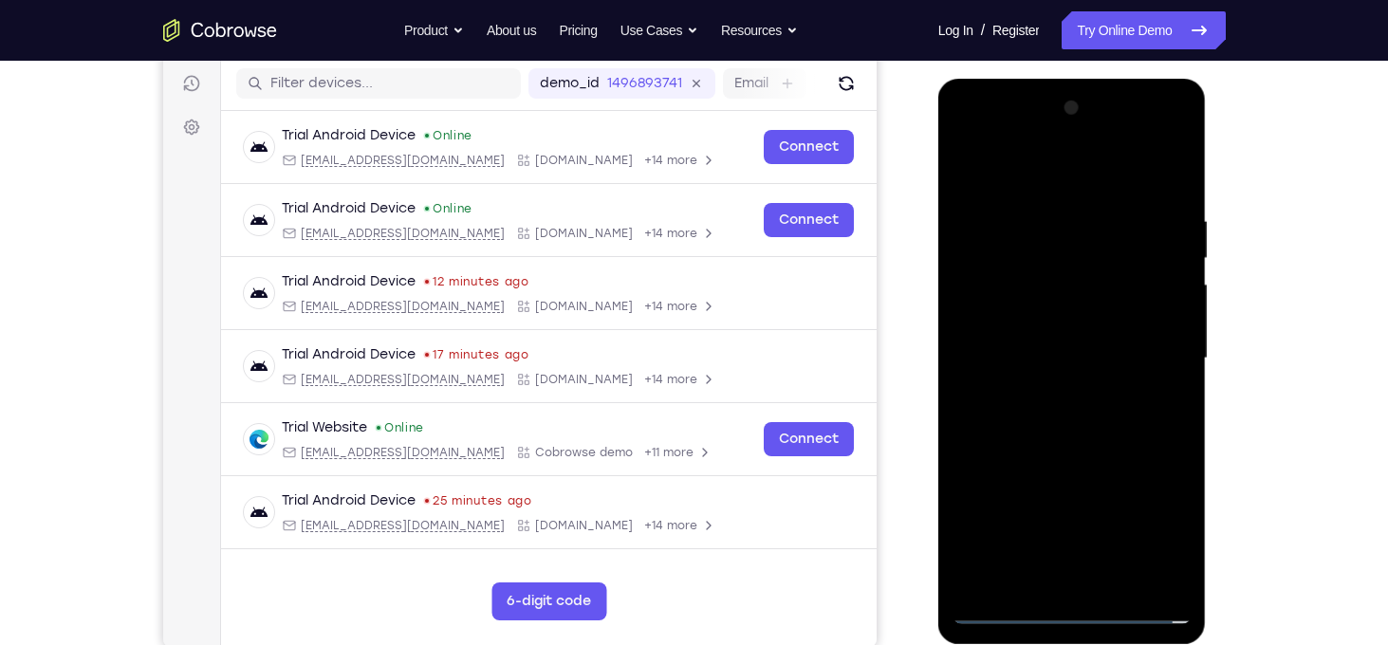
click at [1003, 327] on div at bounding box center [1072, 358] width 239 height 531
click at [1017, 358] on div at bounding box center [1072, 358] width 239 height 531
click at [1029, 430] on div at bounding box center [1072, 358] width 239 height 531
click at [1065, 402] on div at bounding box center [1072, 358] width 239 height 531
drag, startPoint x: 1024, startPoint y: 174, endPoint x: 1286, endPoint y: 138, distance: 265.3
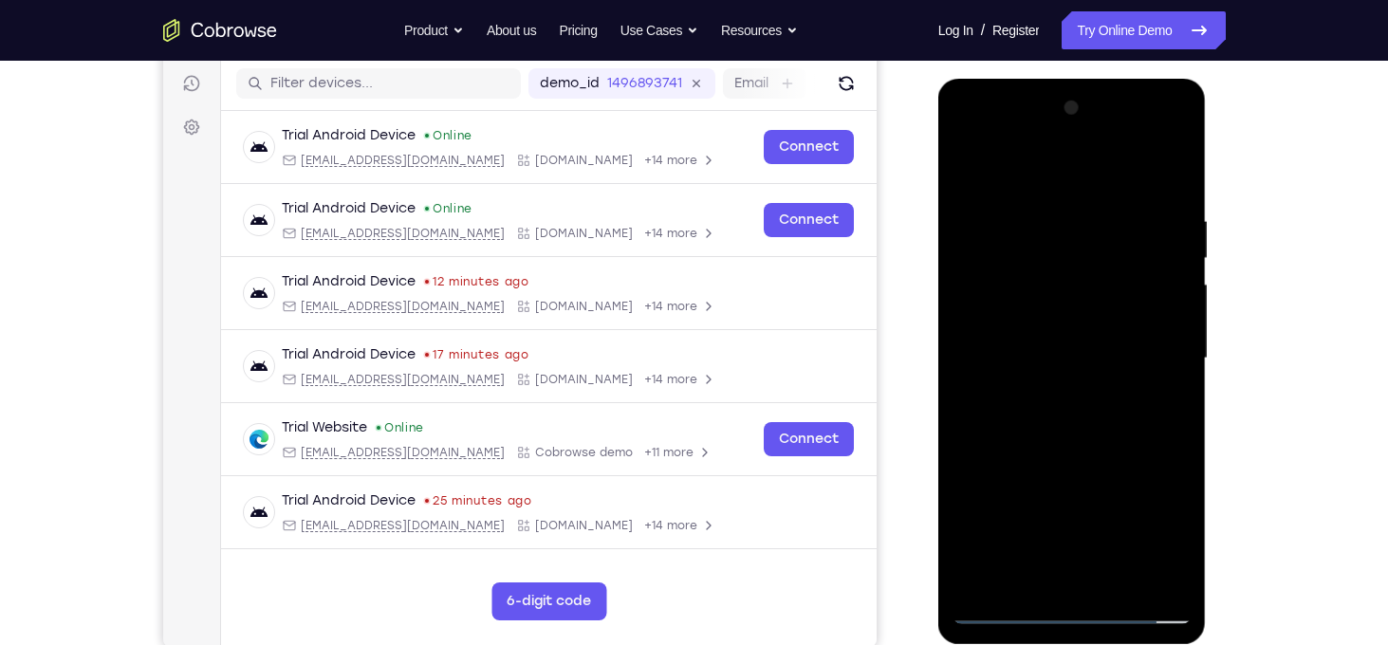
click at [1209, 138] on html "Online web based iOS Simulators and Android Emulators. Run iPhone, iPad, Mobile…" at bounding box center [1073, 363] width 270 height 569
click at [1058, 424] on div at bounding box center [1072, 358] width 239 height 531
click at [1115, 579] on div at bounding box center [1072, 358] width 239 height 531
click at [1078, 444] on div at bounding box center [1072, 358] width 239 height 531
click at [1119, 581] on div at bounding box center [1072, 358] width 239 height 531
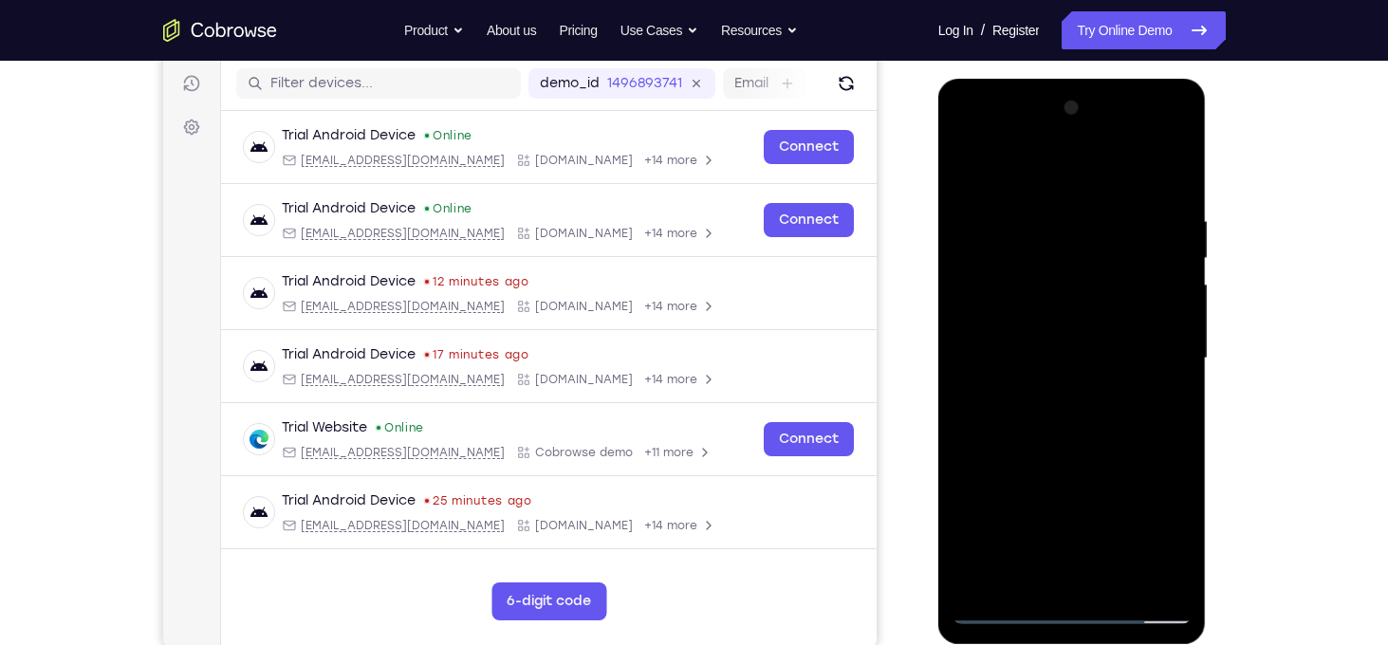
click at [1064, 455] on div at bounding box center [1072, 358] width 239 height 531
click at [1048, 306] on div at bounding box center [1072, 358] width 239 height 531
click at [1009, 567] on div at bounding box center [1072, 358] width 239 height 531
click at [1174, 540] on div at bounding box center [1072, 358] width 239 height 531
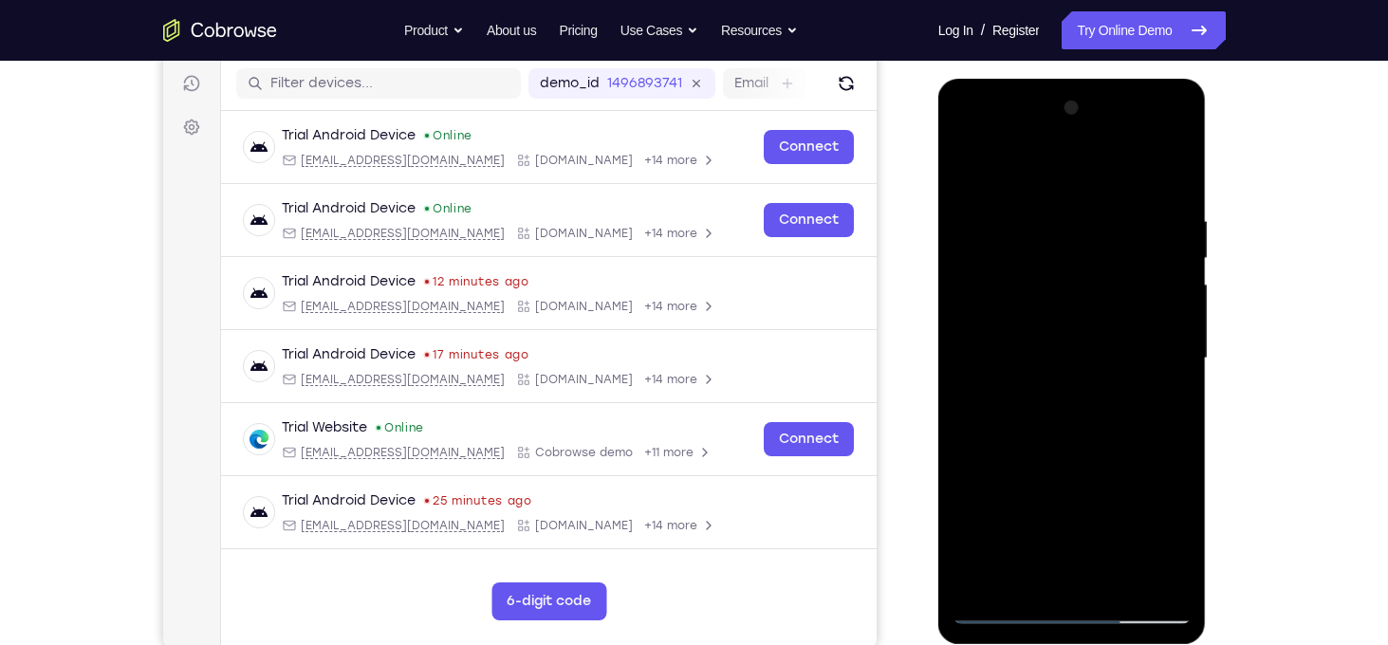
click at [1173, 540] on div at bounding box center [1072, 358] width 239 height 531
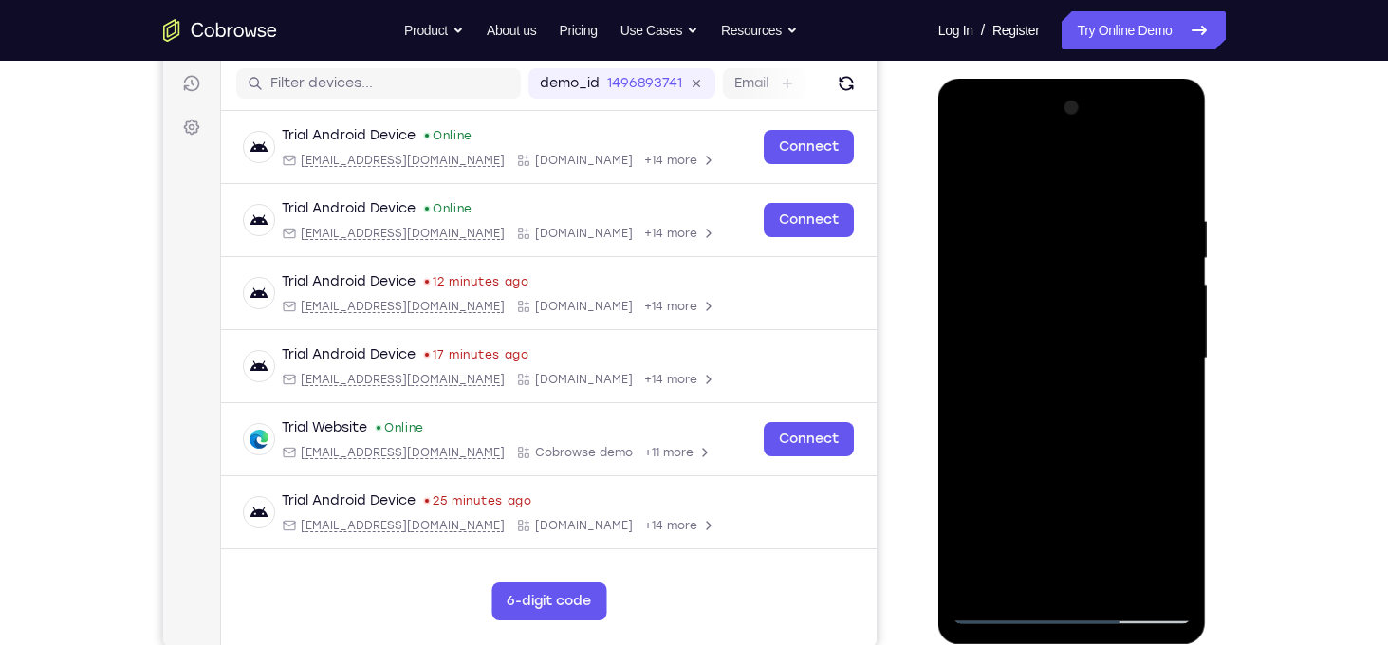
click at [1173, 540] on div at bounding box center [1072, 358] width 239 height 531
click at [1030, 406] on div at bounding box center [1072, 358] width 239 height 531
click at [1161, 406] on div at bounding box center [1072, 358] width 239 height 531
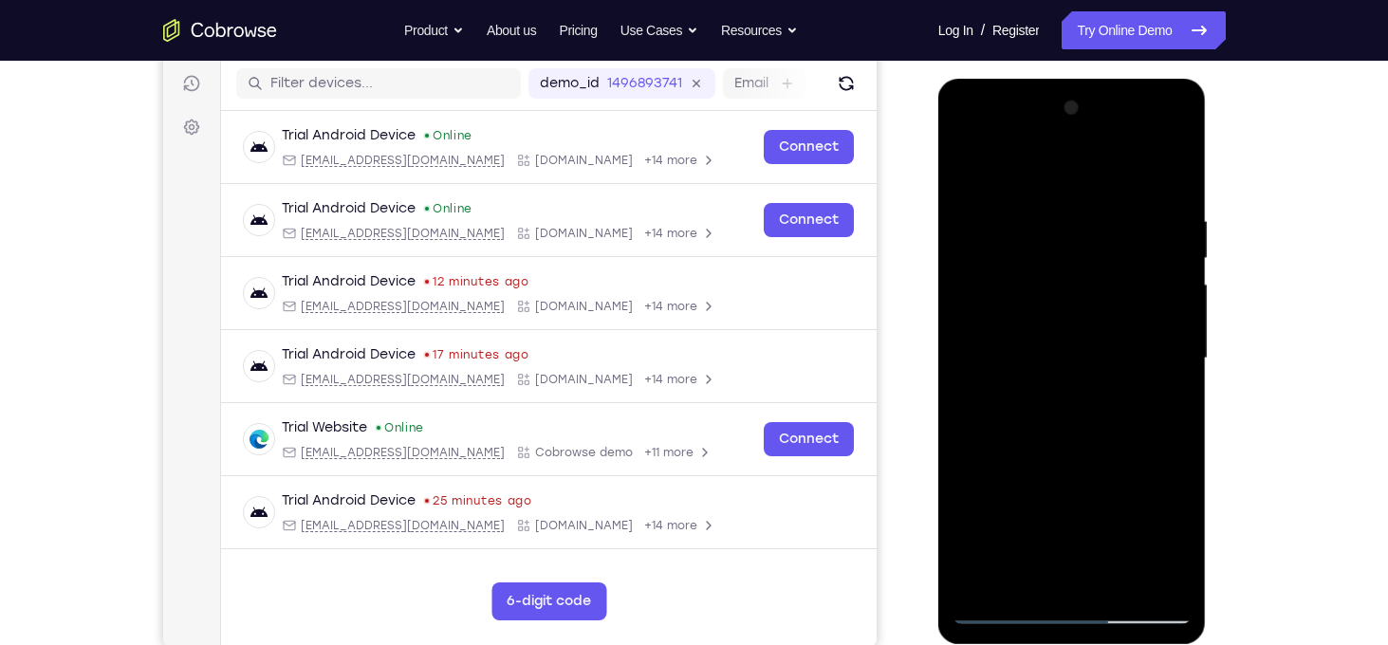
click at [1025, 405] on div at bounding box center [1072, 358] width 239 height 531
click at [1157, 403] on div at bounding box center [1072, 358] width 239 height 531
click at [1028, 404] on div at bounding box center [1072, 358] width 239 height 531
click at [1156, 410] on div at bounding box center [1072, 358] width 239 height 531
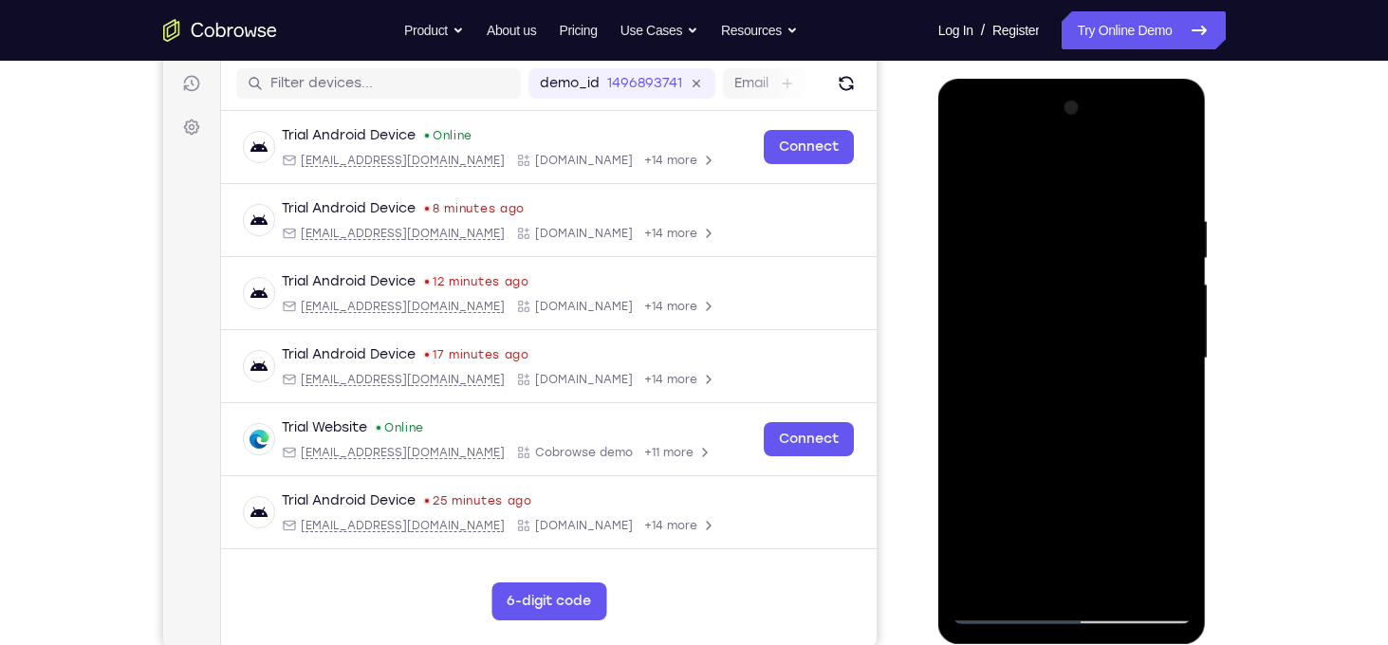
click at [1018, 405] on div at bounding box center [1072, 358] width 239 height 531
click at [1162, 404] on div at bounding box center [1072, 358] width 239 height 531
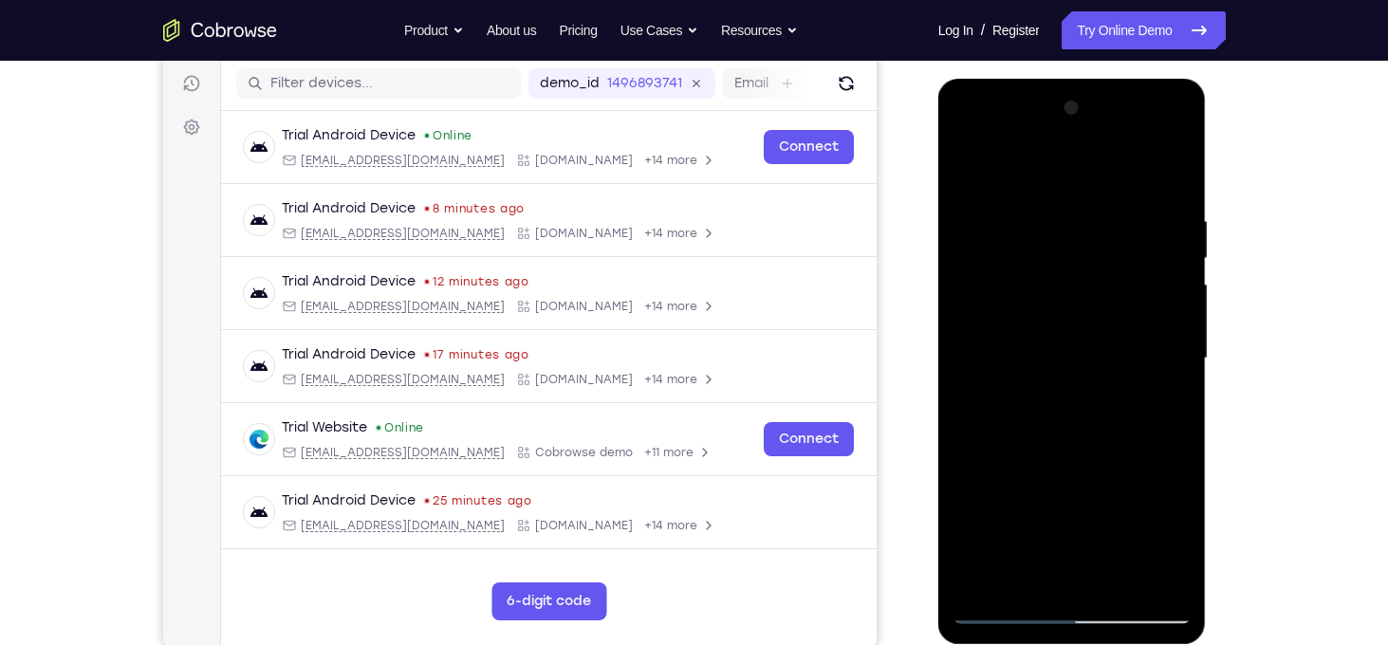
click at [1162, 404] on div at bounding box center [1072, 358] width 239 height 531
click at [1021, 402] on div at bounding box center [1072, 358] width 239 height 531
click at [1170, 409] on div at bounding box center [1072, 358] width 239 height 531
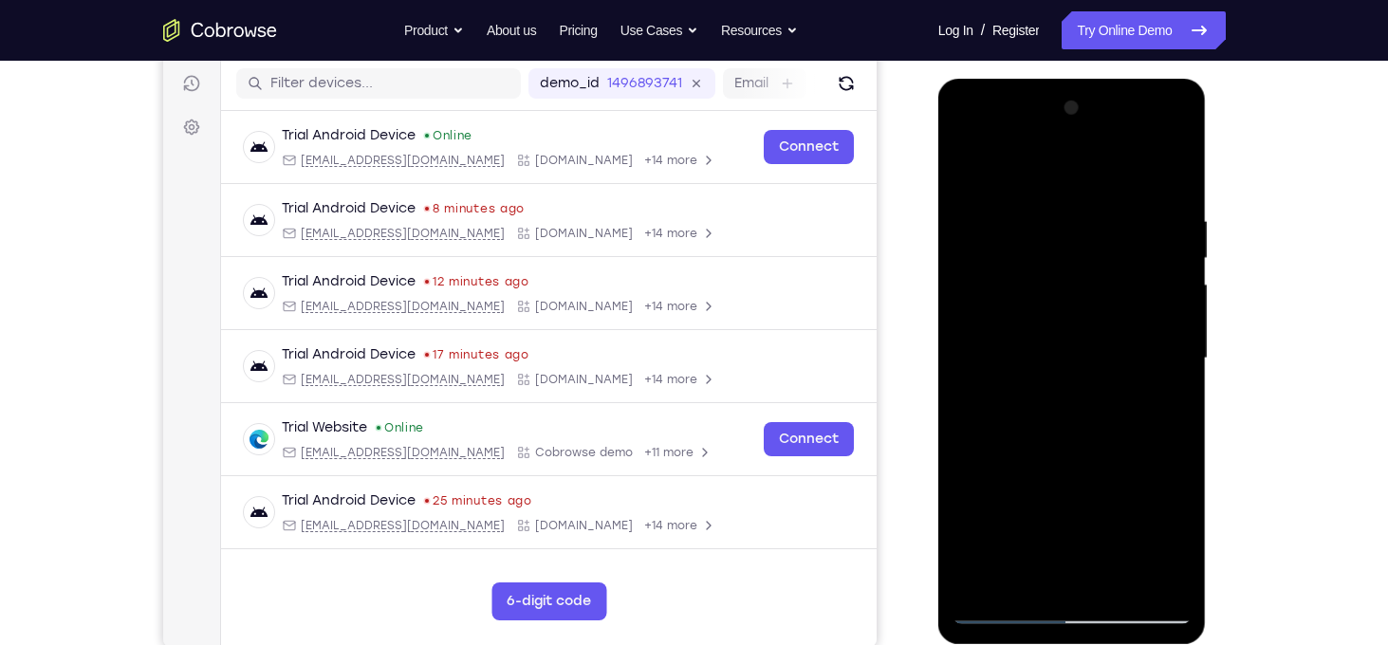
drag, startPoint x: 1083, startPoint y: 262, endPoint x: 1082, endPoint y: 370, distance: 108.2
click at [1082, 370] on div at bounding box center [1072, 358] width 239 height 531
drag, startPoint x: 1070, startPoint y: 331, endPoint x: 1083, endPoint y: 159, distance: 172.2
click at [1083, 159] on div at bounding box center [1072, 358] width 239 height 531
click at [998, 412] on div at bounding box center [1072, 358] width 239 height 531
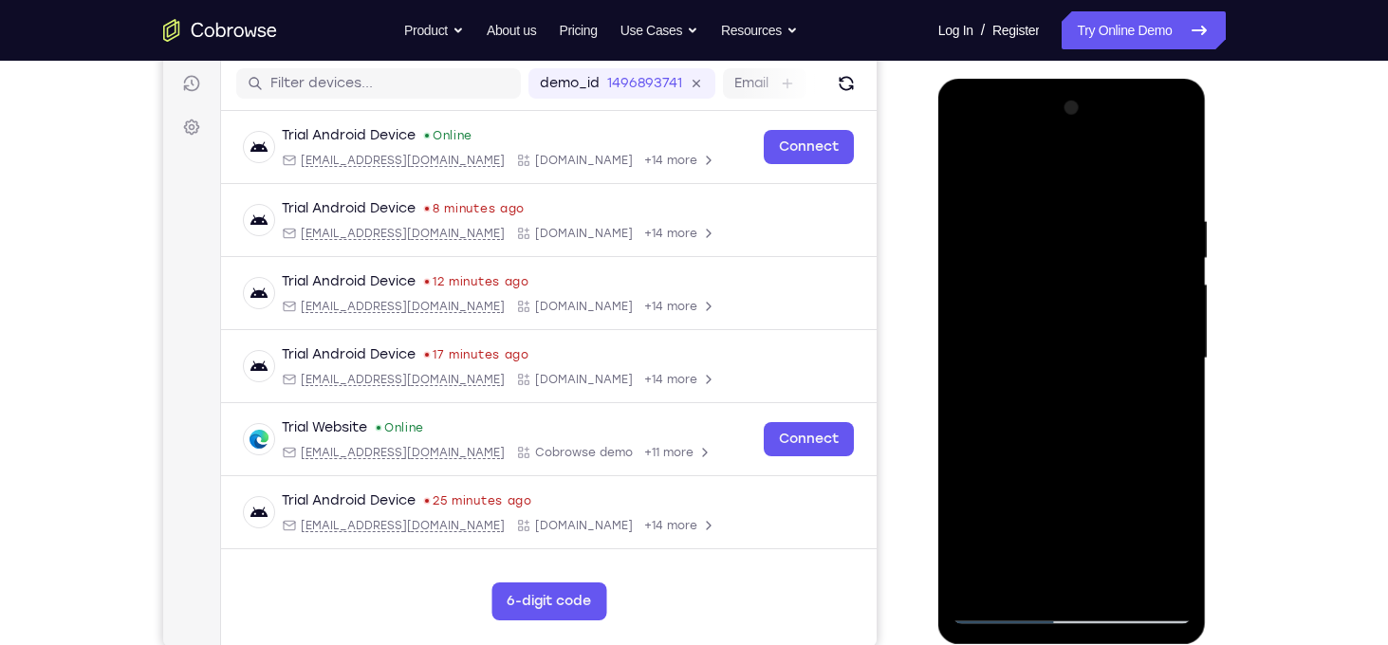
click at [1175, 548] on div at bounding box center [1072, 358] width 239 height 531
click at [1166, 543] on div at bounding box center [1072, 358] width 239 height 531
click at [1160, 406] on div at bounding box center [1072, 358] width 239 height 531
click at [1065, 309] on div at bounding box center [1072, 358] width 239 height 531
click at [1159, 463] on div at bounding box center [1072, 358] width 239 height 531
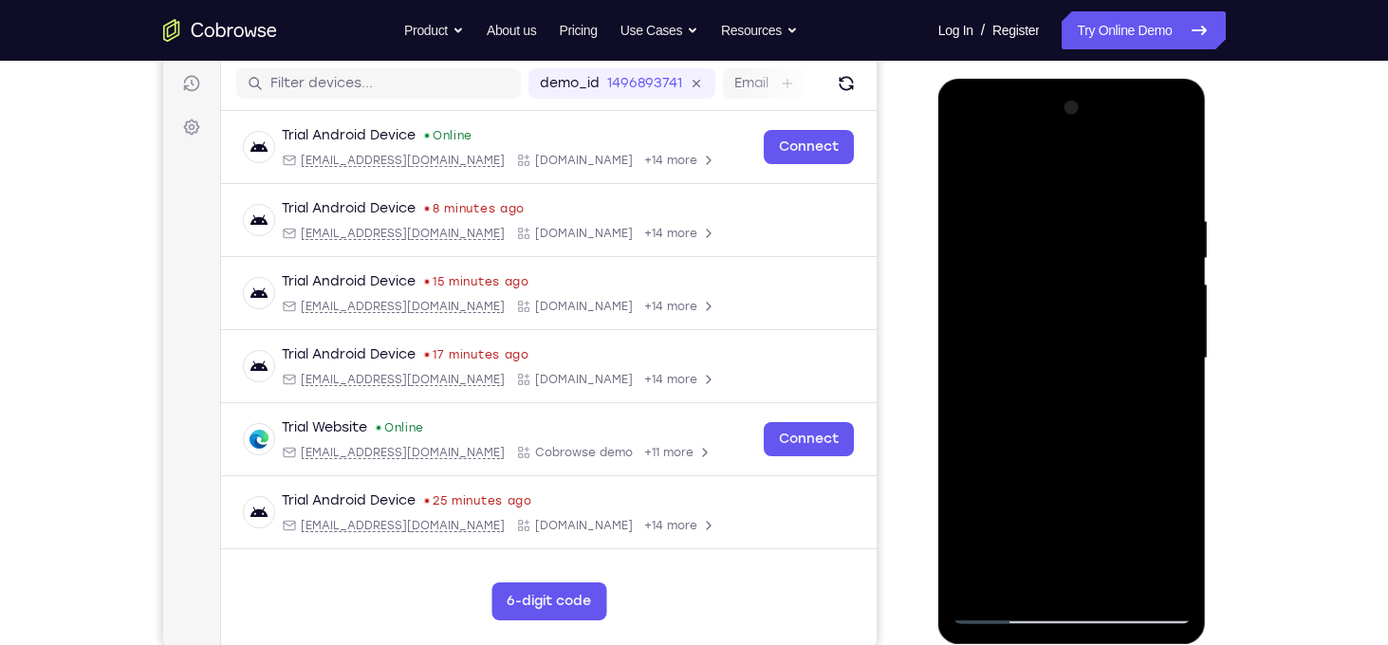
click at [1167, 538] on div at bounding box center [1072, 358] width 239 height 531
click at [1157, 404] on div at bounding box center [1072, 358] width 239 height 531
click at [1002, 411] on div at bounding box center [1072, 358] width 239 height 531
click at [1159, 406] on div at bounding box center [1072, 358] width 239 height 531
click at [994, 412] on div at bounding box center [1072, 358] width 239 height 531
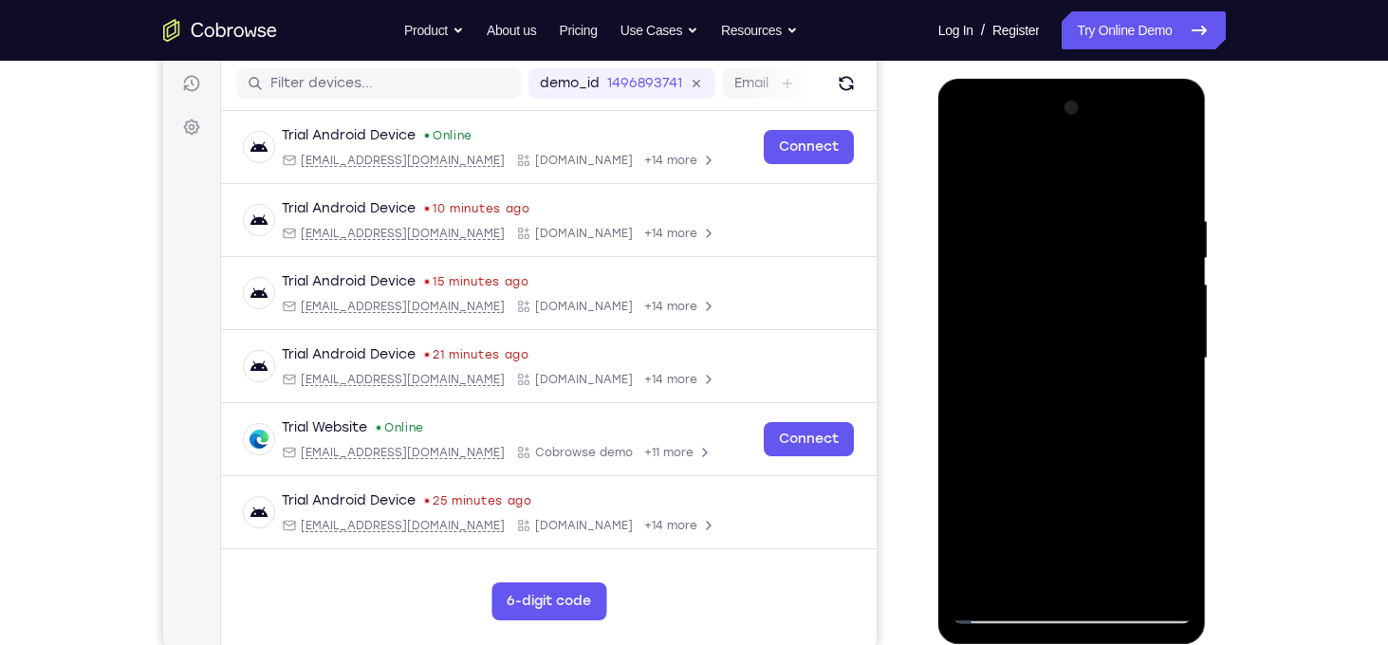
click at [993, 410] on div at bounding box center [1072, 358] width 239 height 531
click at [1022, 406] on div at bounding box center [1072, 358] width 239 height 531
click at [1174, 540] on div at bounding box center [1072, 358] width 239 height 531
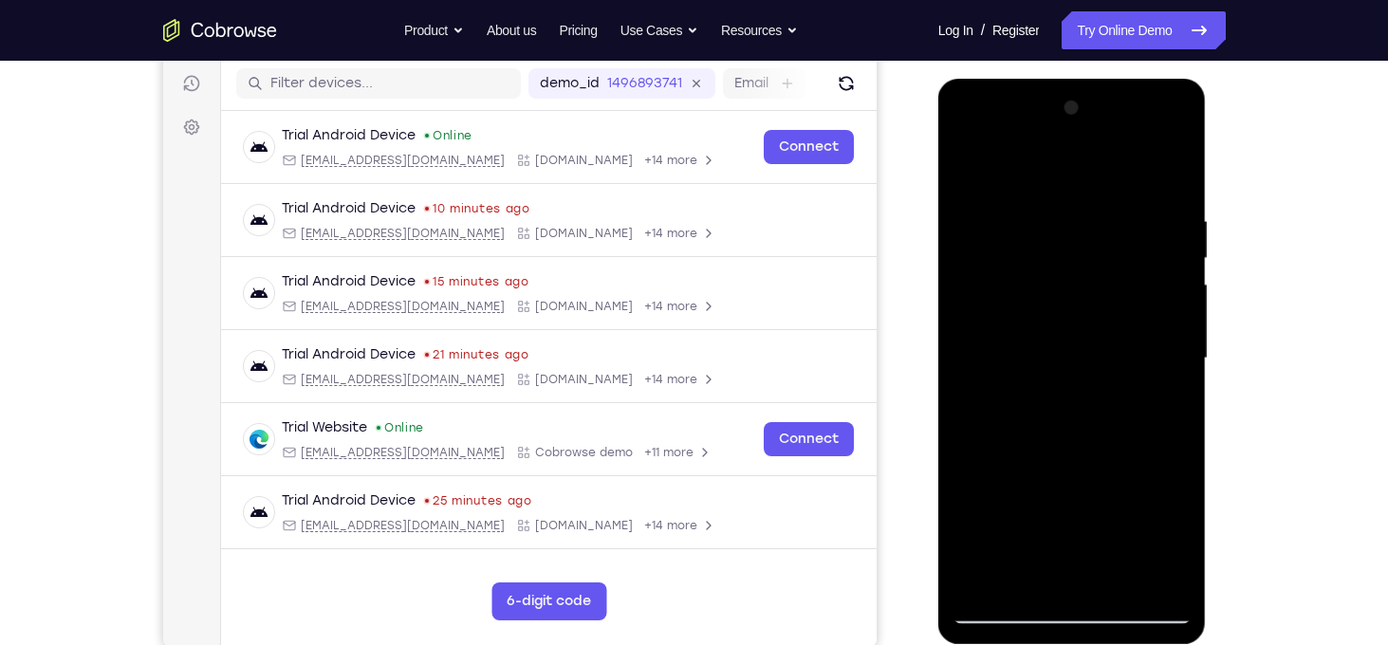
click at [1174, 540] on div at bounding box center [1072, 358] width 239 height 531
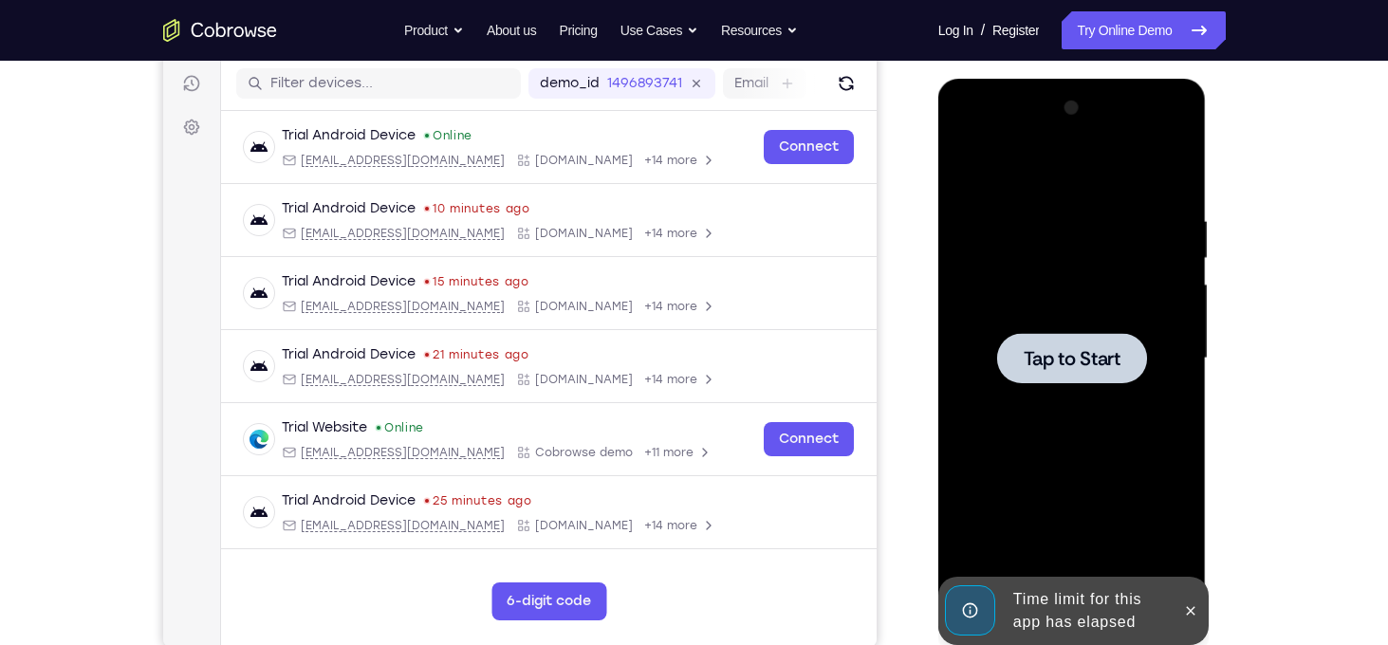
click at [1101, 469] on div at bounding box center [1072, 358] width 239 height 531
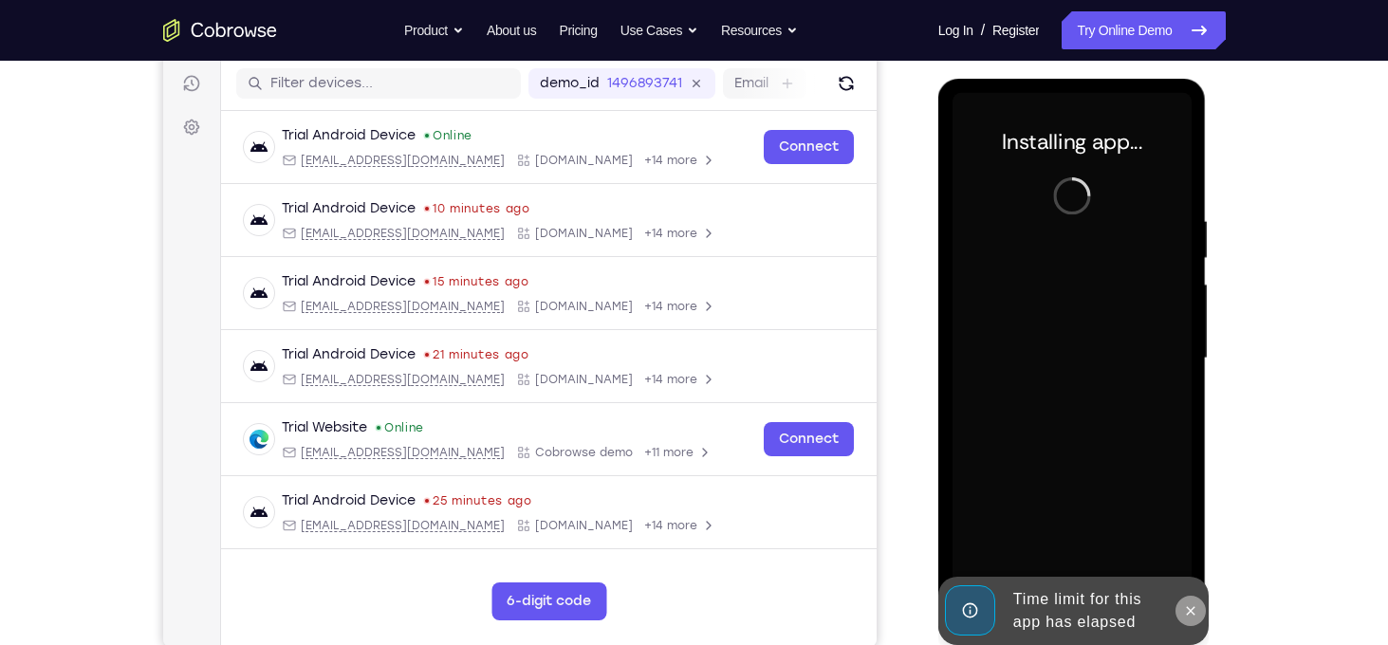
click at [1192, 607] on icon at bounding box center [1190, 610] width 15 height 15
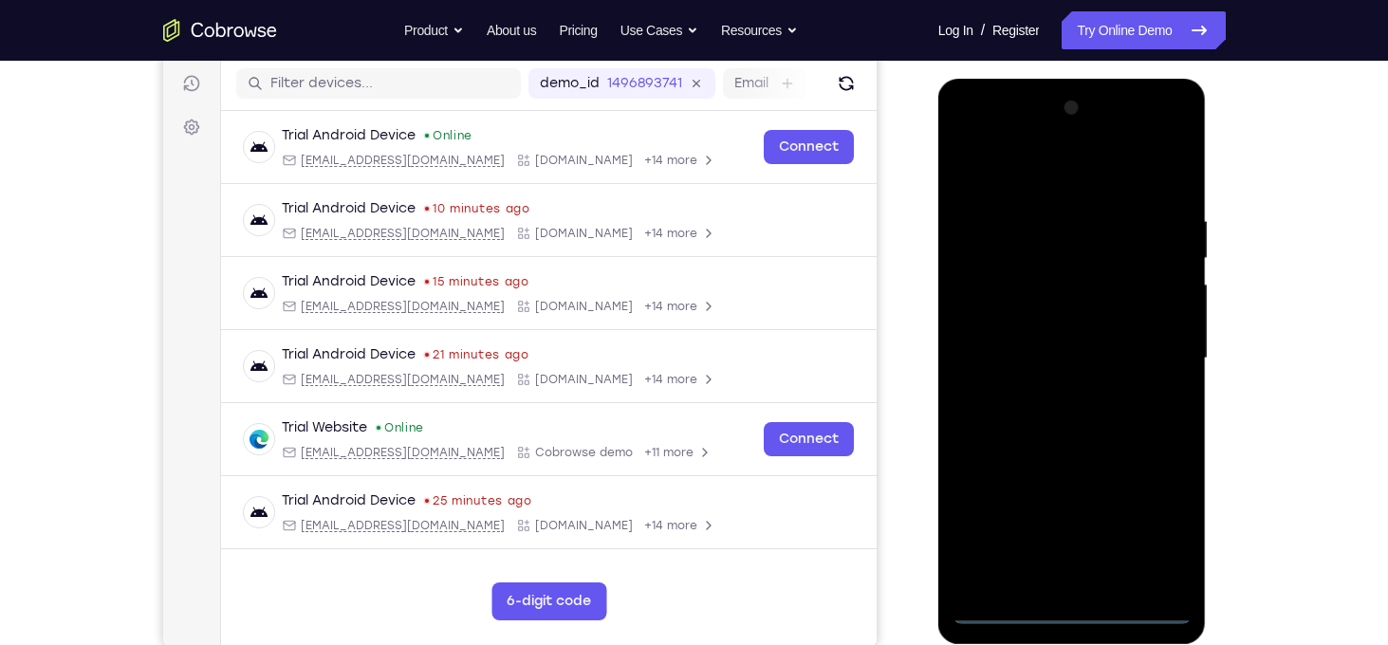
click at [1069, 610] on div at bounding box center [1072, 358] width 239 height 531
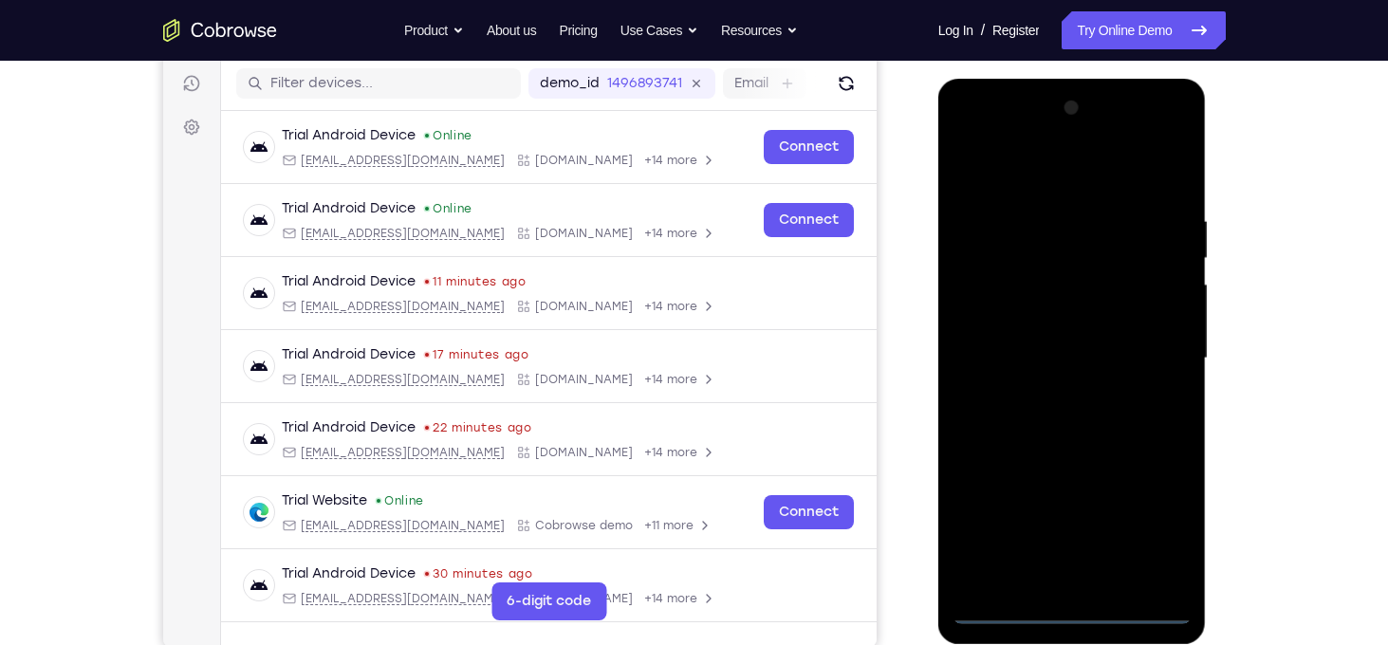
click at [1153, 527] on div at bounding box center [1072, 358] width 239 height 531
click at [975, 134] on div at bounding box center [1072, 358] width 239 height 531
click at [1157, 355] on div at bounding box center [1072, 358] width 239 height 531
click at [1056, 393] on div at bounding box center [1072, 358] width 239 height 531
click at [1058, 345] on div at bounding box center [1072, 358] width 239 height 531
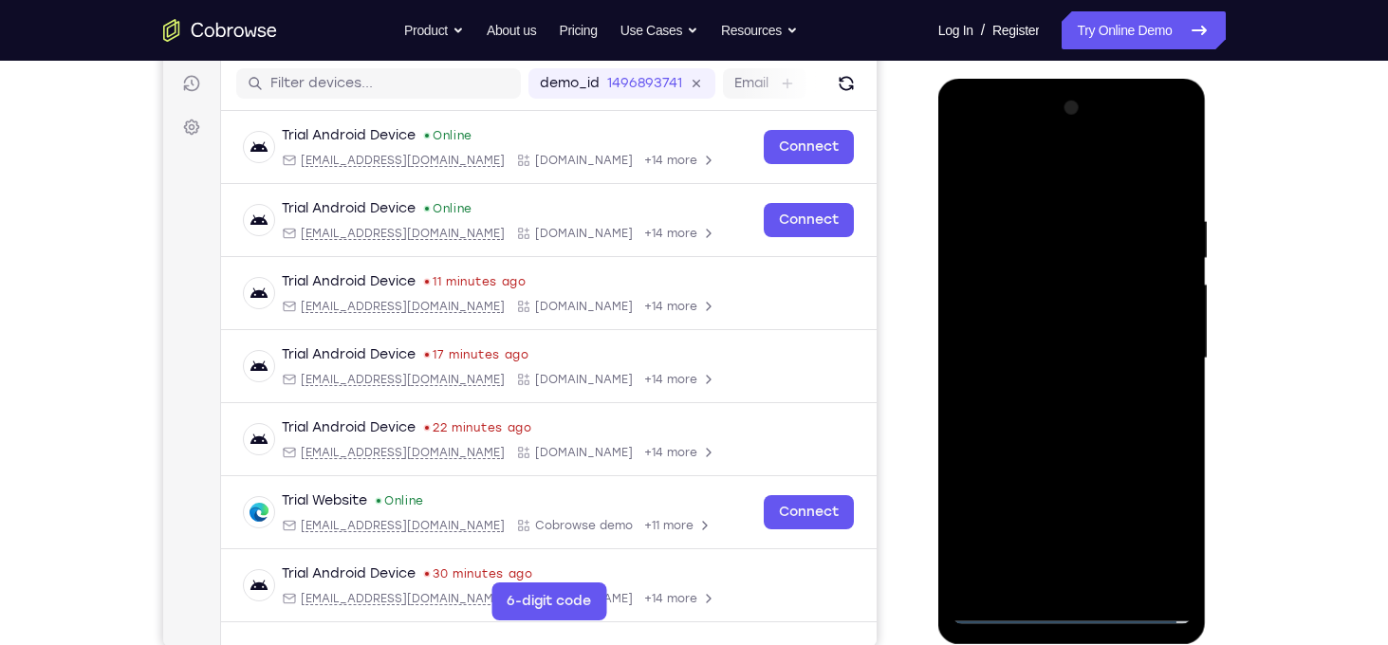
click at [1023, 324] on div at bounding box center [1072, 358] width 239 height 531
click at [1016, 361] on div at bounding box center [1072, 358] width 239 height 531
click at [1017, 416] on div at bounding box center [1072, 358] width 239 height 531
click at [1047, 411] on div at bounding box center [1072, 358] width 239 height 531
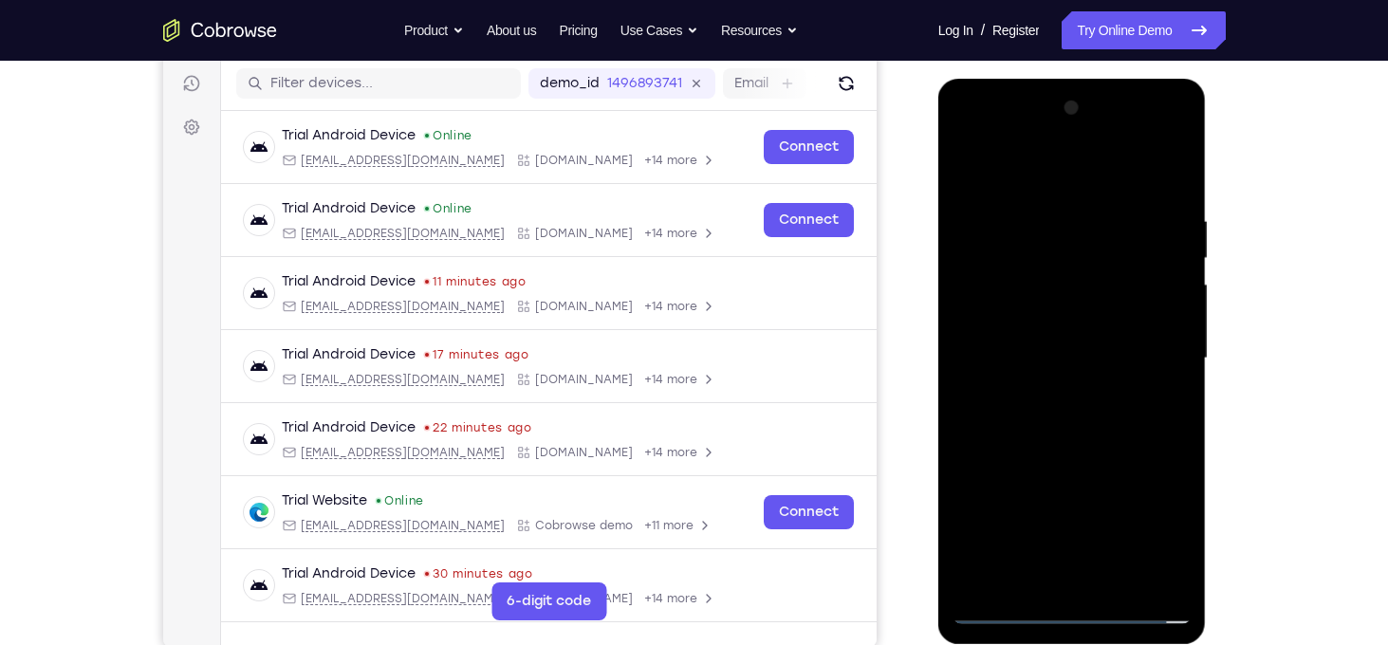
drag, startPoint x: 1007, startPoint y: 165, endPoint x: 1246, endPoint y: 149, distance: 239.6
click at [1209, 149] on html "Online web based iOS Simulators and Android Emulators. Run iPhone, iPad, Mobile…" at bounding box center [1073, 363] width 270 height 569
click at [1103, 442] on div at bounding box center [1072, 358] width 239 height 531
click at [1123, 582] on div at bounding box center [1072, 358] width 239 height 531
click at [1070, 465] on div at bounding box center [1072, 358] width 239 height 531
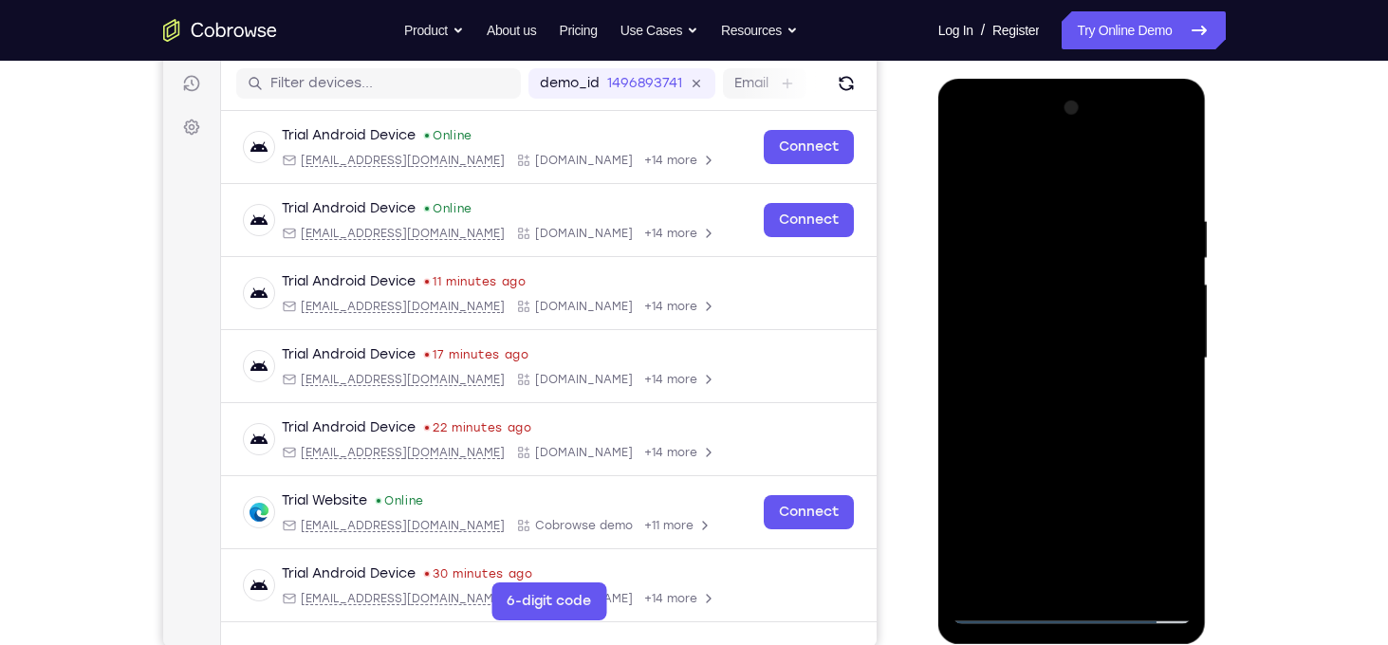
click at [1085, 305] on div at bounding box center [1072, 358] width 239 height 531
click at [1012, 569] on div at bounding box center [1072, 358] width 239 height 531
click at [1020, 351] on div at bounding box center [1072, 358] width 239 height 531
click at [1071, 515] on div at bounding box center [1072, 358] width 239 height 531
click at [1174, 409] on div at bounding box center [1072, 358] width 239 height 531
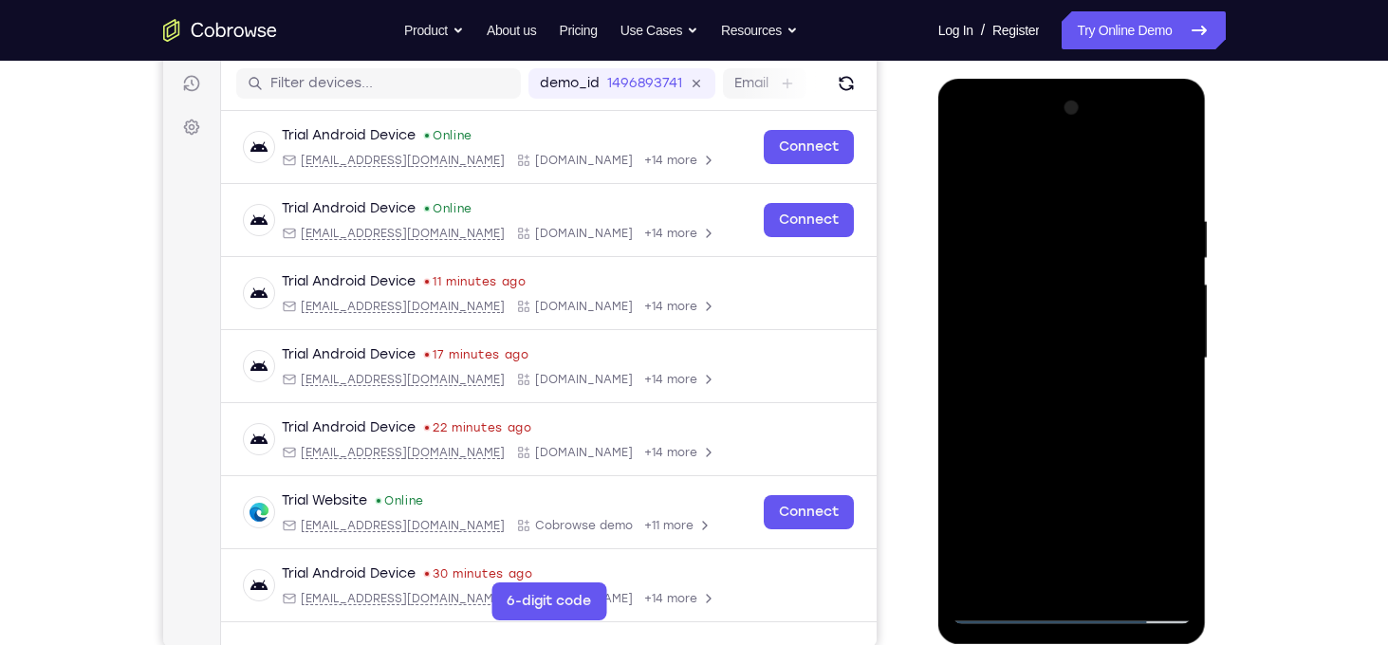
click at [1072, 306] on div at bounding box center [1072, 358] width 239 height 531
click at [1067, 456] on div at bounding box center [1072, 358] width 239 height 531
click at [1114, 461] on div at bounding box center [1072, 358] width 239 height 531
click at [1156, 408] on div at bounding box center [1072, 358] width 239 height 531
click at [1014, 408] on div at bounding box center [1072, 358] width 239 height 531
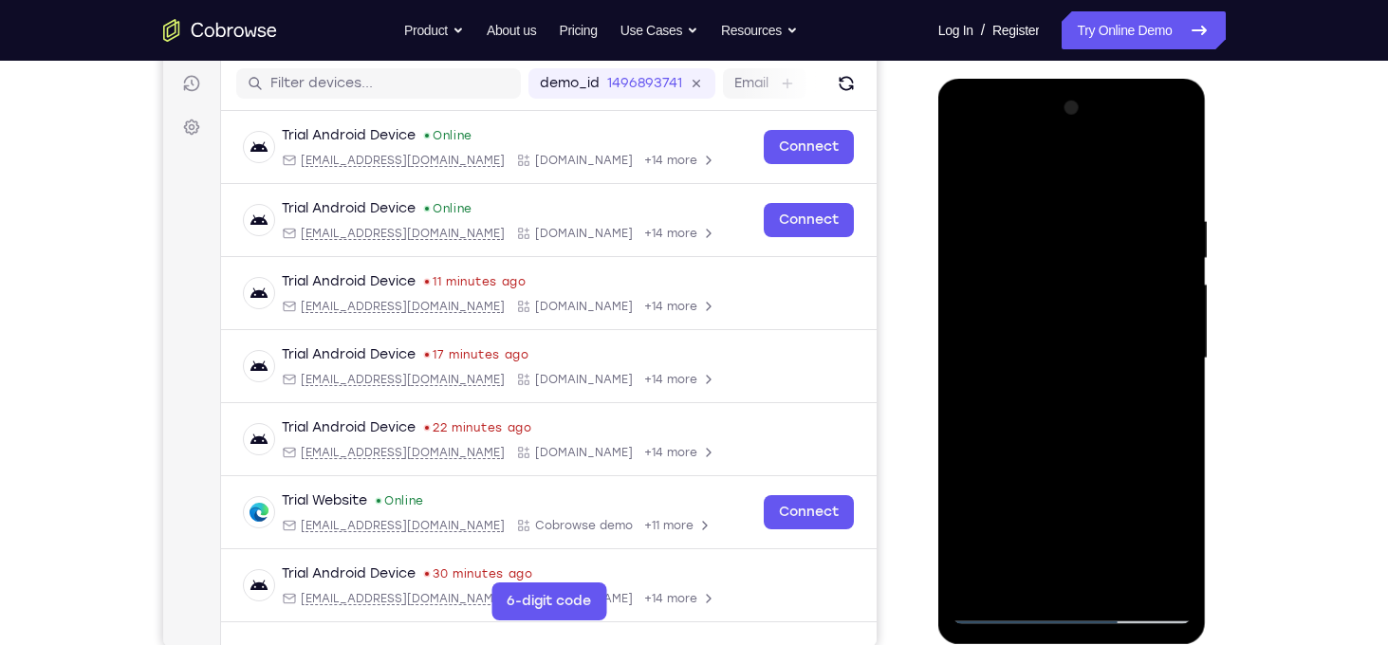
click at [1155, 403] on div at bounding box center [1072, 358] width 239 height 531
click at [1046, 320] on div at bounding box center [1072, 358] width 239 height 531
click at [1102, 487] on div at bounding box center [1072, 358] width 239 height 531
click at [1164, 407] on div at bounding box center [1072, 358] width 239 height 531
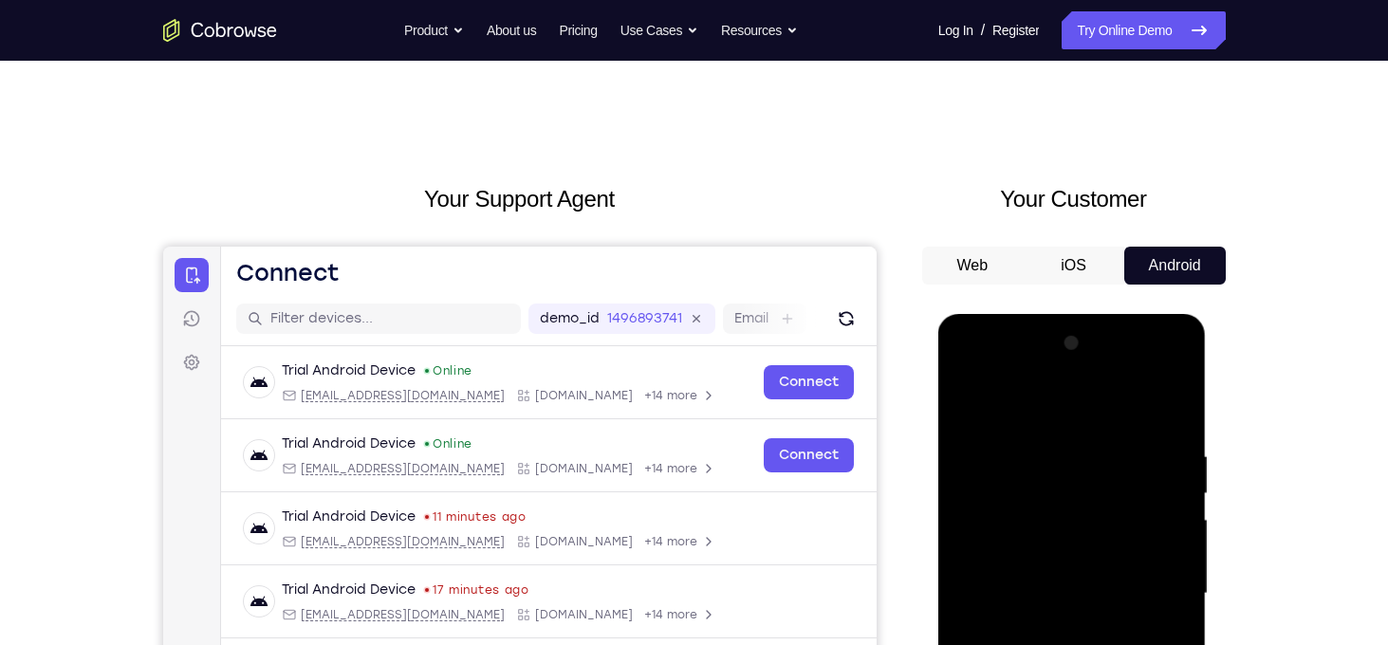
click at [1083, 270] on button "iOS" at bounding box center [1074, 266] width 102 height 38
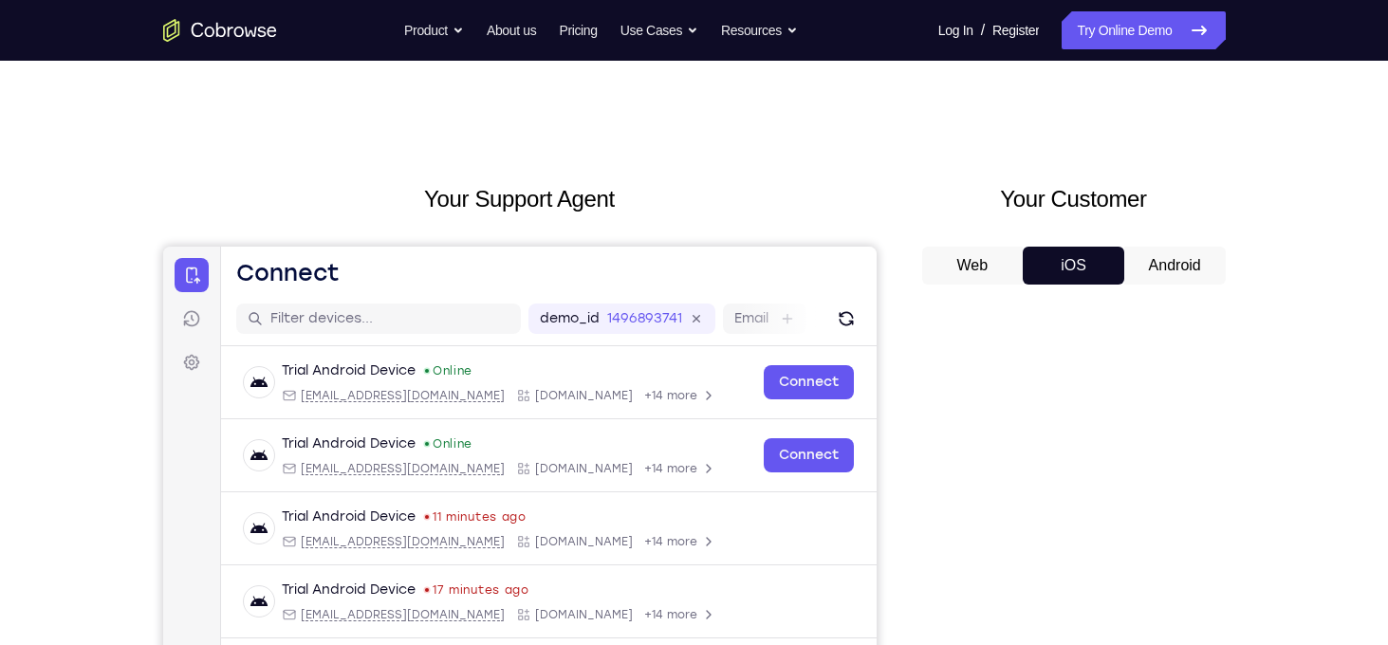
click at [1160, 265] on button "Android" at bounding box center [1175, 266] width 102 height 38
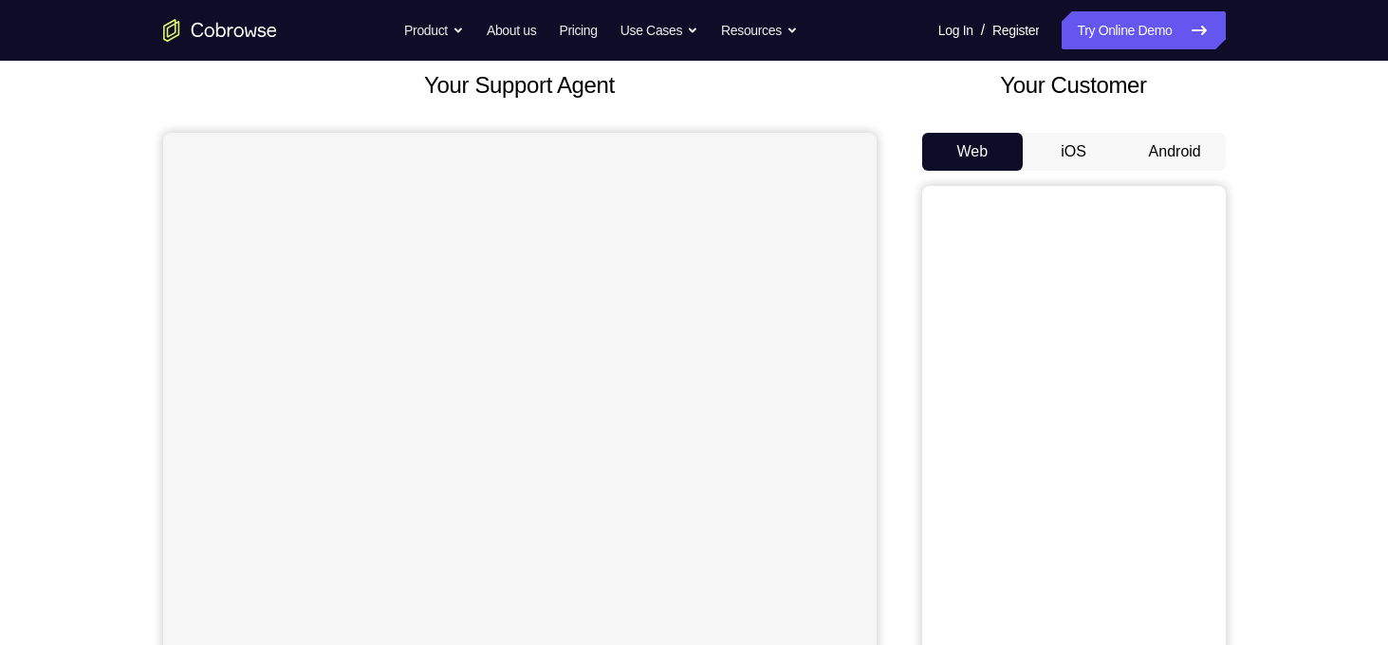
scroll to position [114, 0]
click at [1158, 167] on button "Android" at bounding box center [1175, 152] width 102 height 38
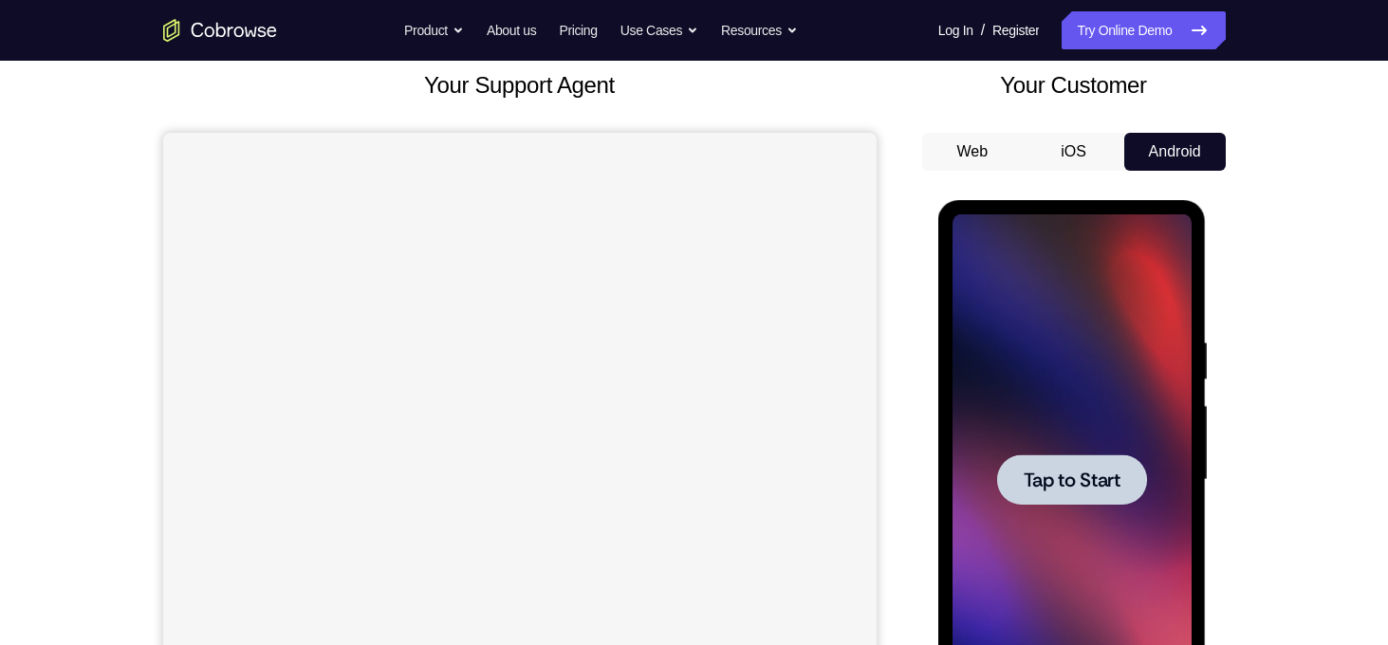
scroll to position [0, 0]
